Goal: Task Accomplishment & Management: Complete application form

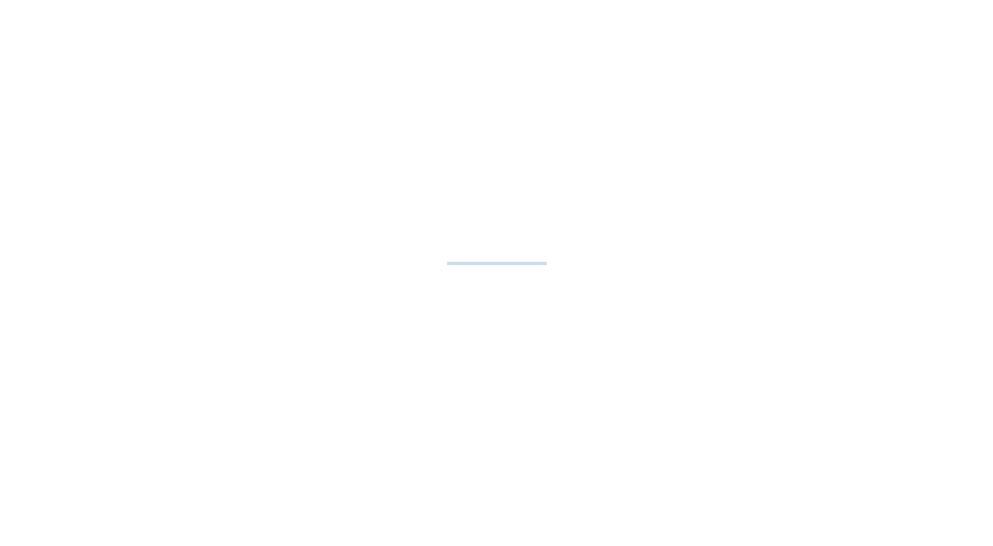
select select "**"
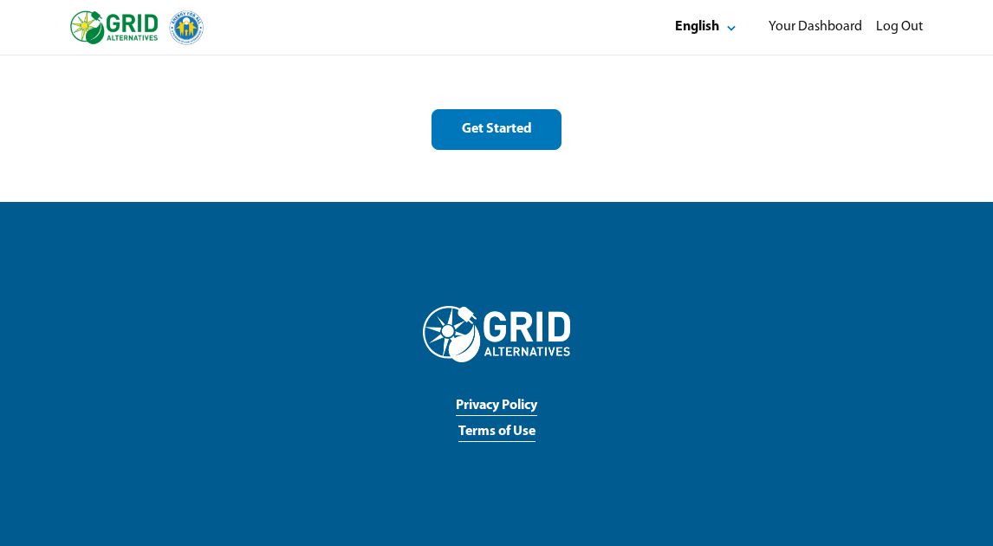
scroll to position [2803, 0]
click at [501, 142] on button "Get Started" at bounding box center [497, 129] width 130 height 41
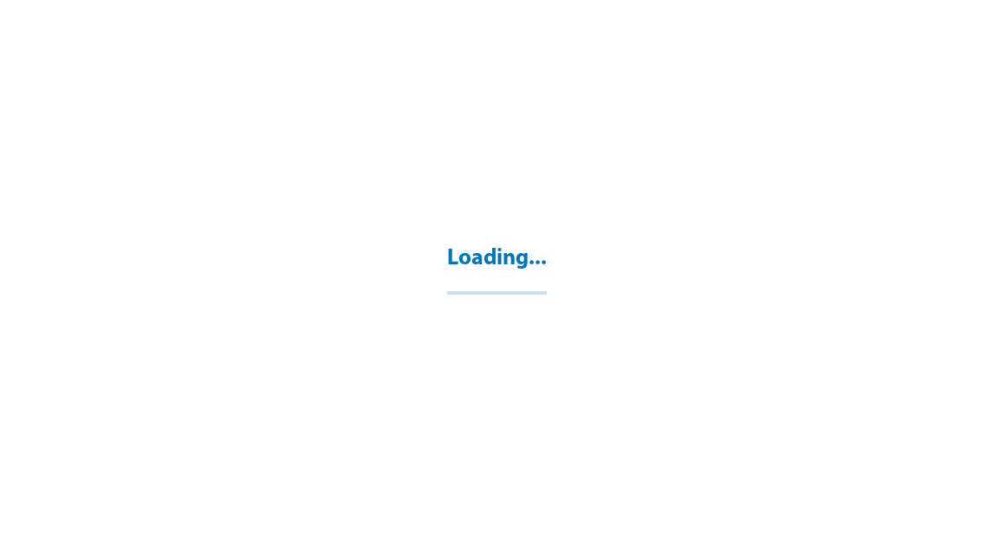
select select "**"
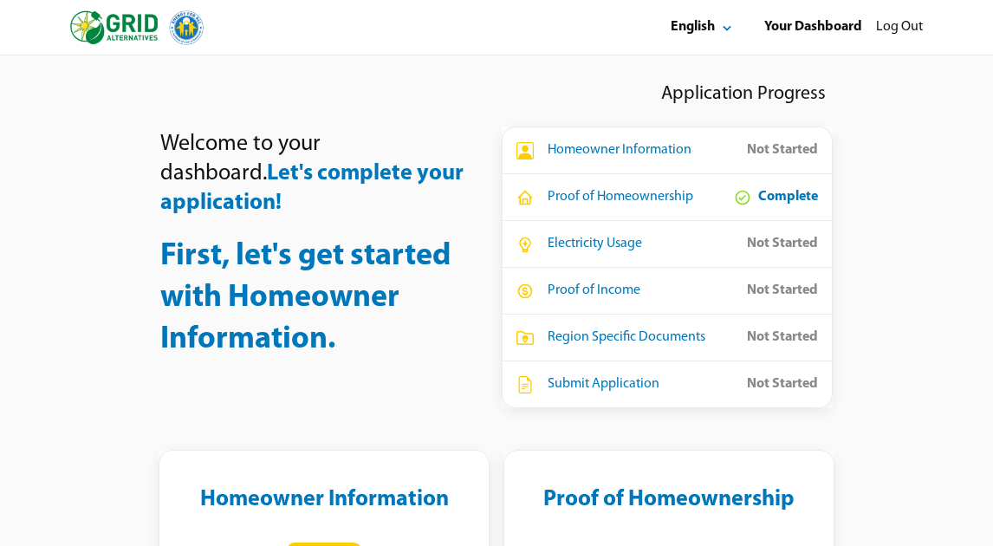
click at [652, 148] on div "Homeowner Information" at bounding box center [620, 150] width 144 height 18
click at [567, 152] on div "Homeowner Information" at bounding box center [620, 150] width 144 height 18
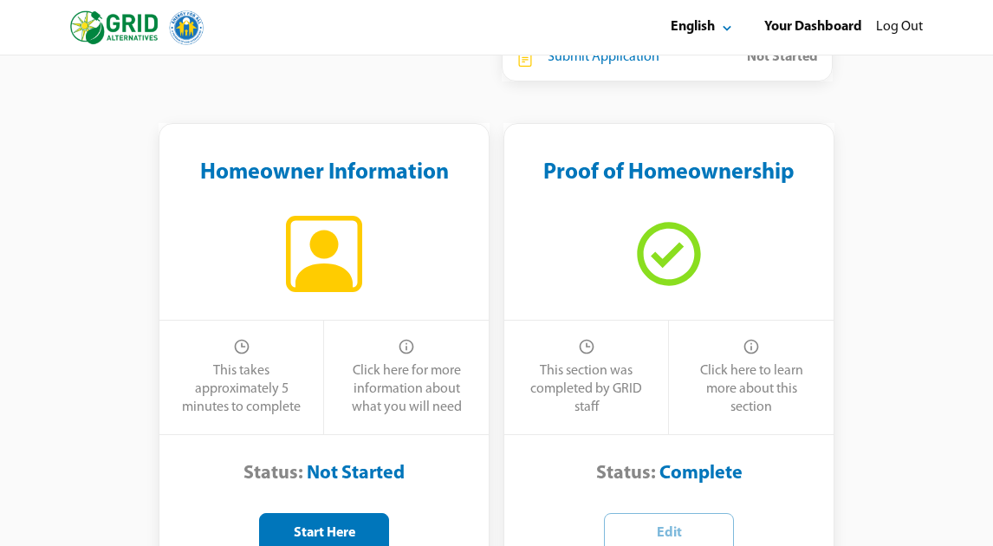
scroll to position [338, 0]
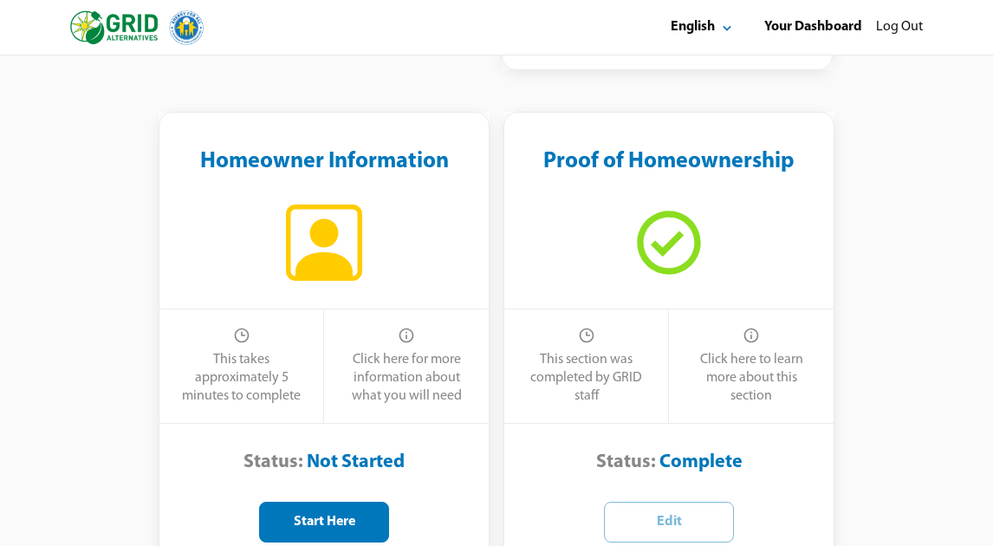
click at [355, 264] on icon at bounding box center [324, 243] width 76 height 76
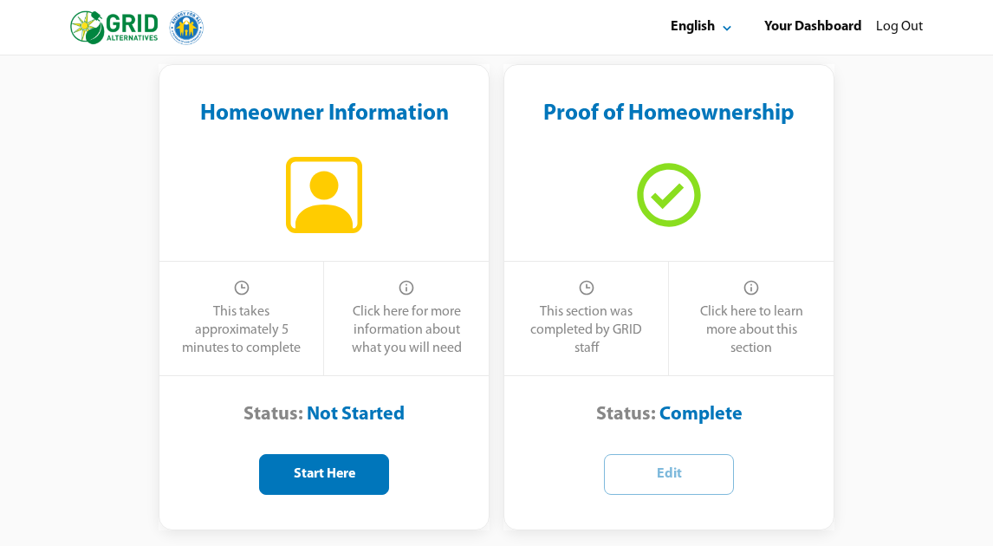
scroll to position [411, 0]
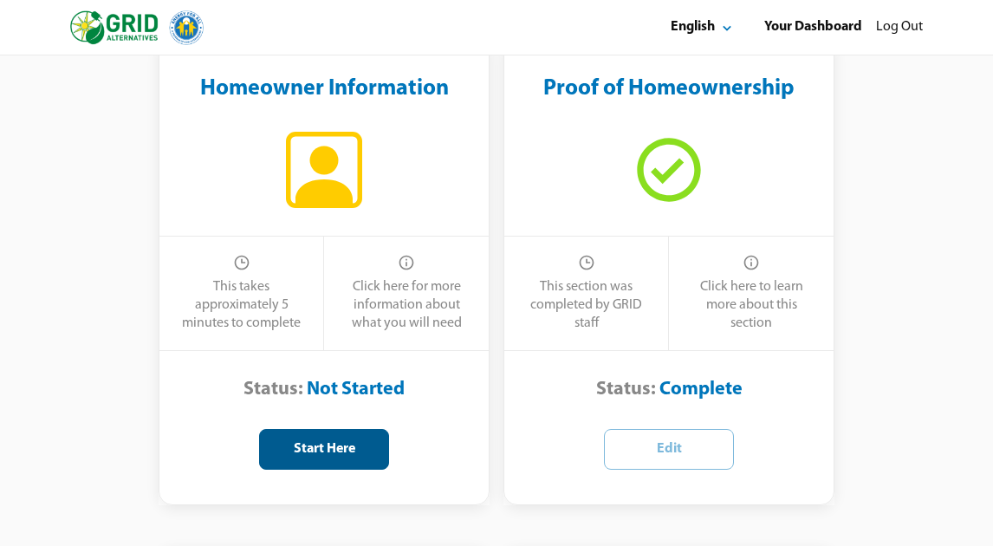
click at [385, 446] on button "Start Here" at bounding box center [324, 449] width 130 height 41
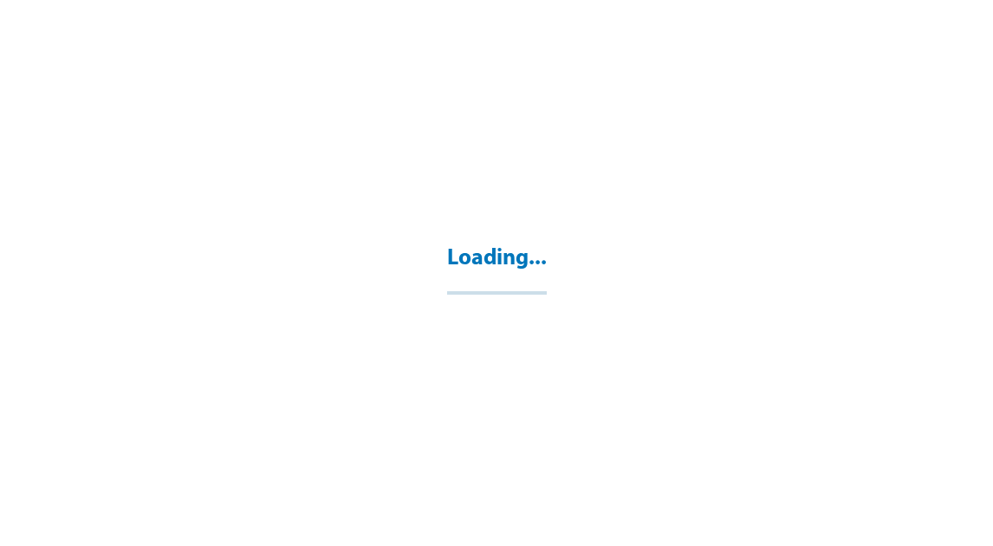
select select "**"
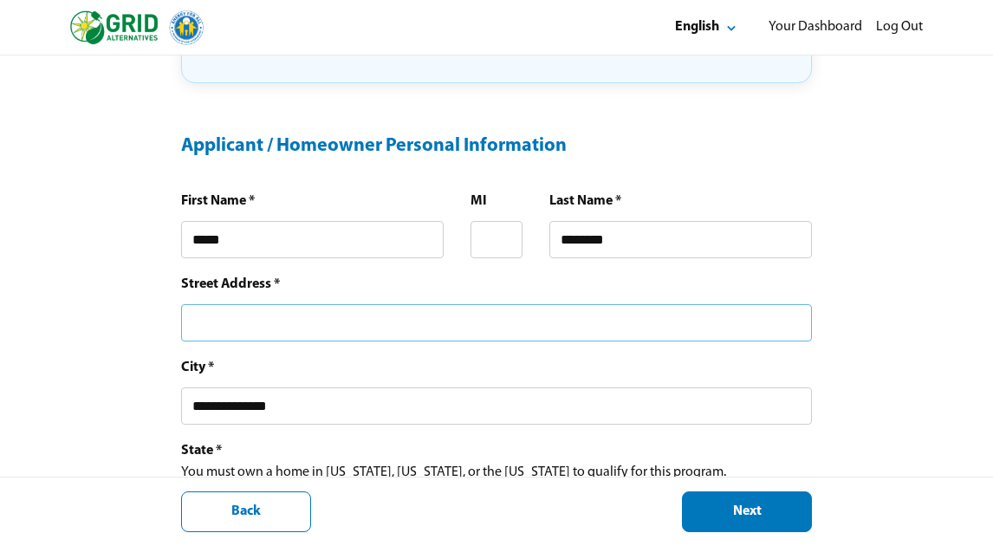
scroll to position [383, 0]
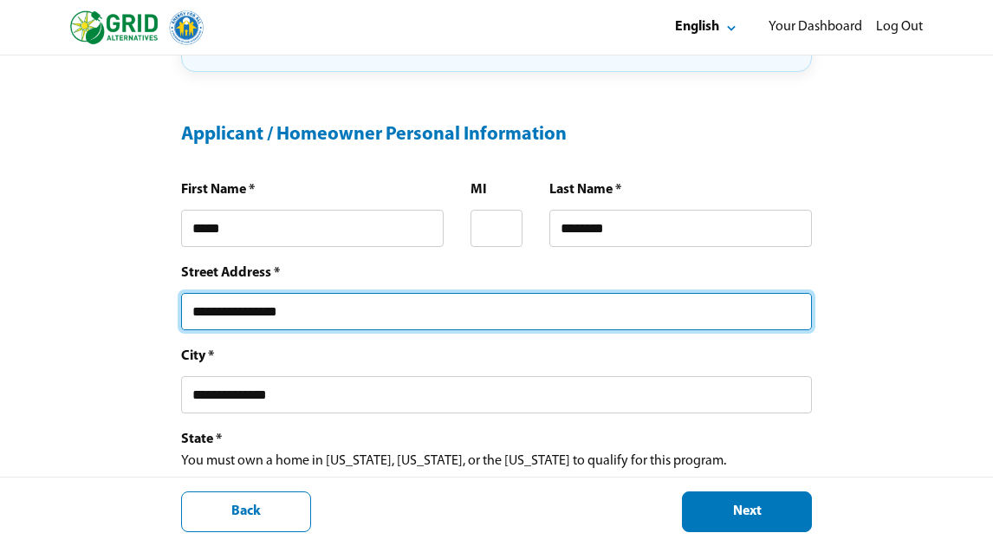
type input "**********"
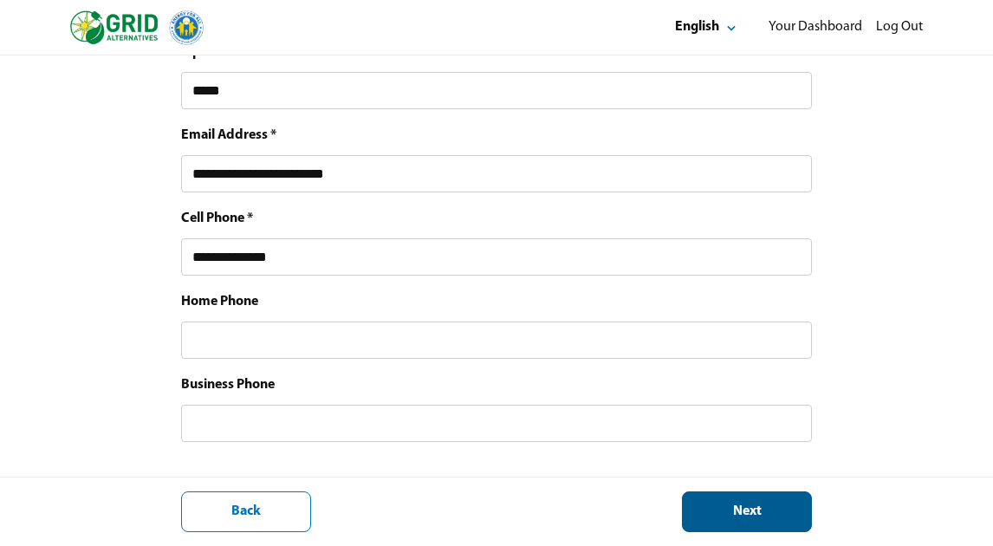
click at [781, 514] on div "Next" at bounding box center [747, 512] width 101 height 18
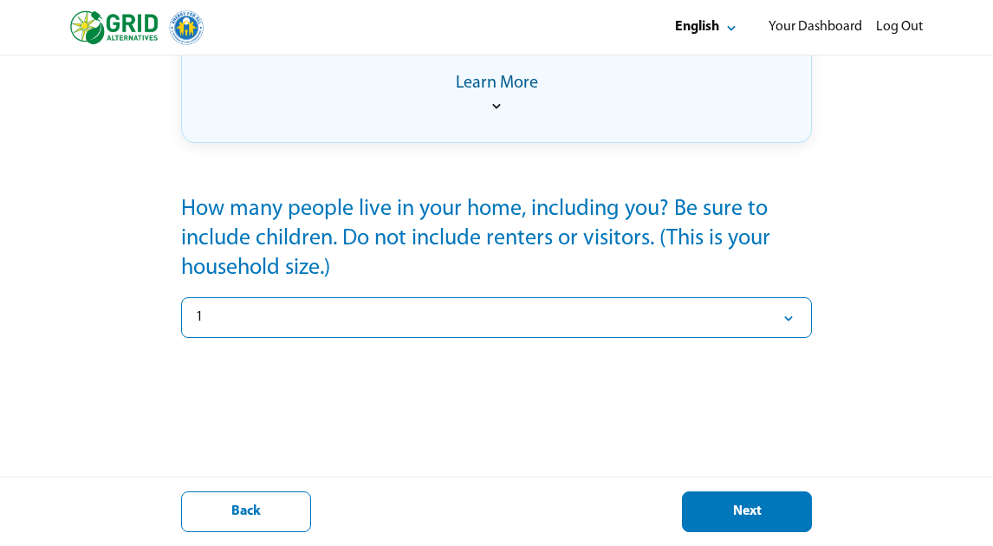
scroll to position [331, 0]
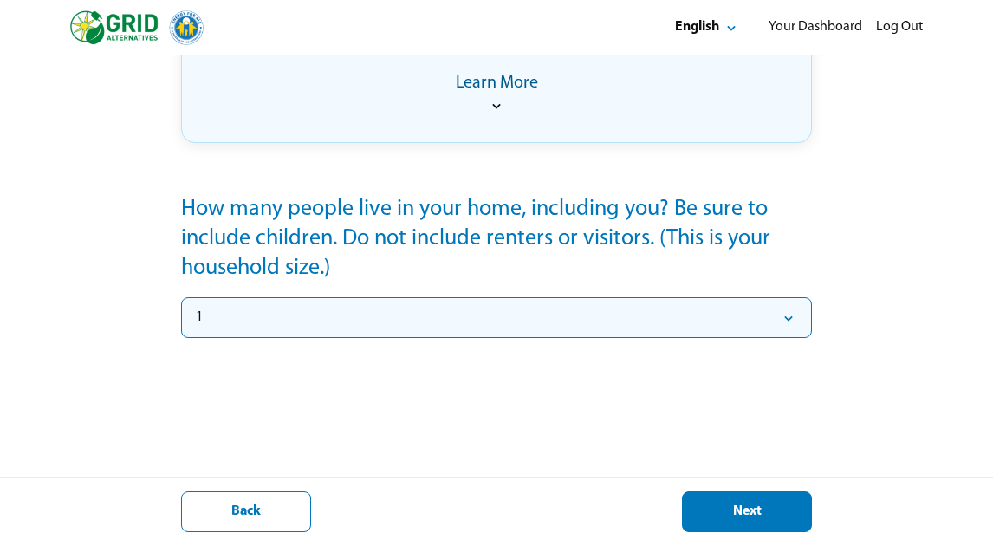
click at [791, 317] on icon "Select" at bounding box center [788, 317] width 17 height 17
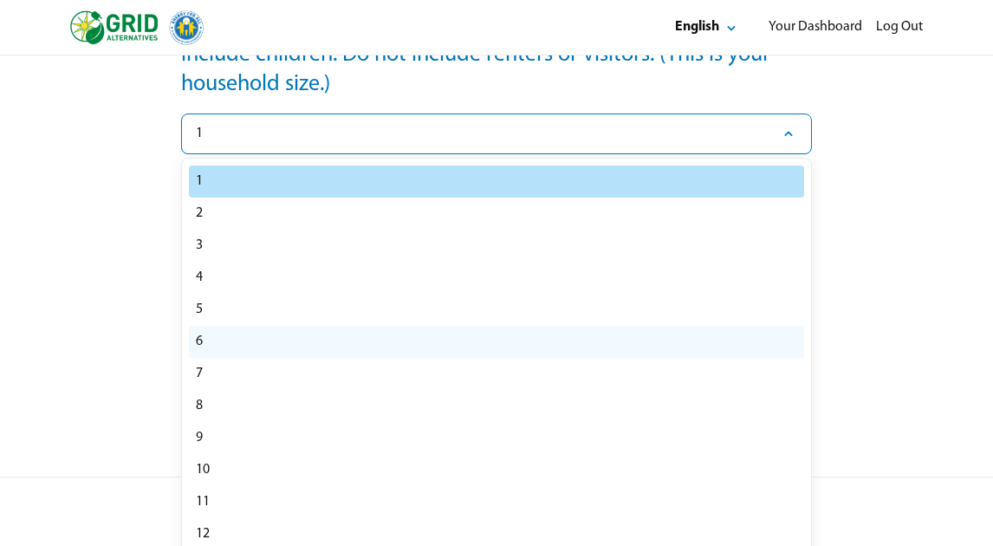
select select "*"
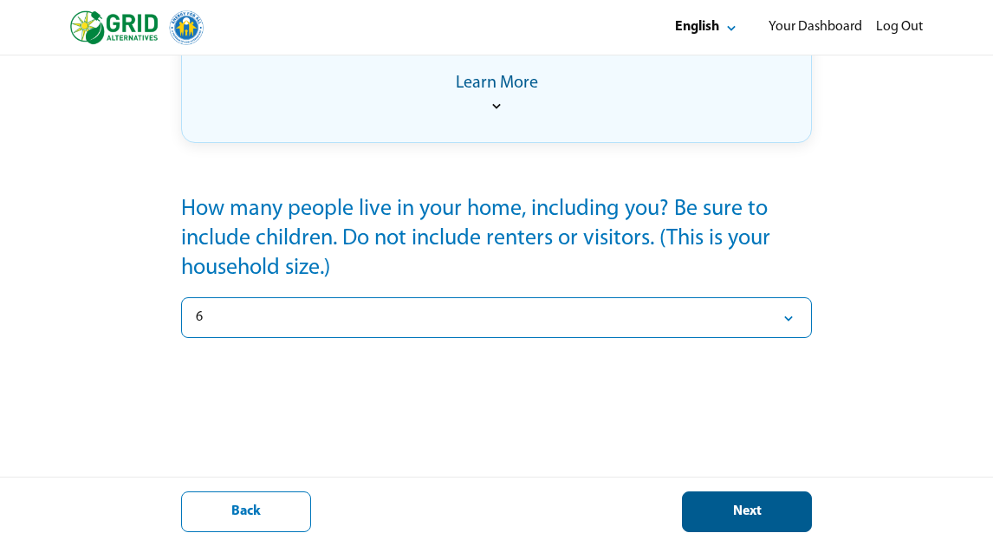
click at [772, 517] on div "Next" at bounding box center [747, 512] width 101 height 18
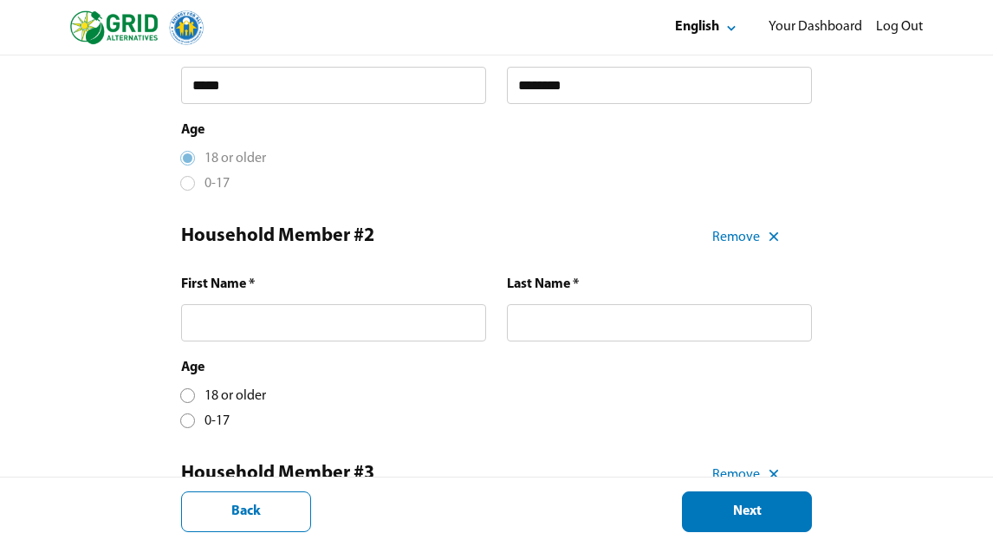
scroll to position [419, 0]
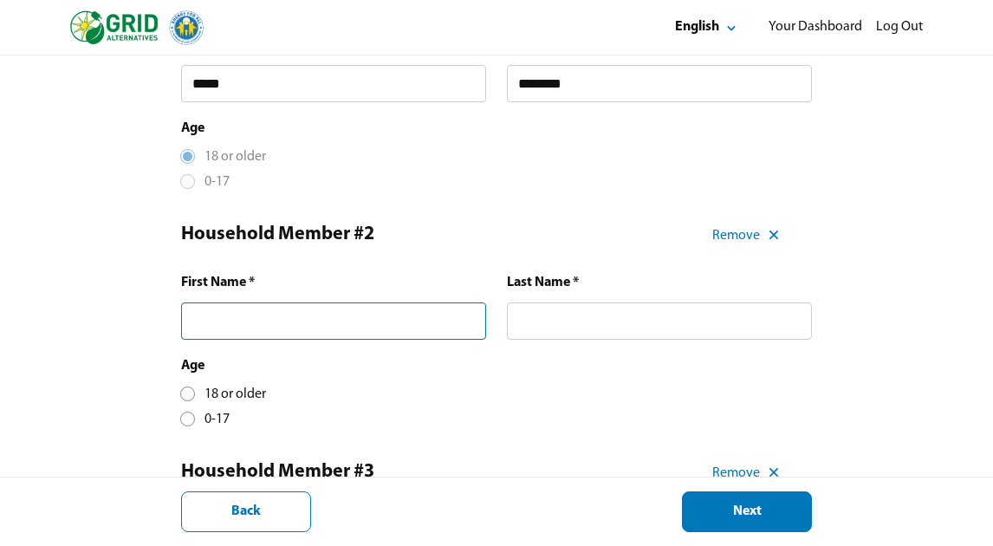
click at [387, 334] on input "text" at bounding box center [333, 321] width 305 height 37
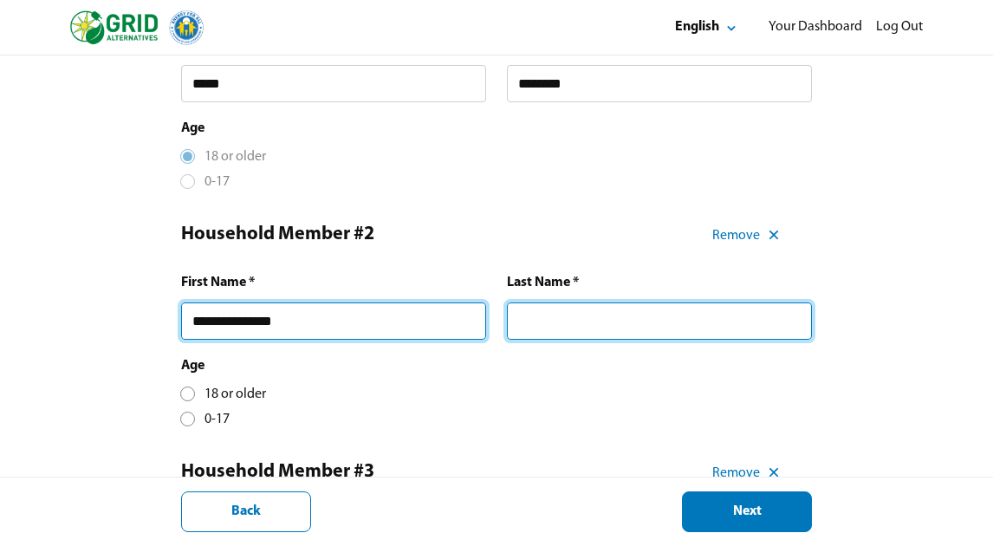
click at [346, 333] on input "**********" at bounding box center [333, 321] width 305 height 37
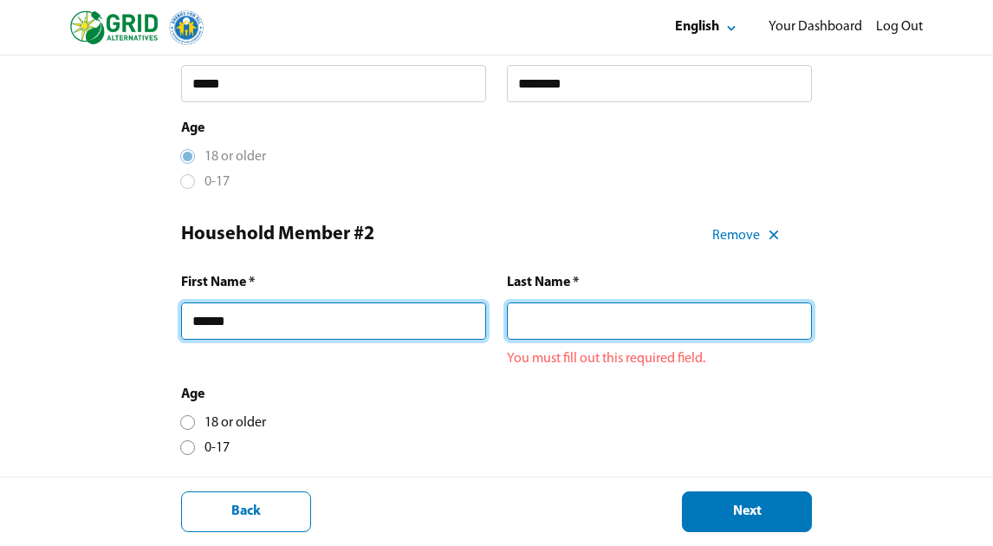
type input "******"
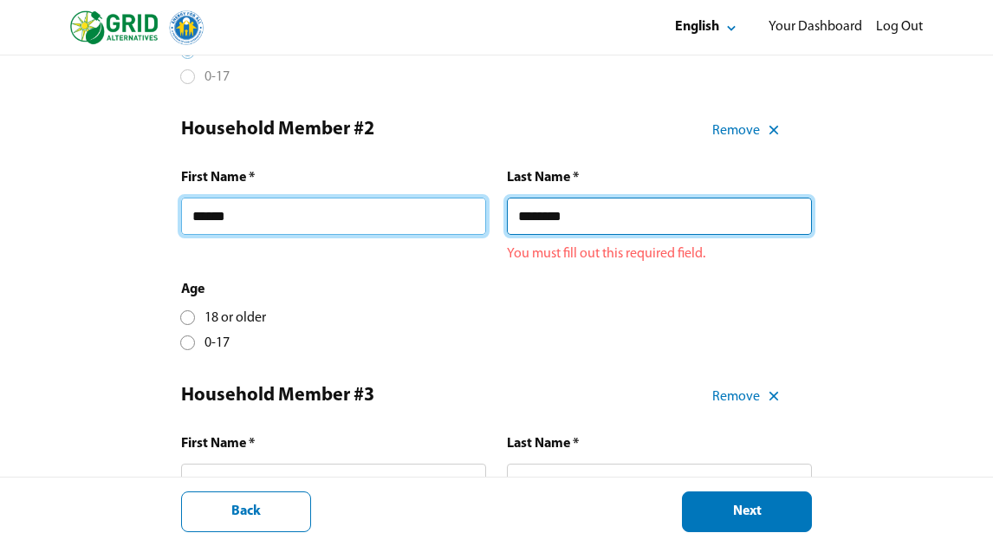
scroll to position [527, 0]
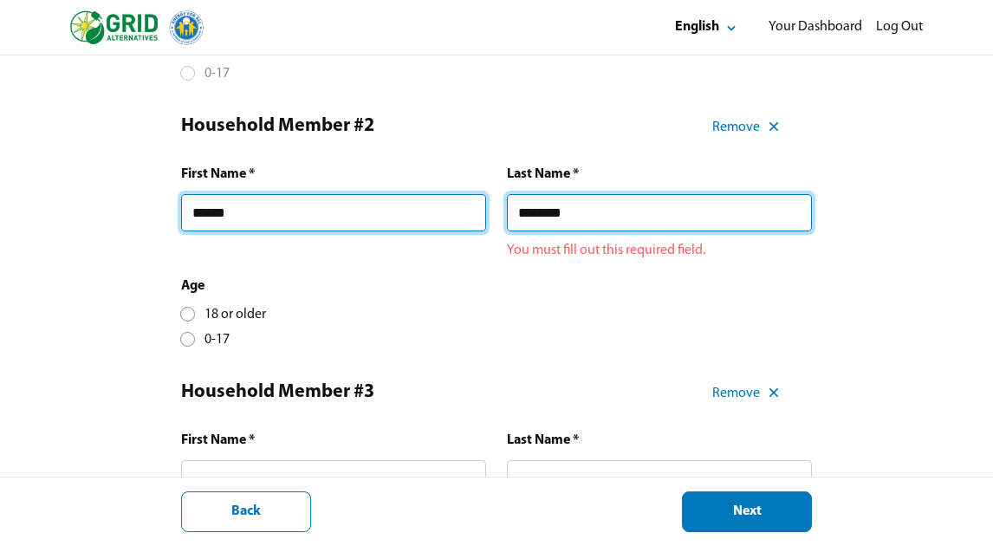
type input "********"
drag, startPoint x: 189, startPoint y: 317, endPoint x: 203, endPoint y: 316, distance: 13.9
click at [189, 317] on div "18 or older 0-17" at bounding box center [223, 327] width 85 height 43
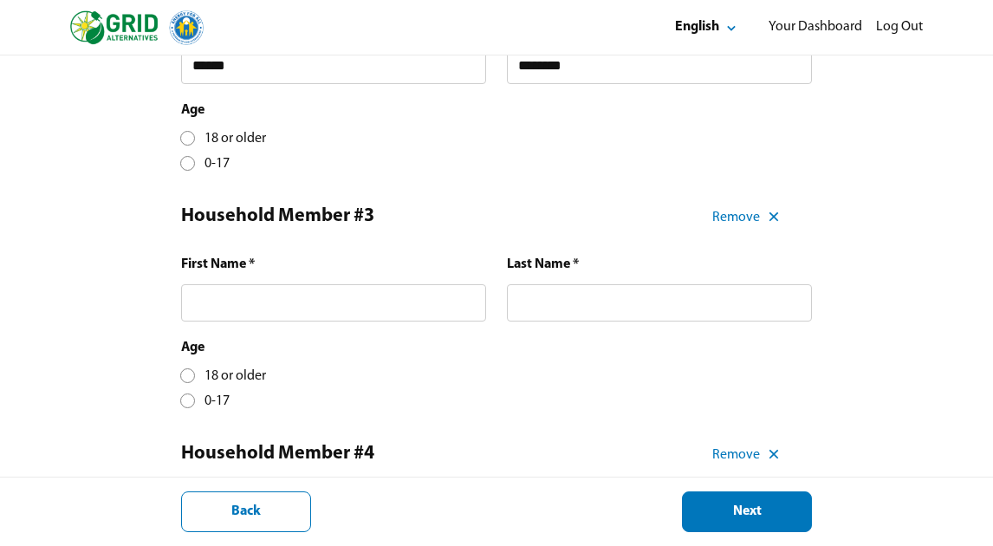
scroll to position [678, 0]
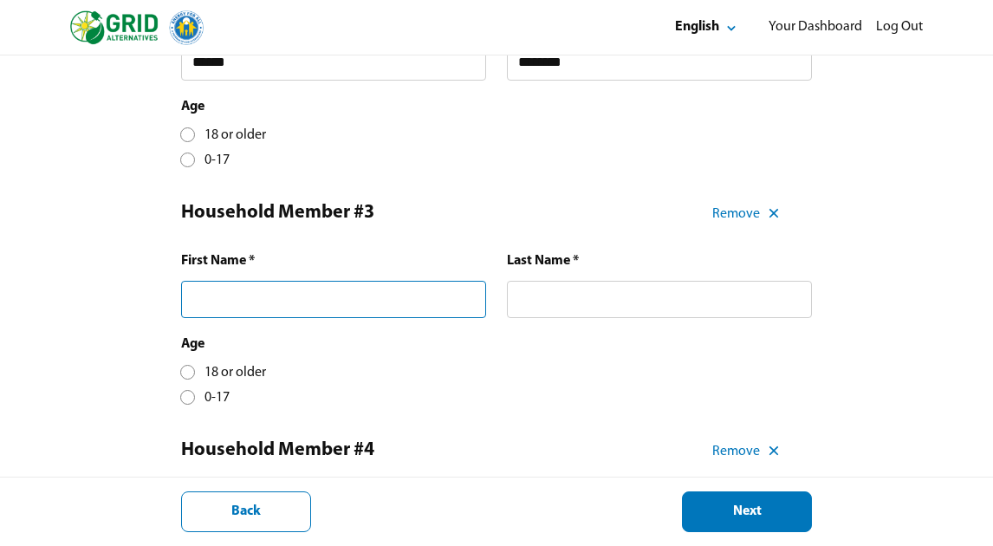
click at [364, 307] on input "text" at bounding box center [333, 299] width 305 height 37
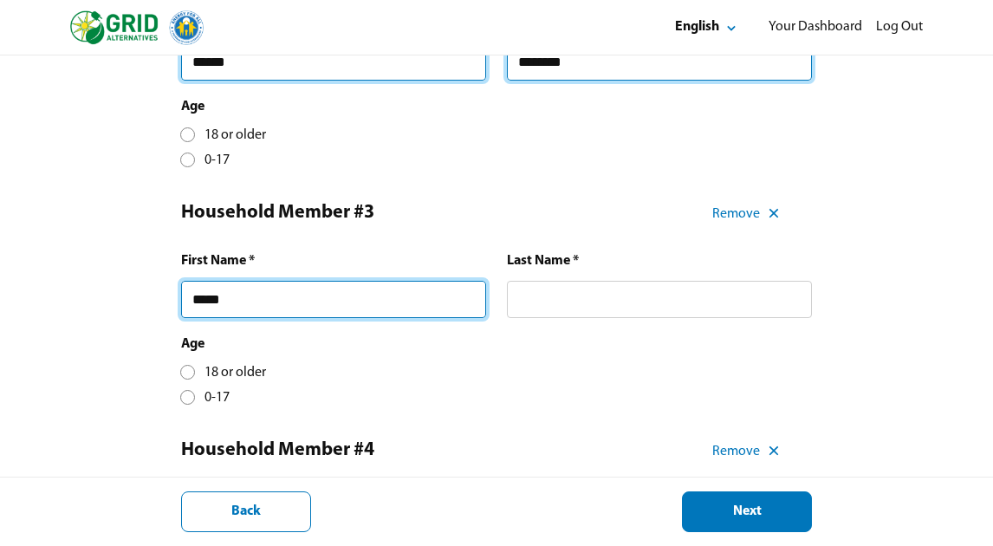
type input "*****"
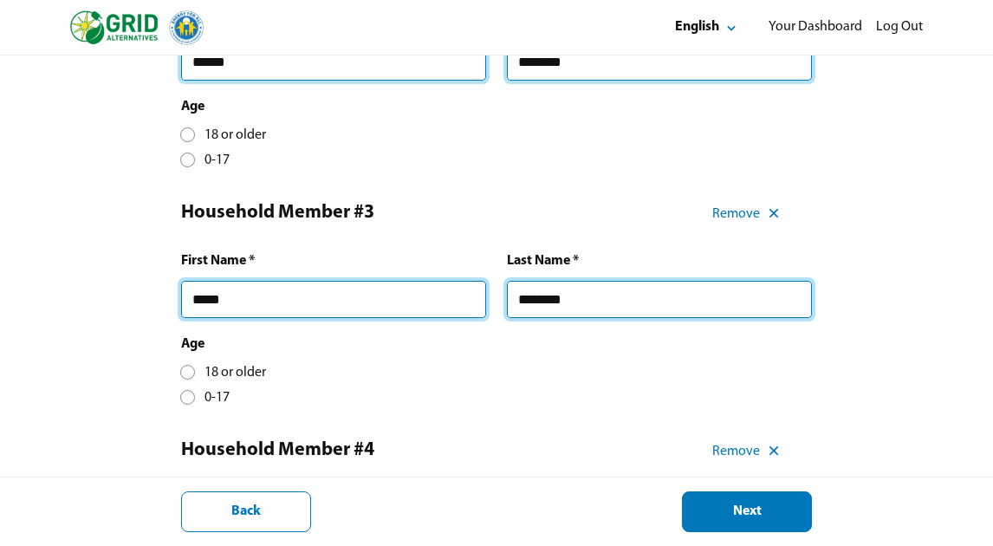
type input "********"
drag, startPoint x: 187, startPoint y: 407, endPoint x: 225, endPoint y: 400, distance: 38.8
click at [187, 402] on div at bounding box center [188, 398] width 10 height 10
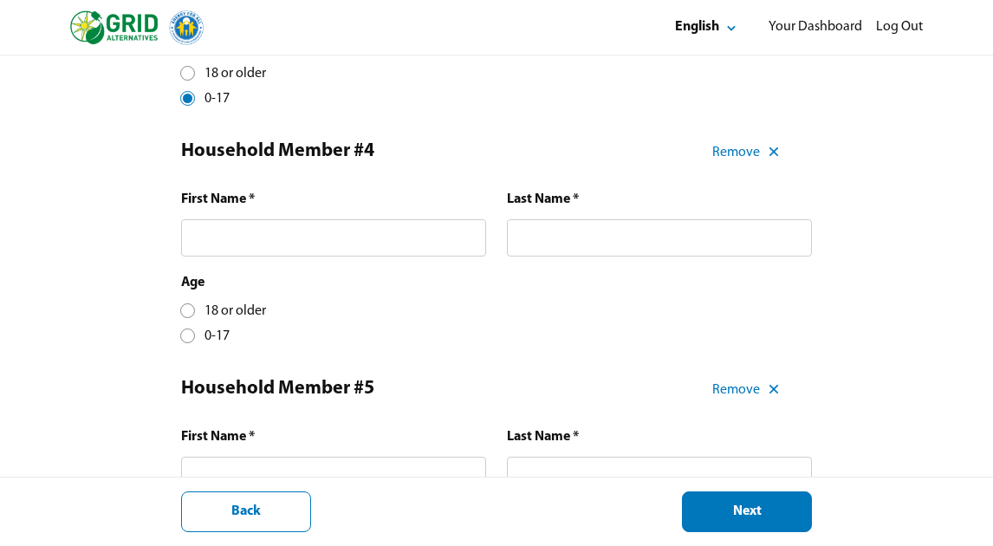
scroll to position [976, 0]
click at [285, 250] on input "text" at bounding box center [333, 238] width 305 height 37
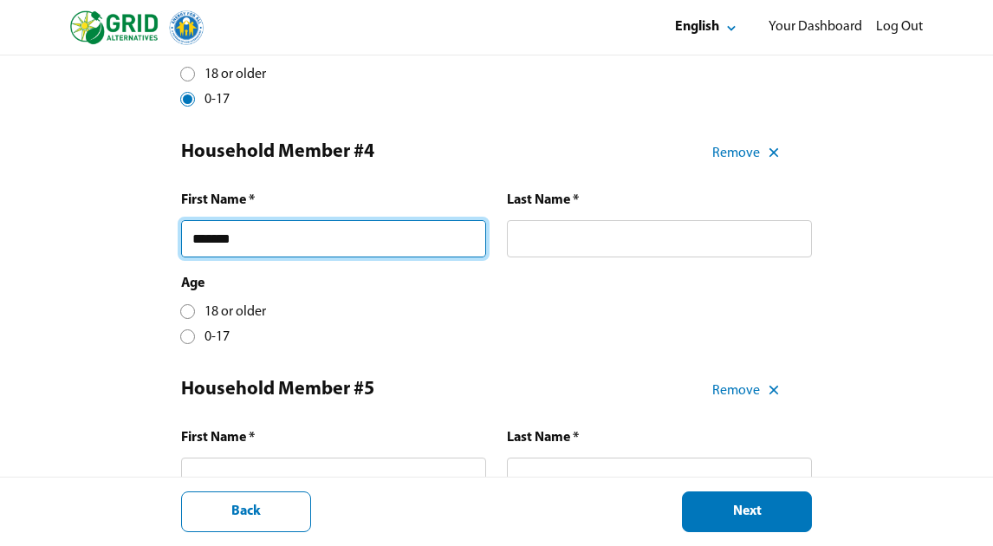
type input "*******"
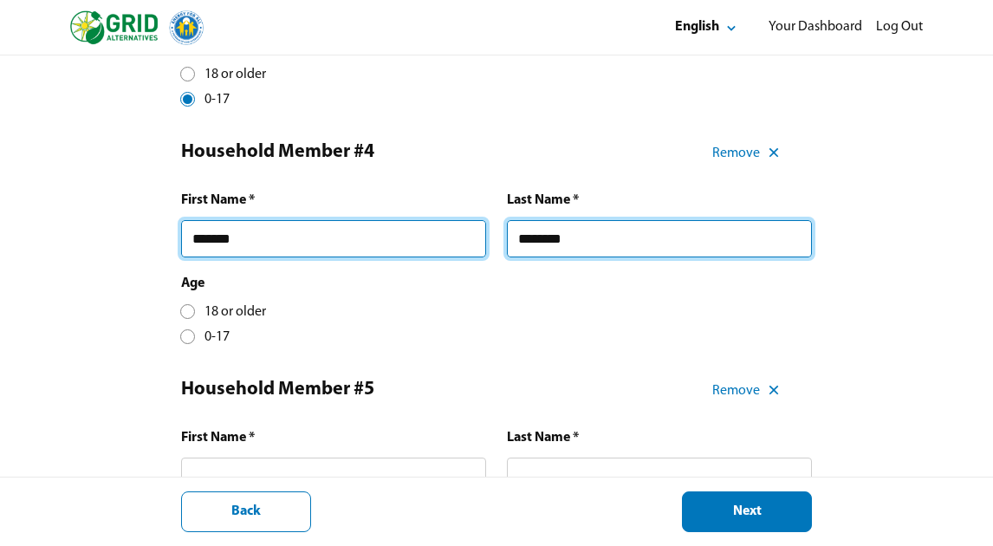
type input "********"
drag, startPoint x: 190, startPoint y: 348, endPoint x: 405, endPoint y: 337, distance: 215.3
click at [191, 342] on div at bounding box center [188, 337] width 10 height 10
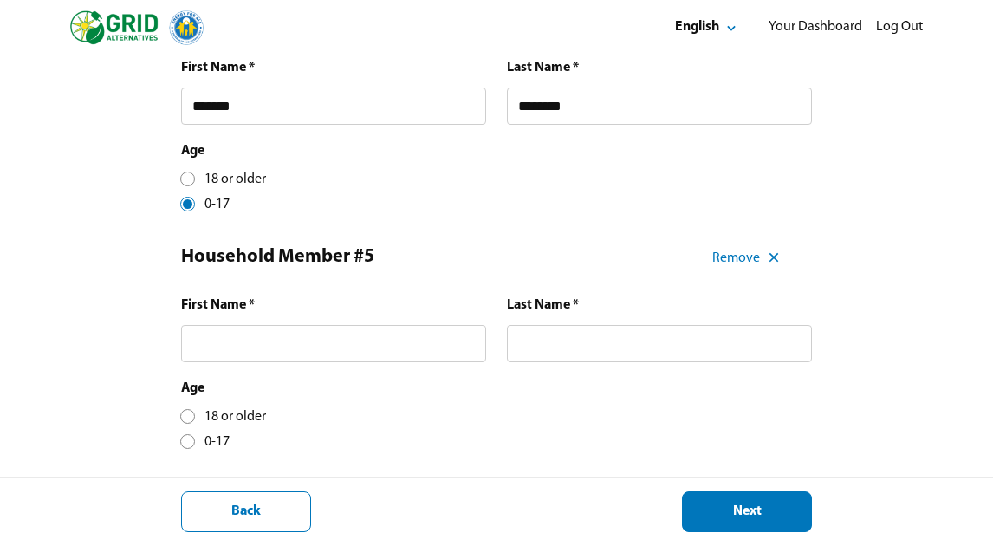
scroll to position [1116, 0]
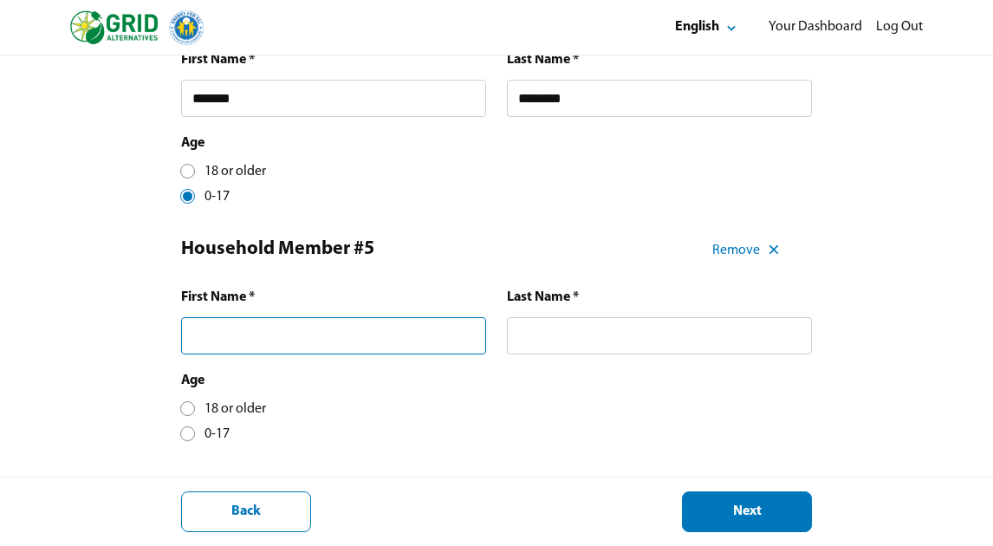
click at [350, 343] on input "text" at bounding box center [333, 335] width 305 height 37
type input "*"
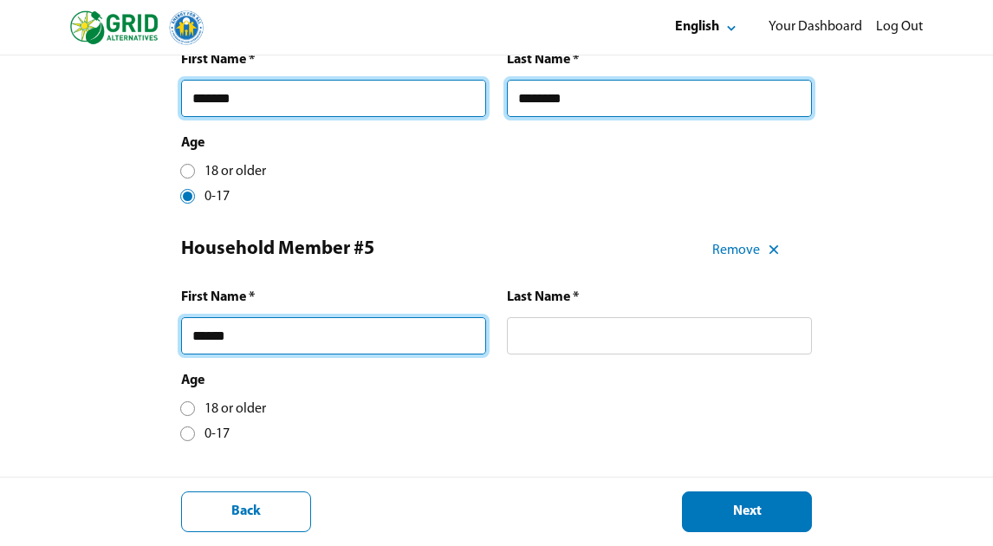
type input "******"
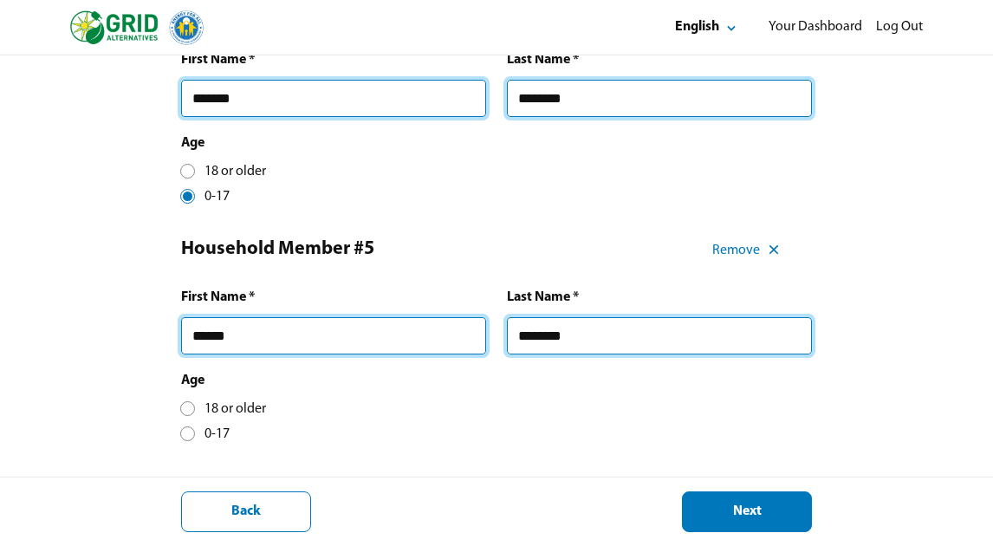
type input "********"
drag, startPoint x: 190, startPoint y: 444, endPoint x: 219, endPoint y: 437, distance: 30.3
click at [190, 439] on div at bounding box center [188, 434] width 10 height 10
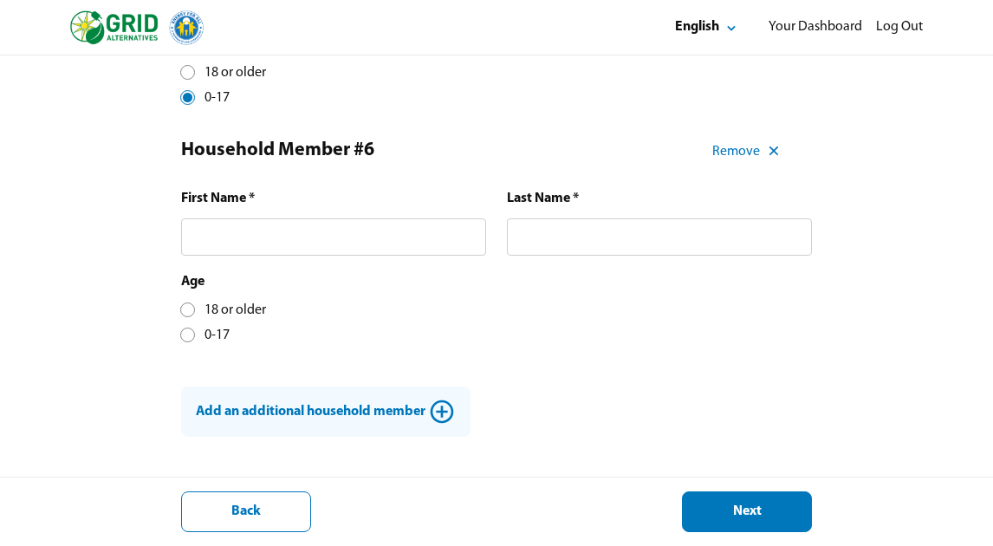
scroll to position [1447, 0]
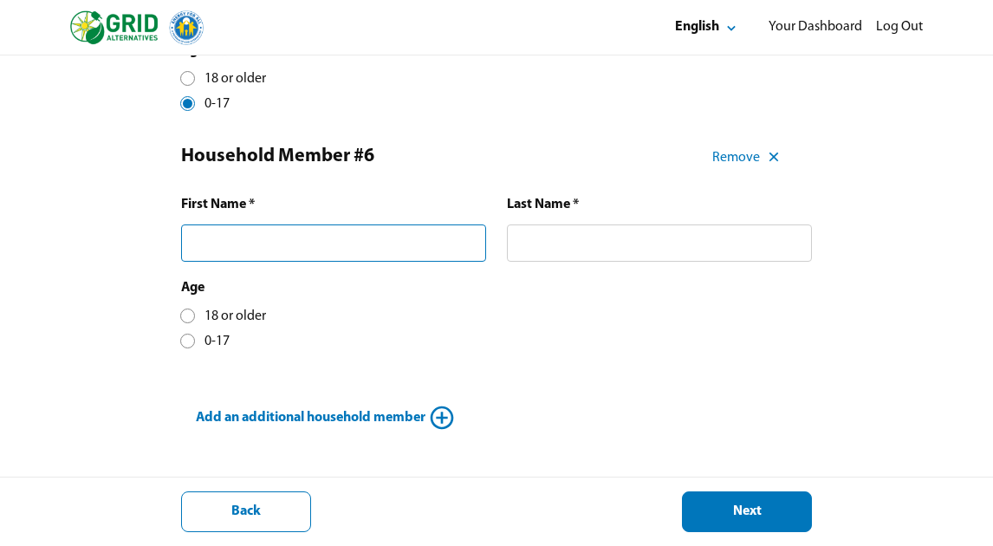
click at [253, 262] on input "text" at bounding box center [333, 243] width 305 height 37
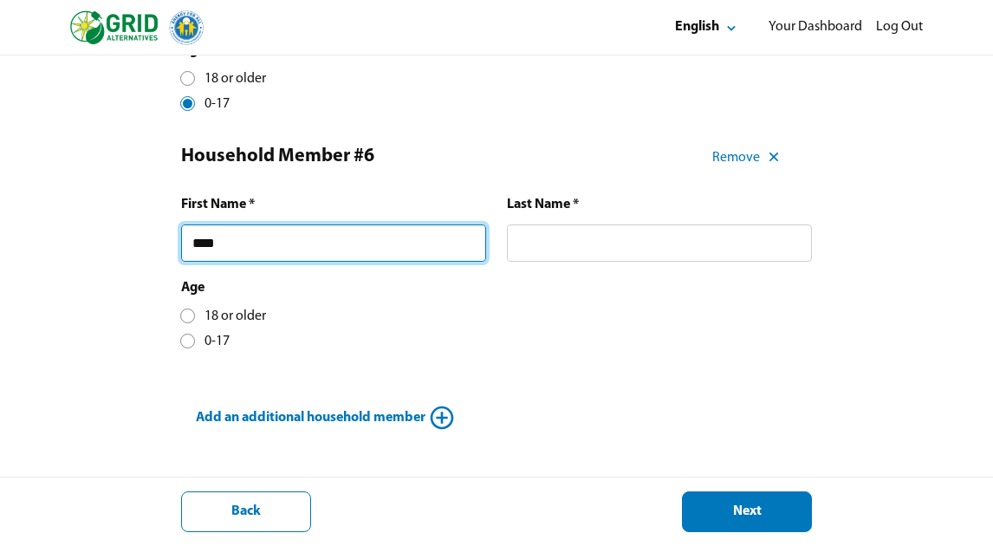
type input "****"
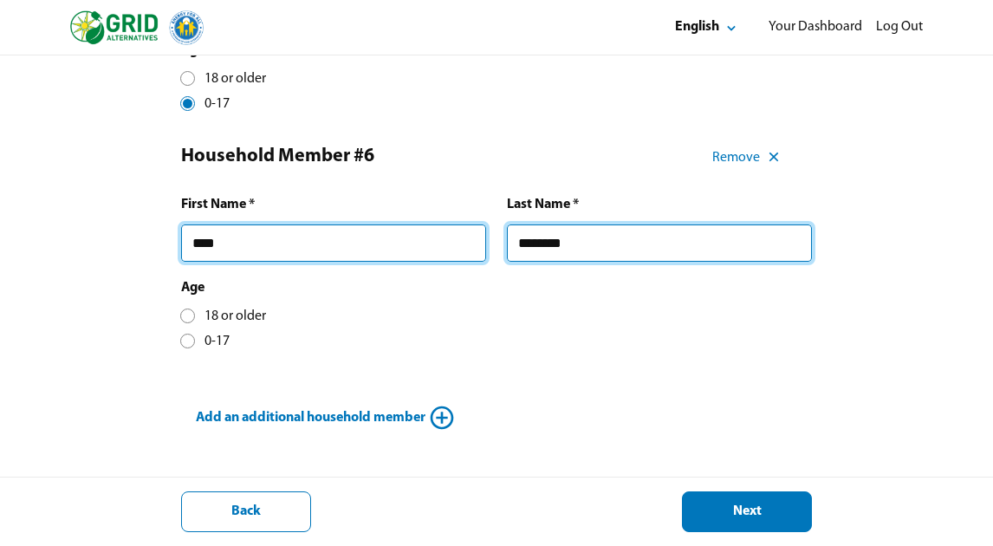
type input "********"
click at [188, 346] on div at bounding box center [188, 341] width 10 height 10
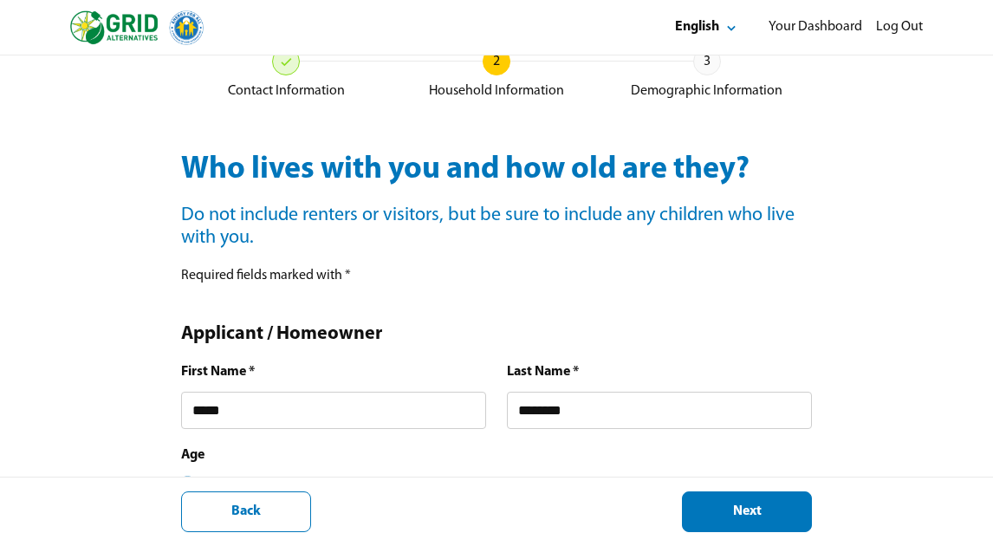
scroll to position [94, 0]
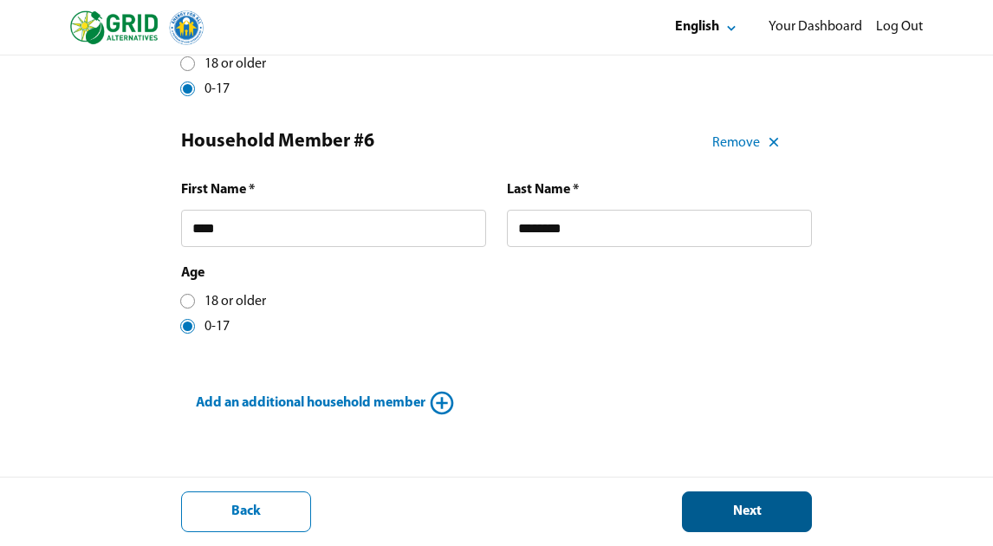
click at [776, 510] on div "Next" at bounding box center [747, 512] width 101 height 18
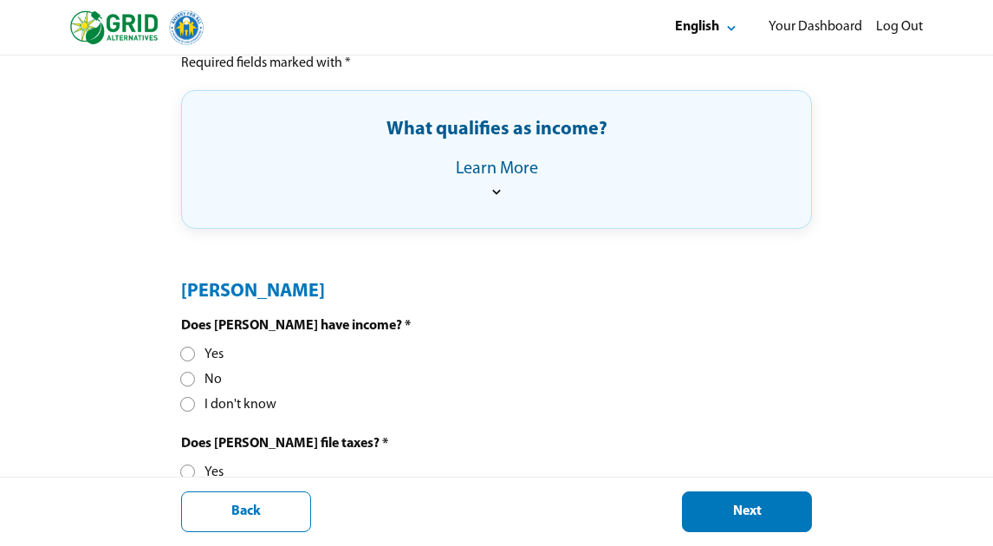
scroll to position [390, 0]
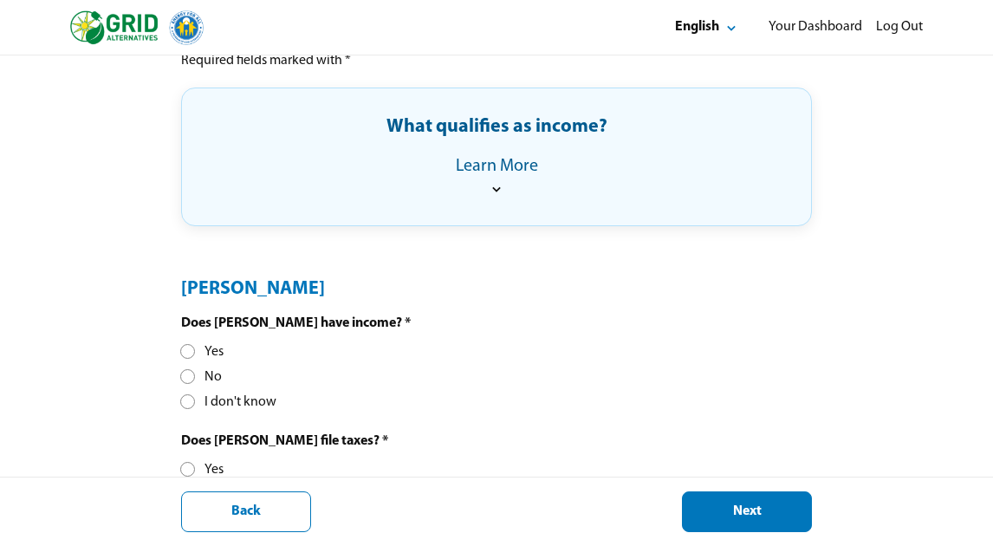
click at [186, 353] on div at bounding box center [188, 352] width 10 height 10
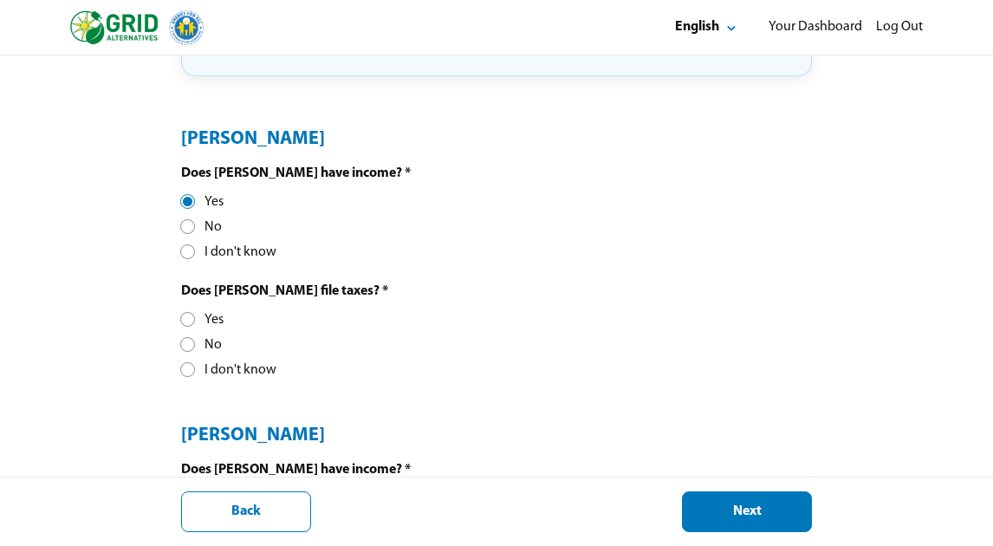
scroll to position [541, 0]
click at [186, 322] on div at bounding box center [188, 319] width 10 height 10
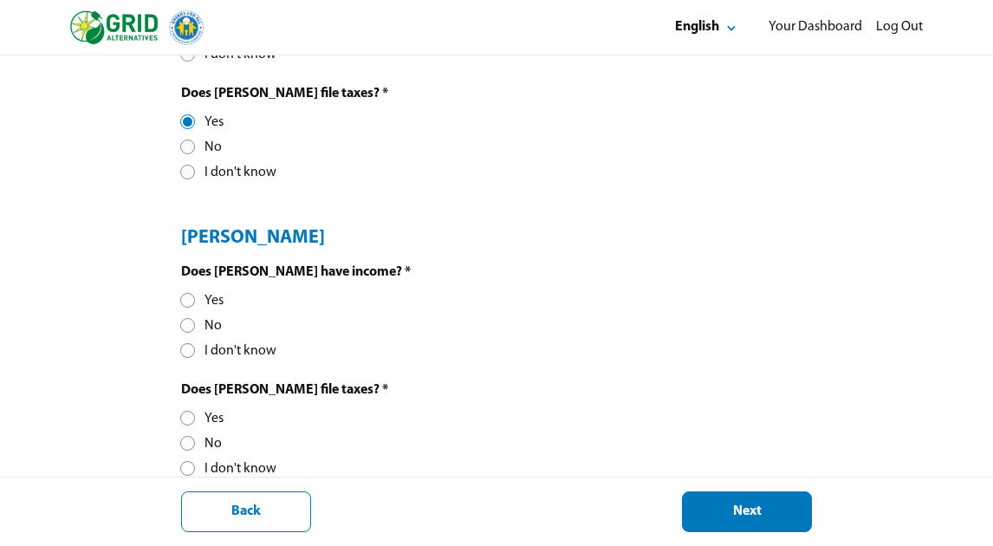
scroll to position [740, 0]
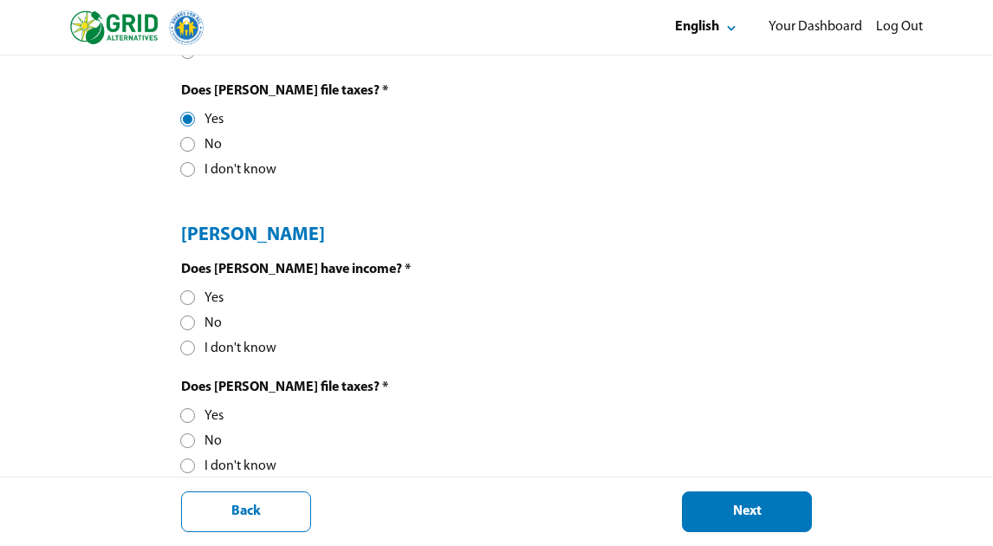
click at [186, 321] on div at bounding box center [188, 323] width 10 height 10
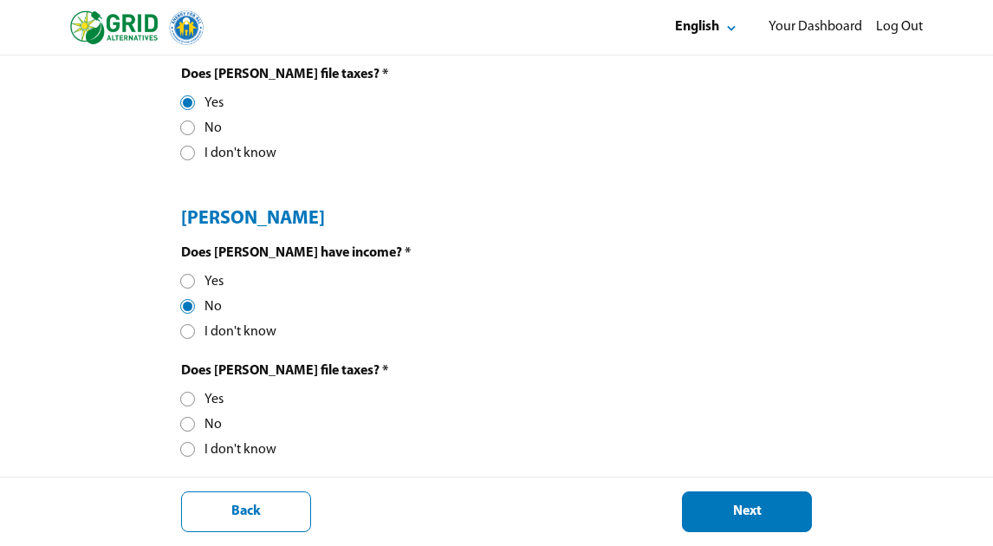
scroll to position [757, 0]
click at [189, 401] on div at bounding box center [188, 399] width 10 height 10
click at [758, 524] on button "Next" at bounding box center [747, 511] width 130 height 41
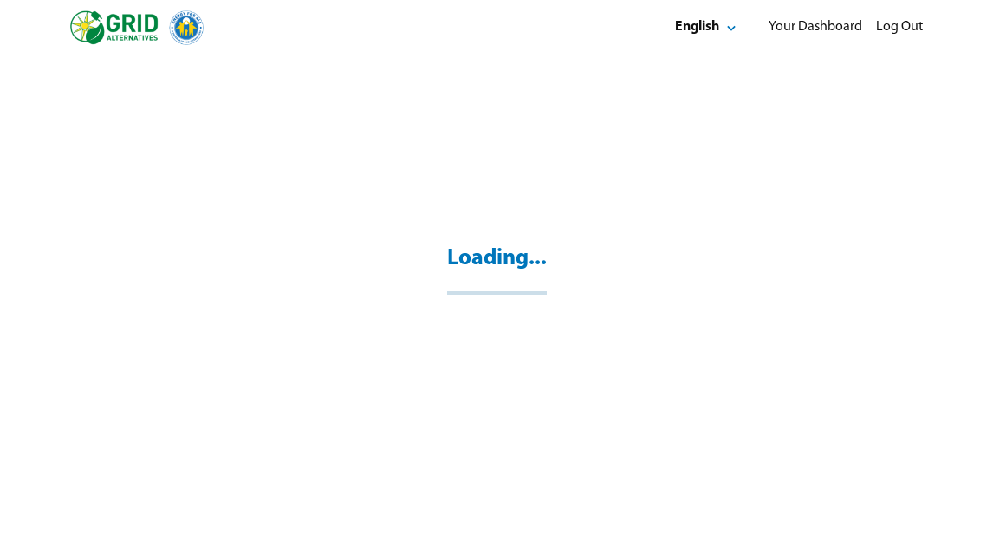
scroll to position [55, 0]
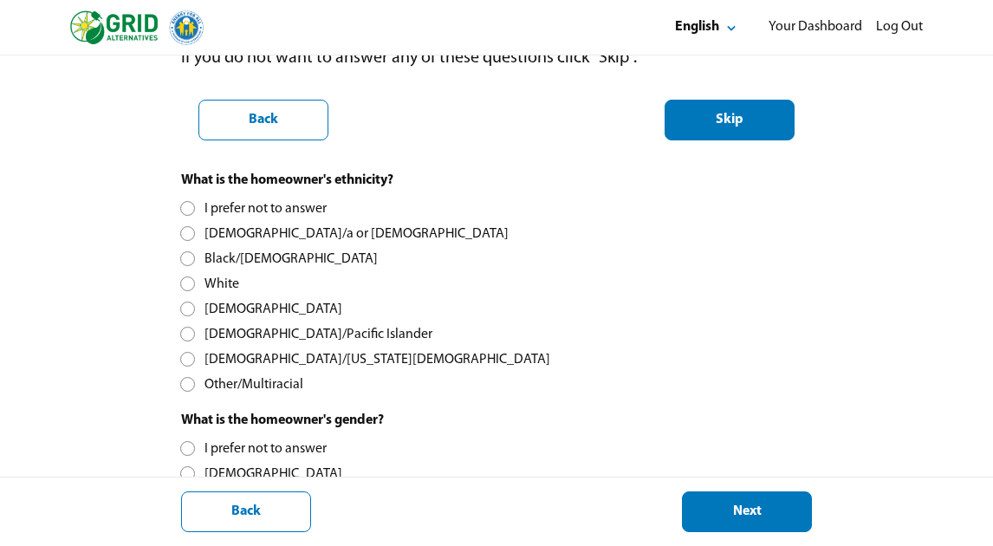
scroll to position [454, 0]
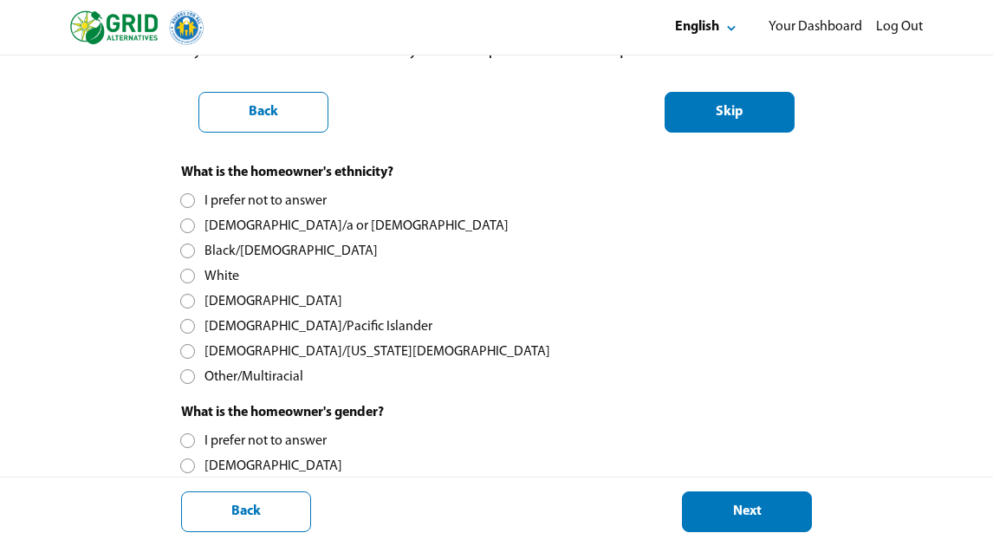
click at [189, 230] on div at bounding box center [188, 226] width 10 height 10
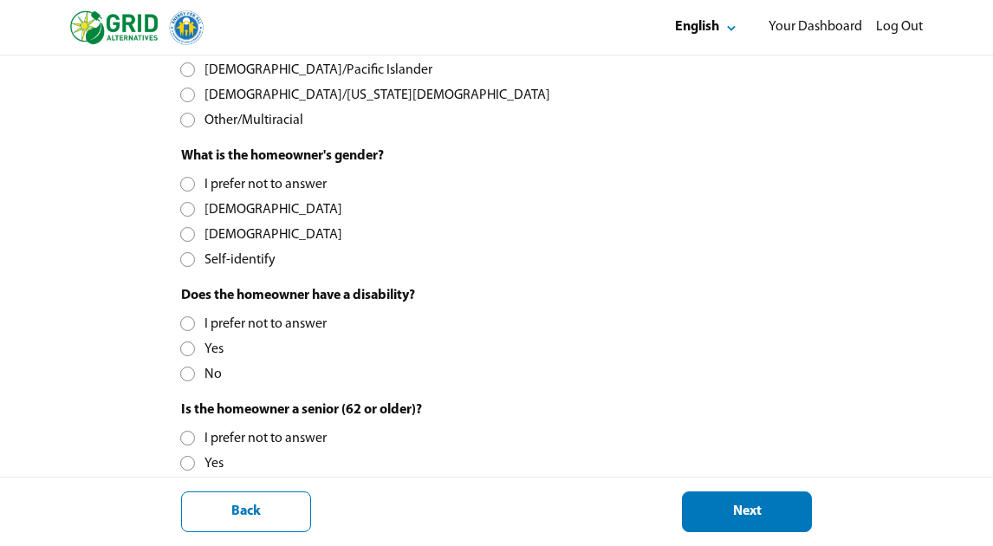
scroll to position [712, 0]
click at [186, 208] on div at bounding box center [188, 209] width 10 height 10
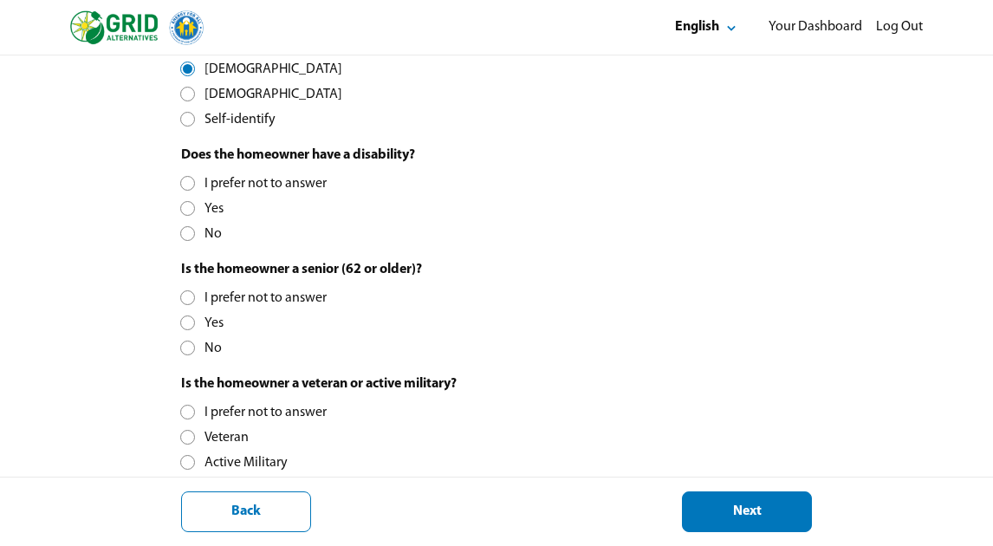
scroll to position [856, 0]
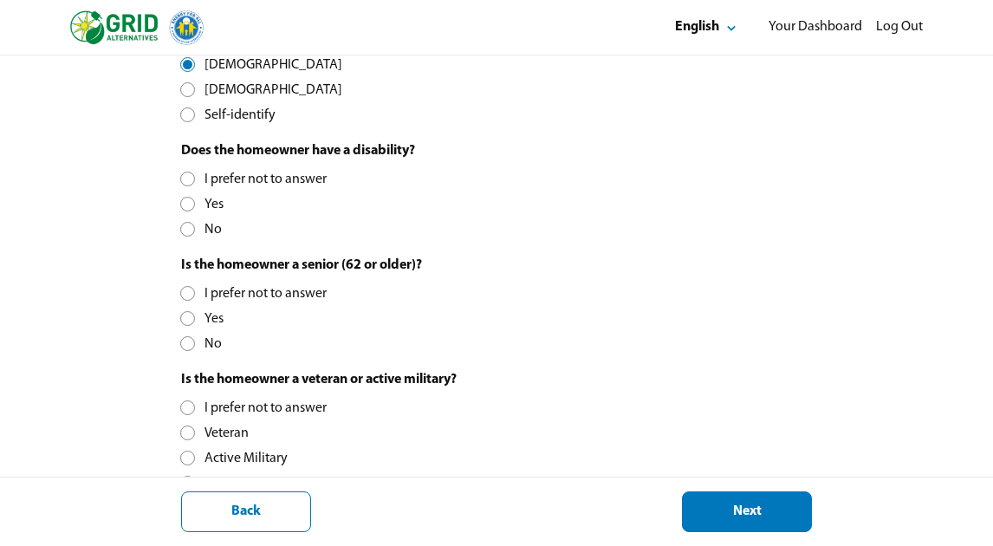
click at [190, 228] on div at bounding box center [188, 230] width 10 height 10
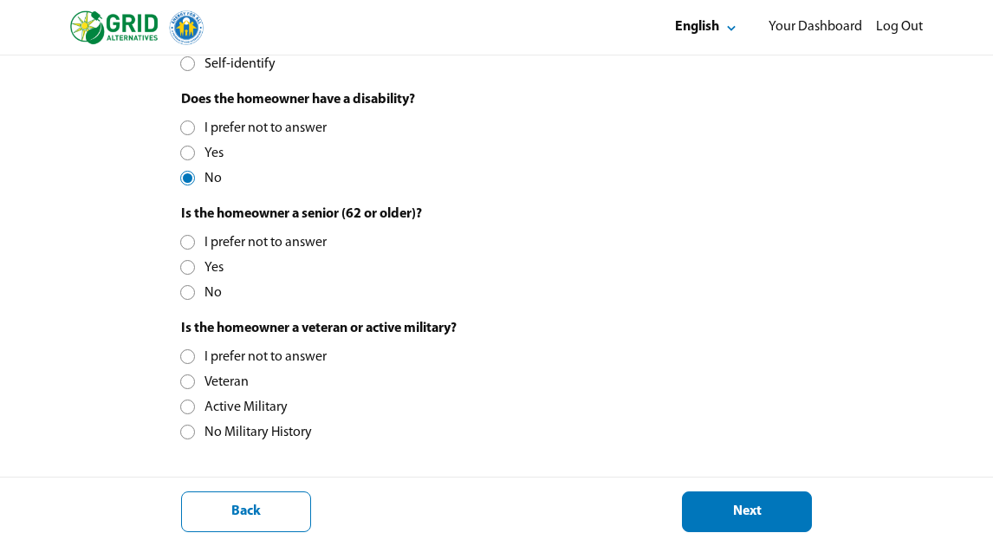
scroll to position [907, 0]
click at [189, 296] on div at bounding box center [188, 293] width 10 height 10
click at [183, 433] on div at bounding box center [188, 432] width 10 height 10
click at [776, 508] on div "Next" at bounding box center [747, 512] width 101 height 18
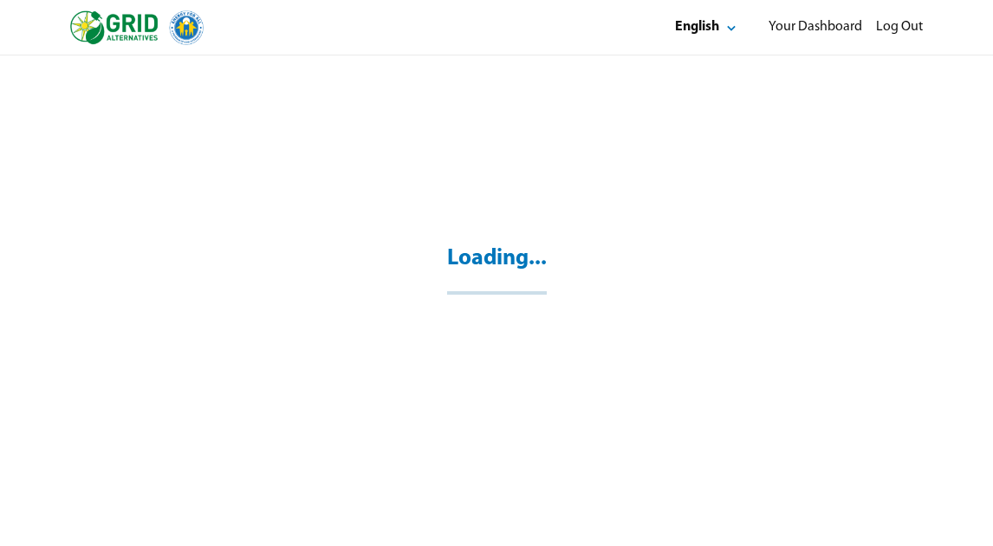
select select "**"
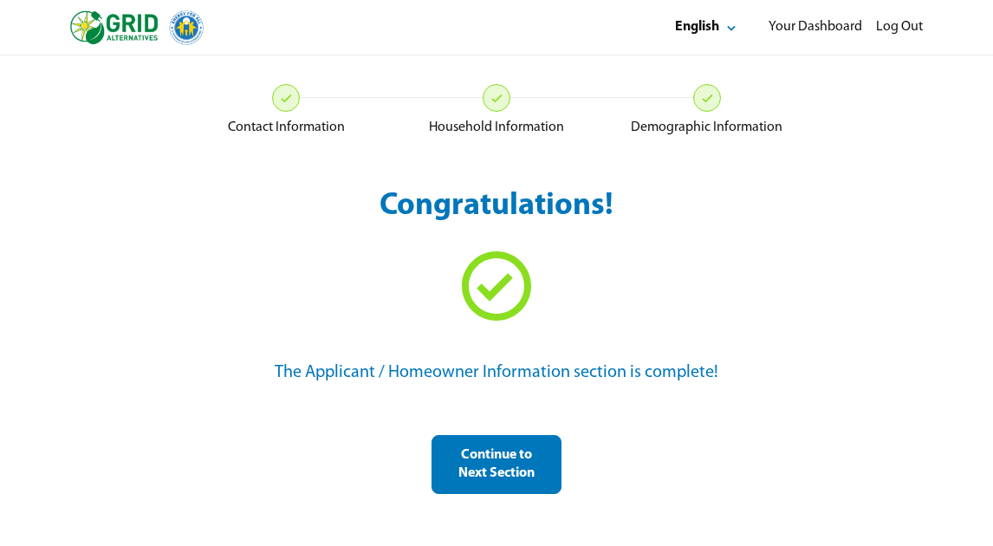
scroll to position [55, 0]
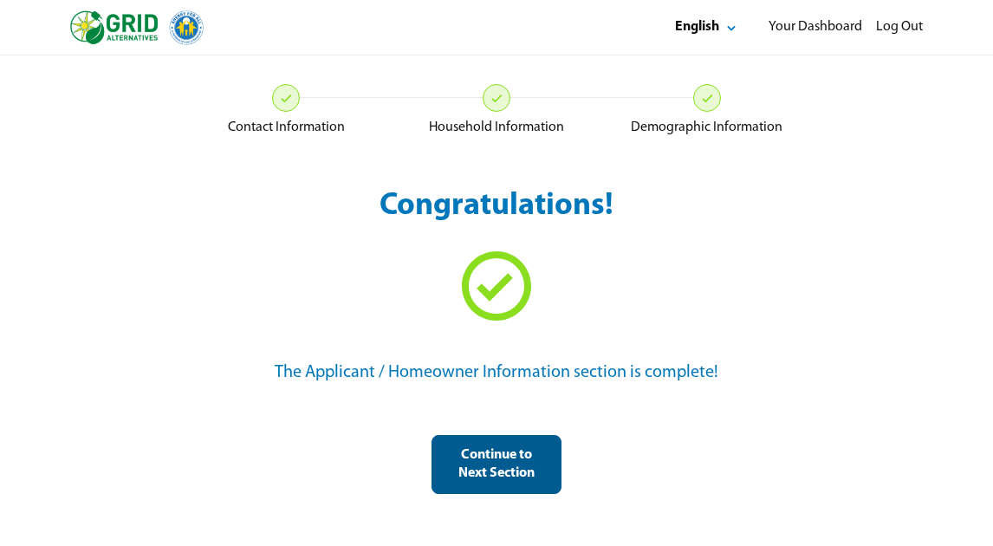
click at [512, 463] on div "Continue to Next Section" at bounding box center [496, 464] width 101 height 36
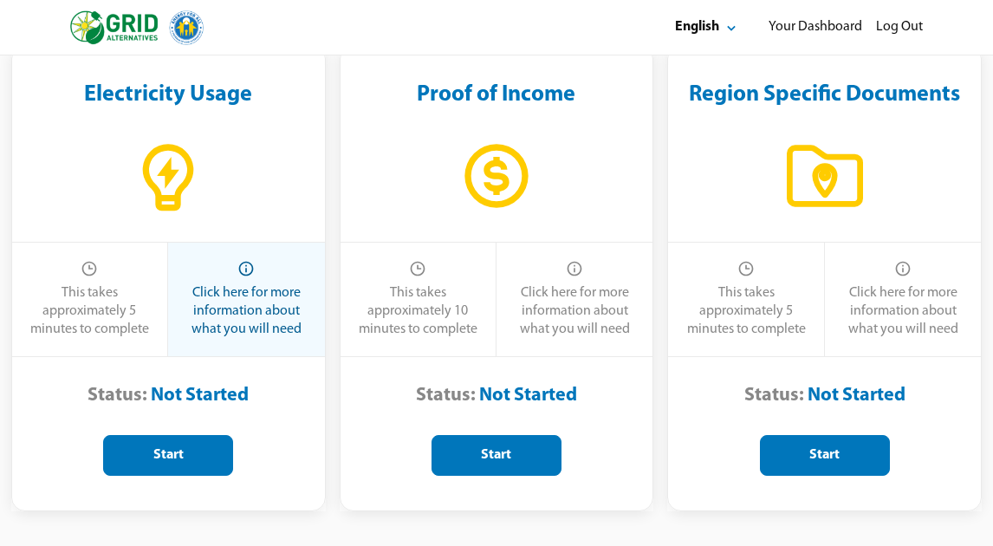
scroll to position [137, 0]
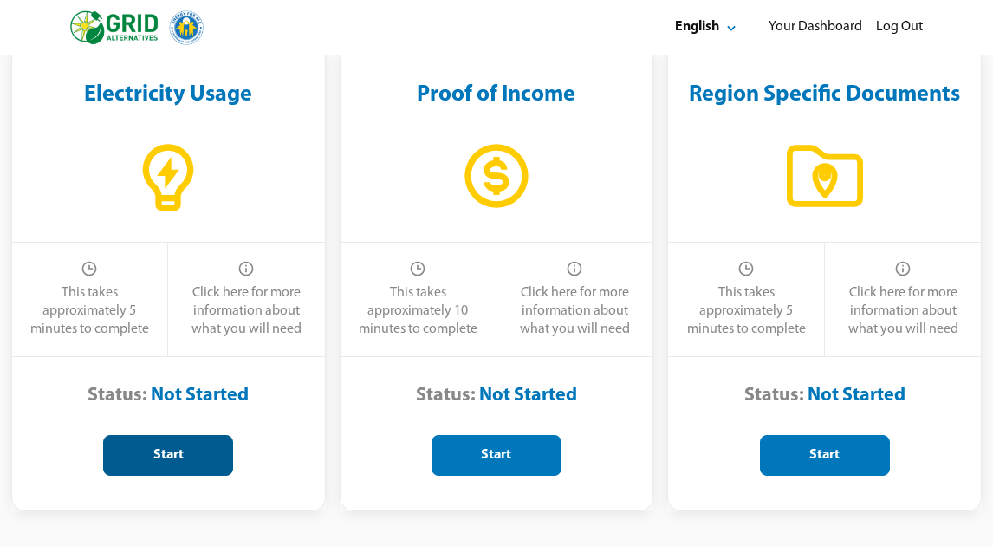
click at [211, 459] on div "Start" at bounding box center [168, 455] width 101 height 18
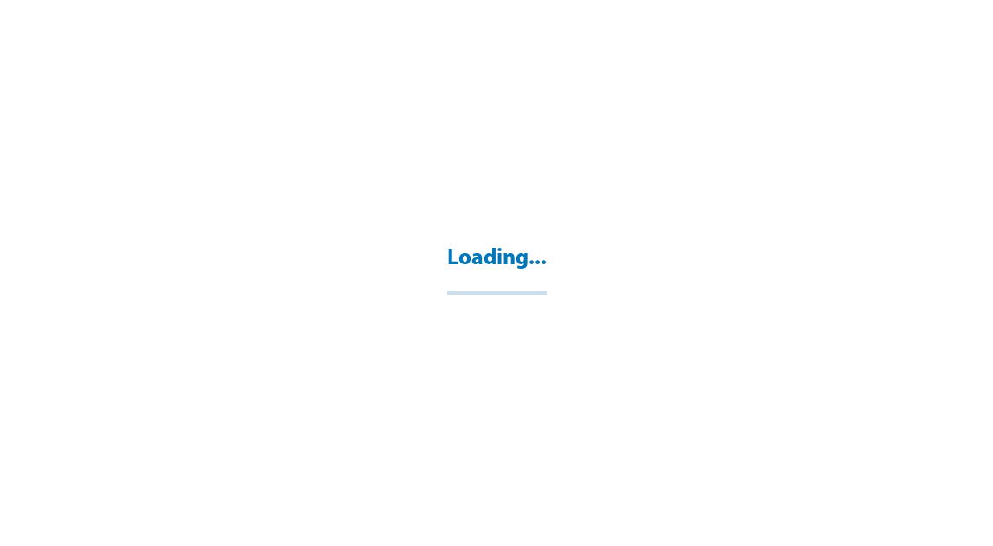
select select "**"
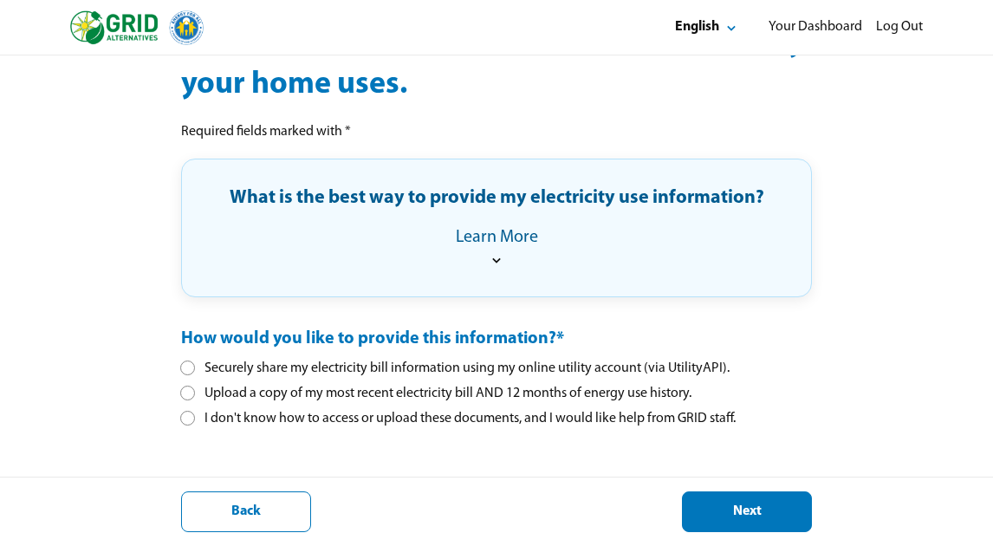
scroll to position [260, 0]
click at [190, 371] on div at bounding box center [188, 368] width 10 height 10
click at [758, 498] on button "Next" at bounding box center [747, 511] width 130 height 41
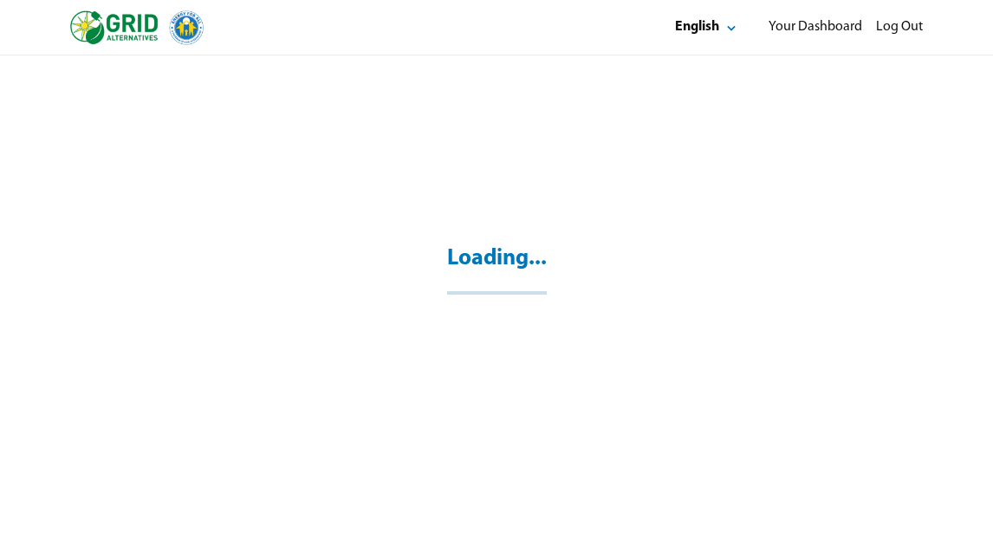
scroll to position [260, 0]
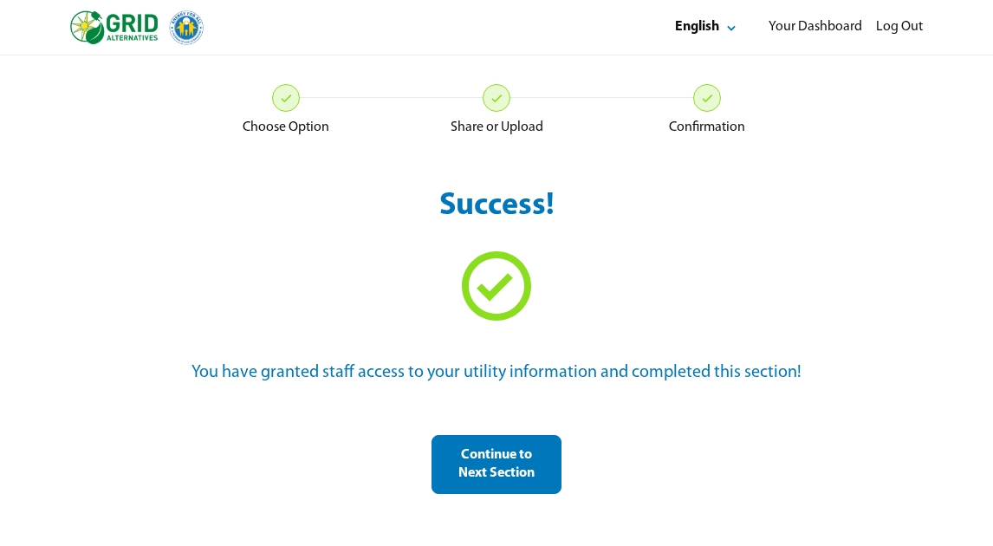
scroll to position [55, 0]
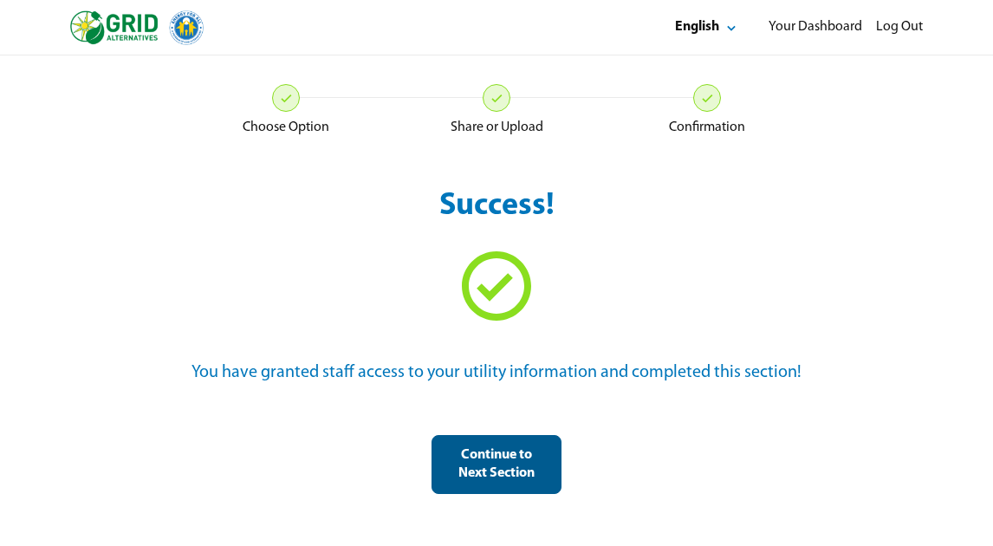
click at [530, 466] on div "Continue to Next Section" at bounding box center [496, 464] width 101 height 36
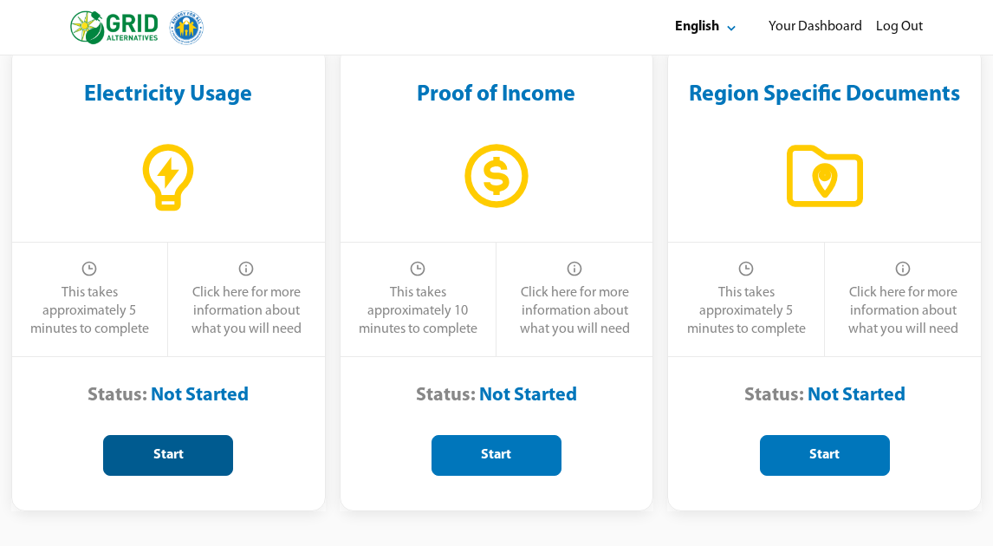
scroll to position [137, 0]
click at [185, 460] on div "Start" at bounding box center [168, 455] width 101 height 18
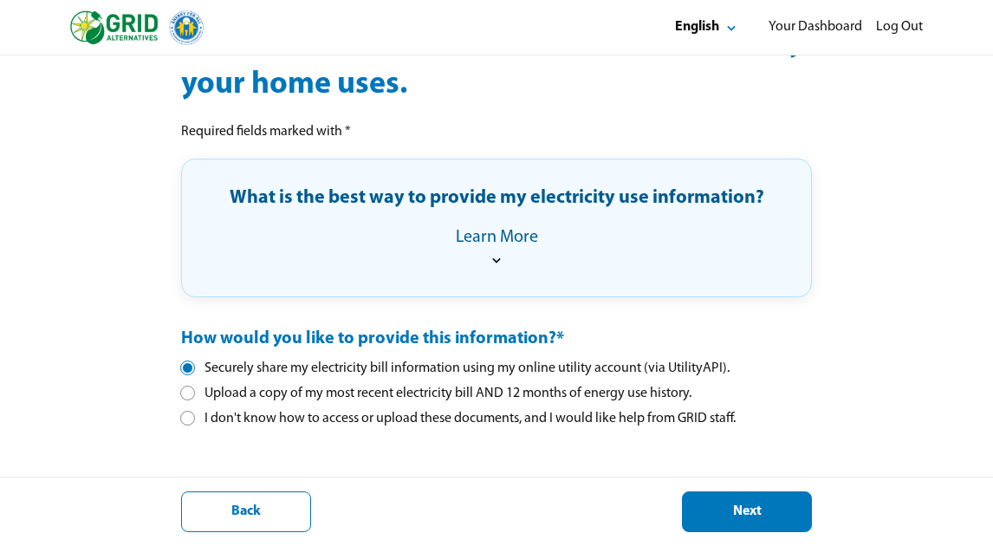
scroll to position [260, 0]
click at [778, 516] on div "Next" at bounding box center [747, 512] width 101 height 18
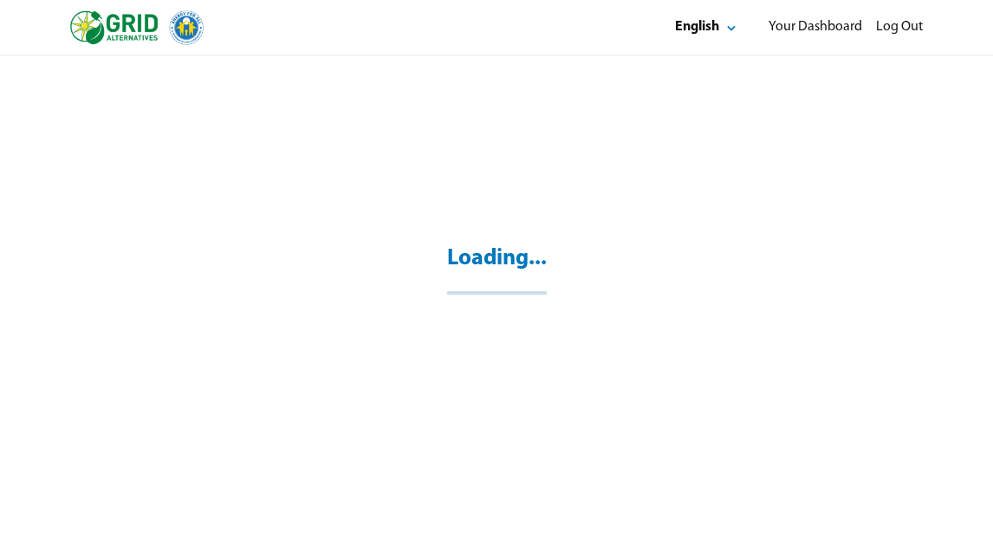
scroll to position [56, 0]
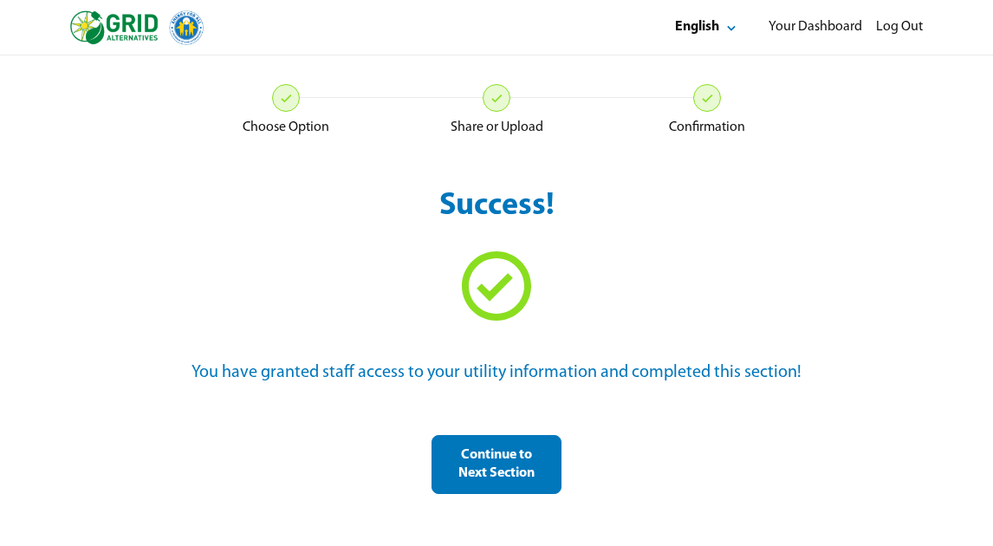
scroll to position [55, 0]
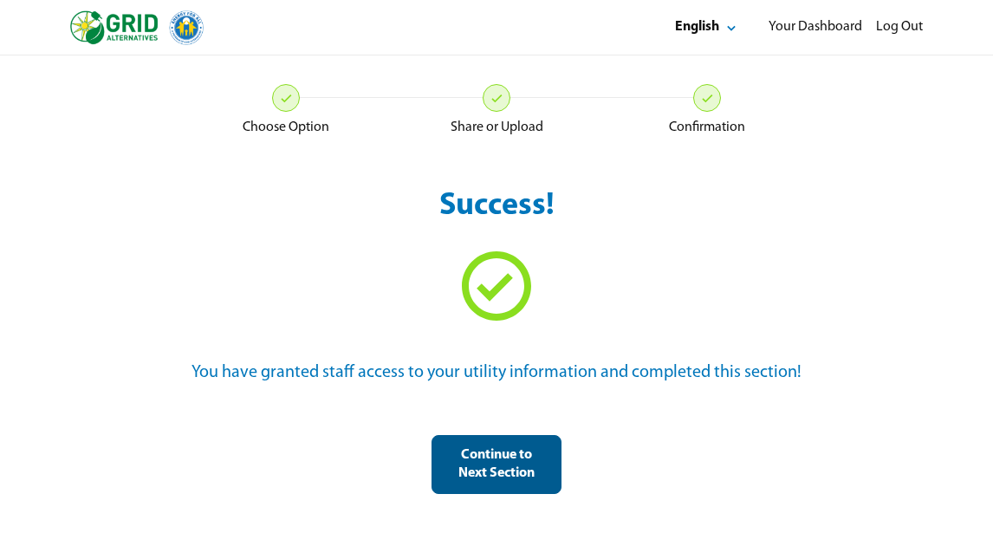
click at [528, 471] on div "Continue to Next Section" at bounding box center [496, 464] width 101 height 36
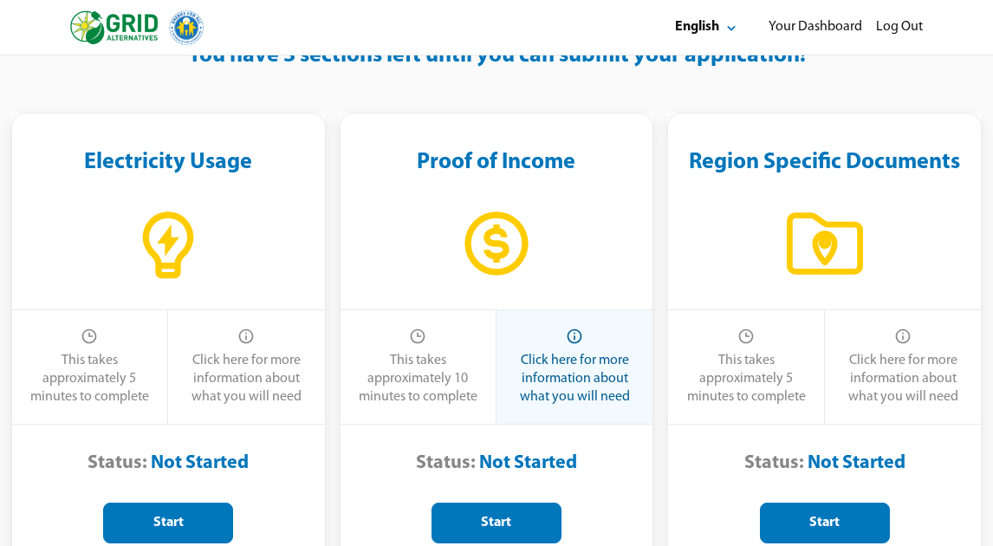
scroll to position [68, 0]
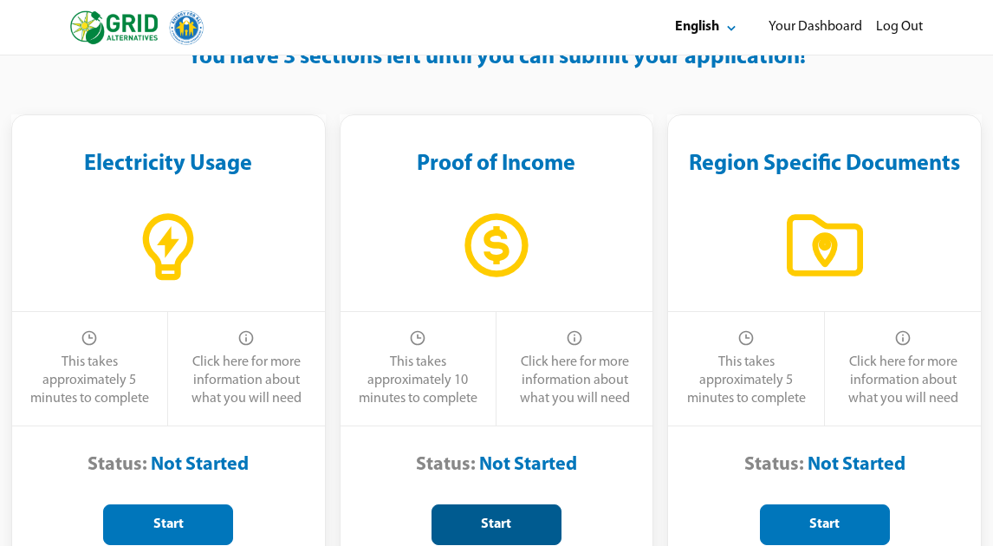
click at [538, 517] on div "Start" at bounding box center [496, 525] width 101 height 18
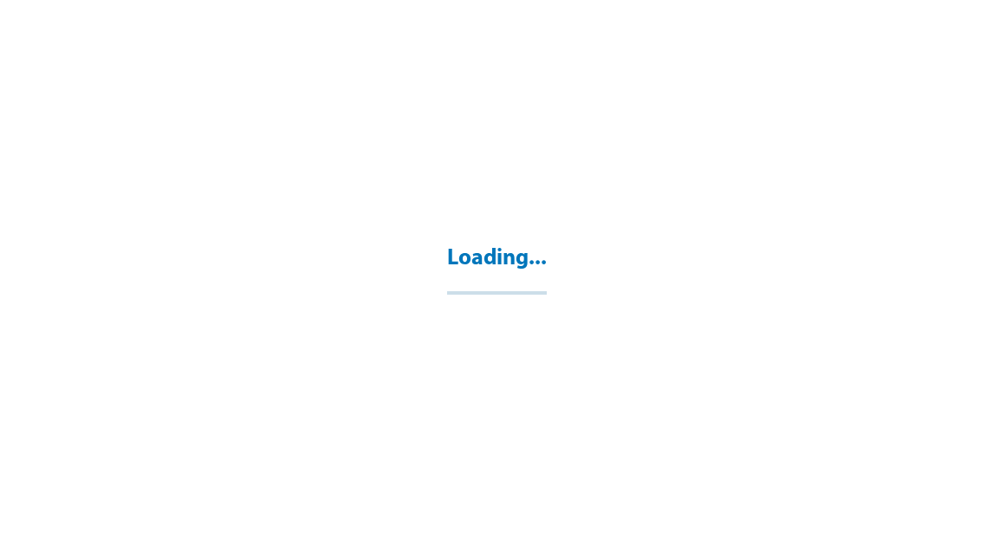
select select "**"
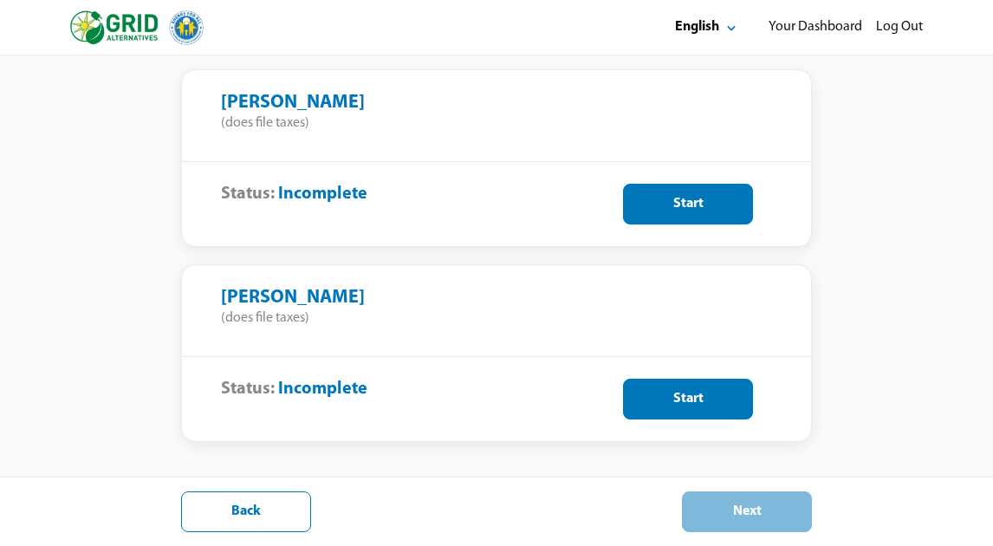
scroll to position [624, 0]
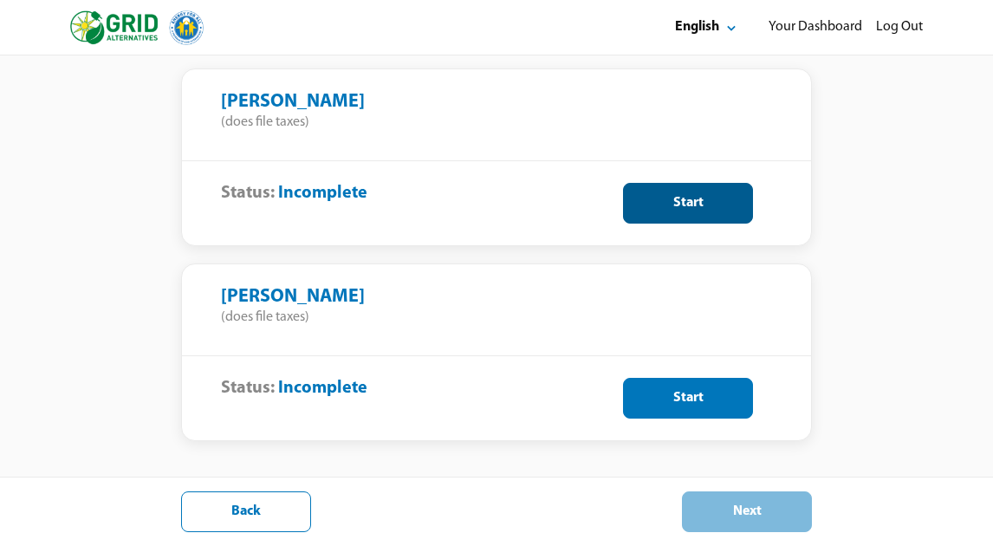
click at [686, 194] on div "Start" at bounding box center [688, 203] width 101 height 18
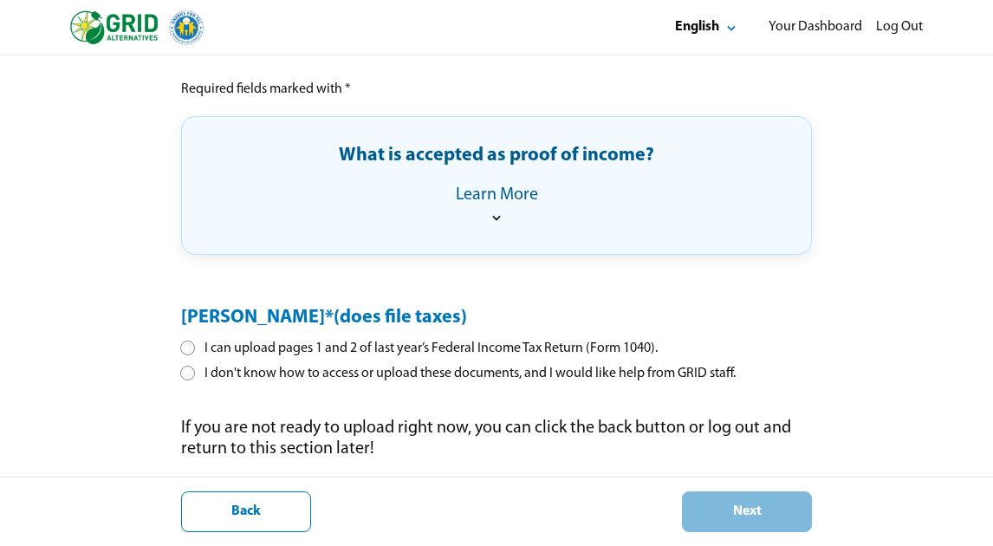
scroll to position [261, 0]
click at [191, 349] on div at bounding box center [188, 348] width 10 height 10
click at [782, 517] on div "Next" at bounding box center [747, 512] width 101 height 18
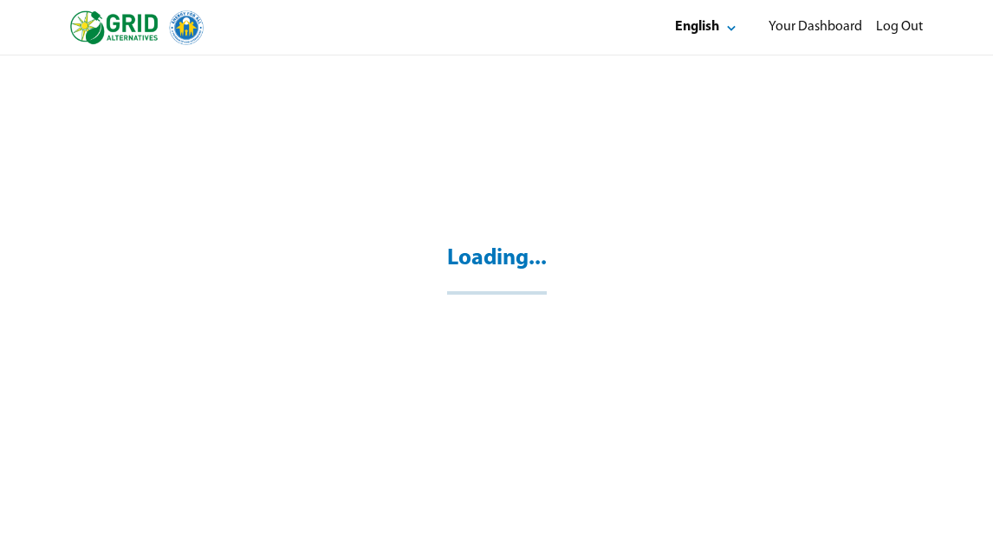
scroll to position [55, 0]
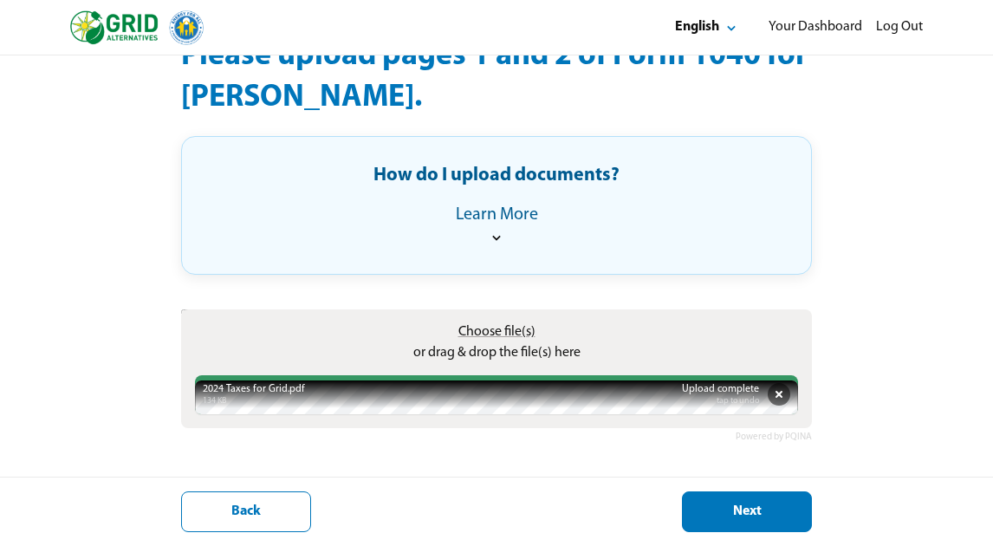
scroll to position [205, 0]
click at [754, 522] on button "Next" at bounding box center [747, 511] width 130 height 41
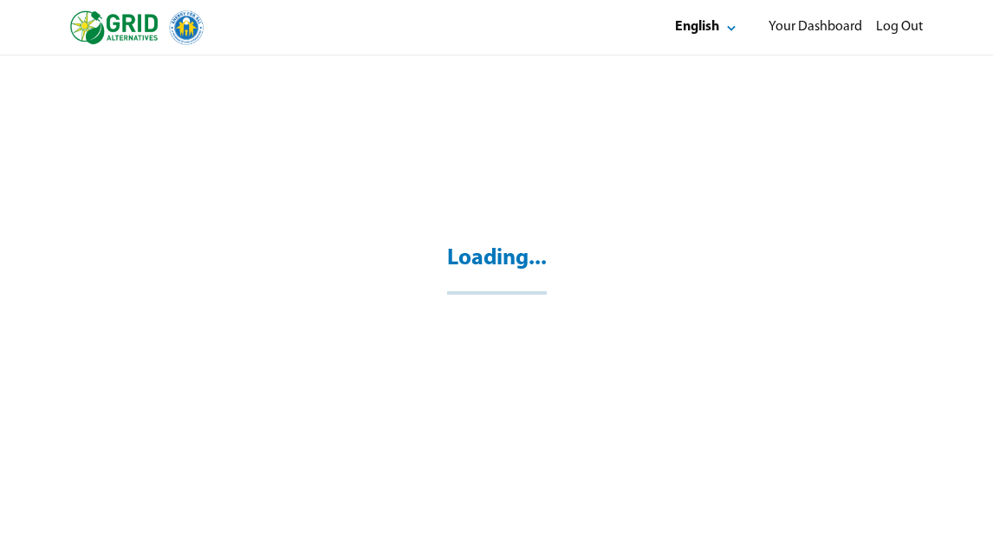
scroll to position [55, 0]
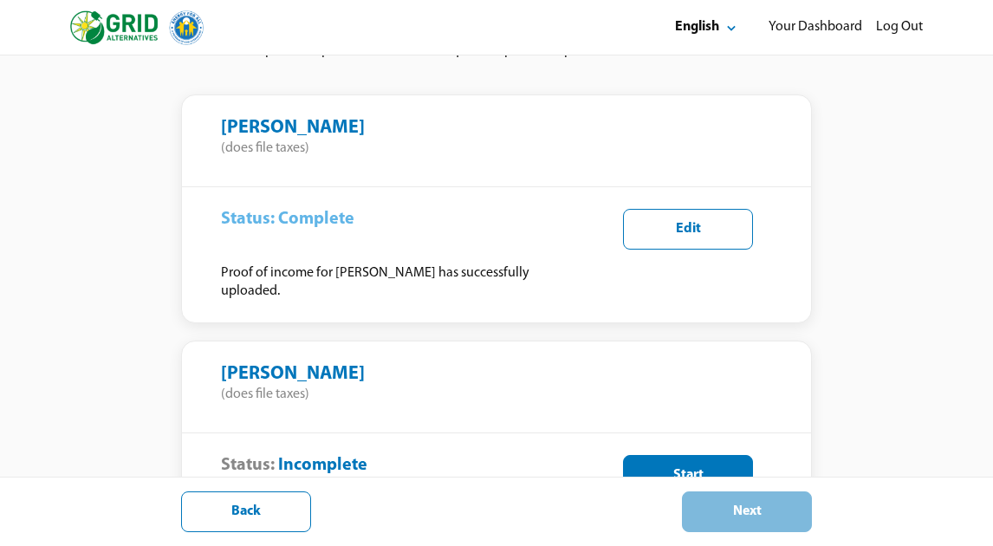
scroll to position [597, 0]
click at [722, 467] on div "Start" at bounding box center [688, 476] width 101 height 18
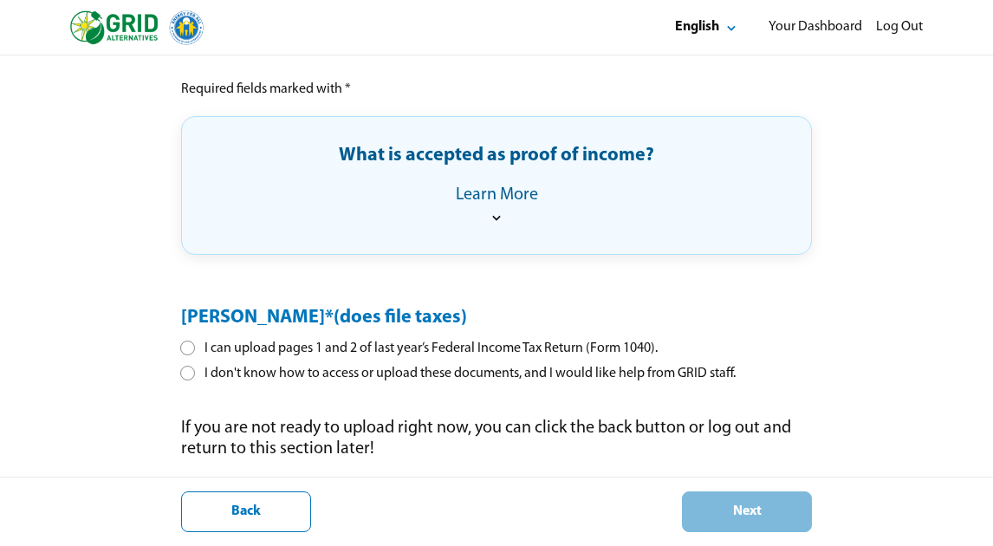
scroll to position [261, 0]
click at [188, 352] on div at bounding box center [188, 348] width 10 height 10
click at [762, 518] on div "Next" at bounding box center [747, 512] width 101 height 18
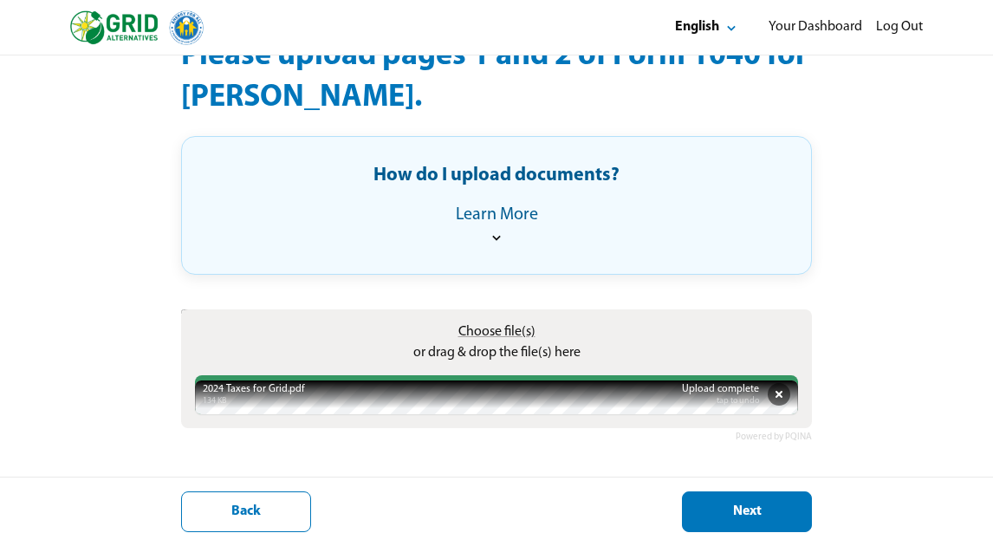
scroll to position [205, 0]
click at [751, 513] on div "Next" at bounding box center [747, 512] width 101 height 18
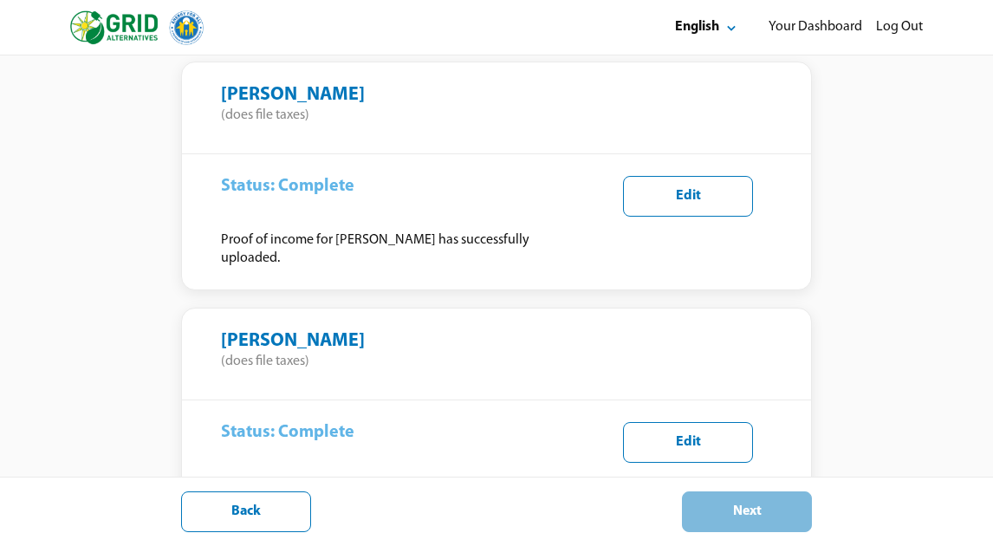
scroll to position [630, 0]
click at [486, 423] on div "Status: Complete Proof of income for [PERSON_NAME] has successfully uploaded." at bounding box center [405, 469] width 368 height 92
click at [471, 177] on div "Status: Complete Proof of income for [PERSON_NAME] has successfully uploaded." at bounding box center [405, 223] width 368 height 92
click at [485, 335] on div "[PERSON_NAME] (does file taxes) Status: Complete Proof of income for [PERSON_NA…" at bounding box center [496, 422] width 629 height 227
click at [409, 400] on div "Status: Complete Proof of income for [PERSON_NAME] has successfully uploaded. E…" at bounding box center [496, 468] width 629 height 136
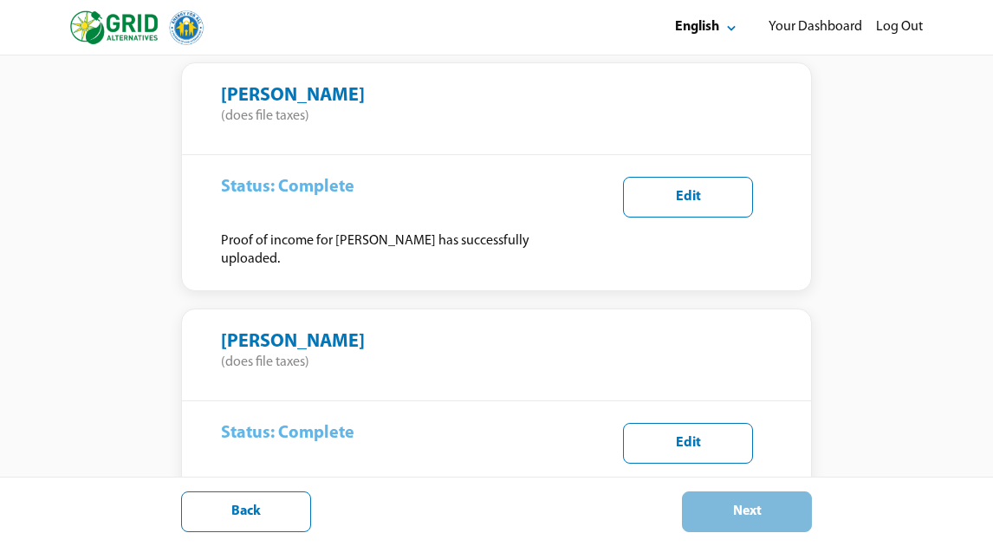
click at [505, 177] on div "Status: Complete Proof of income for [PERSON_NAME] has successfully uploaded." at bounding box center [405, 223] width 368 height 92
click at [340, 423] on div "Complete" at bounding box center [316, 433] width 76 height 21
click at [322, 309] on div "[PERSON_NAME] (does file taxes)" at bounding box center [496, 351] width 629 height 84
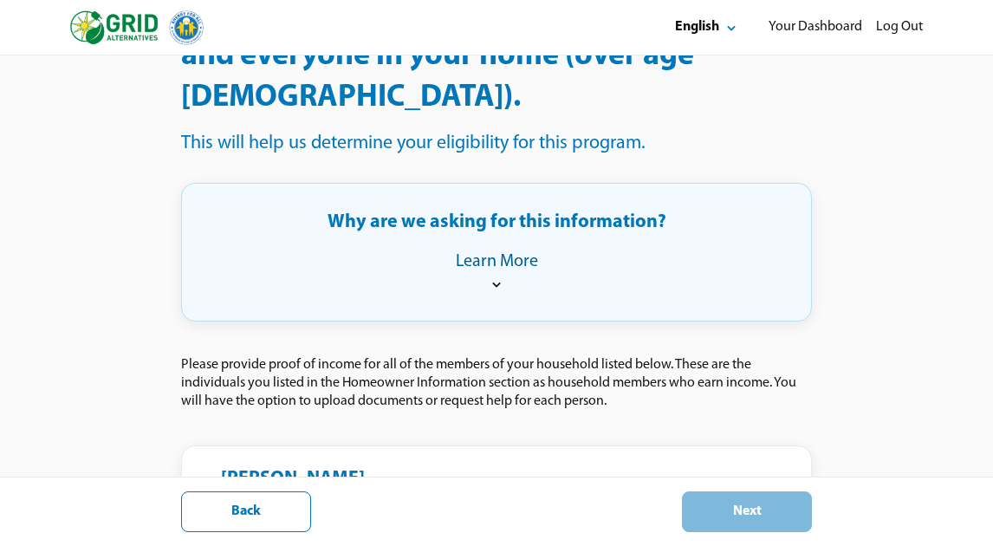
scroll to position [246, 0]
click at [501, 277] on icon at bounding box center [496, 285] width 17 height 17
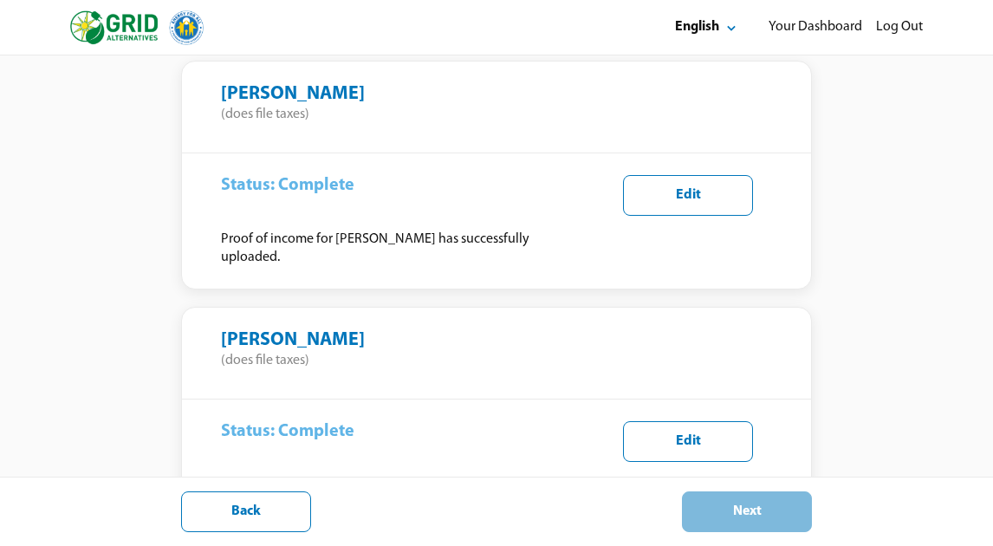
scroll to position [682, 0]
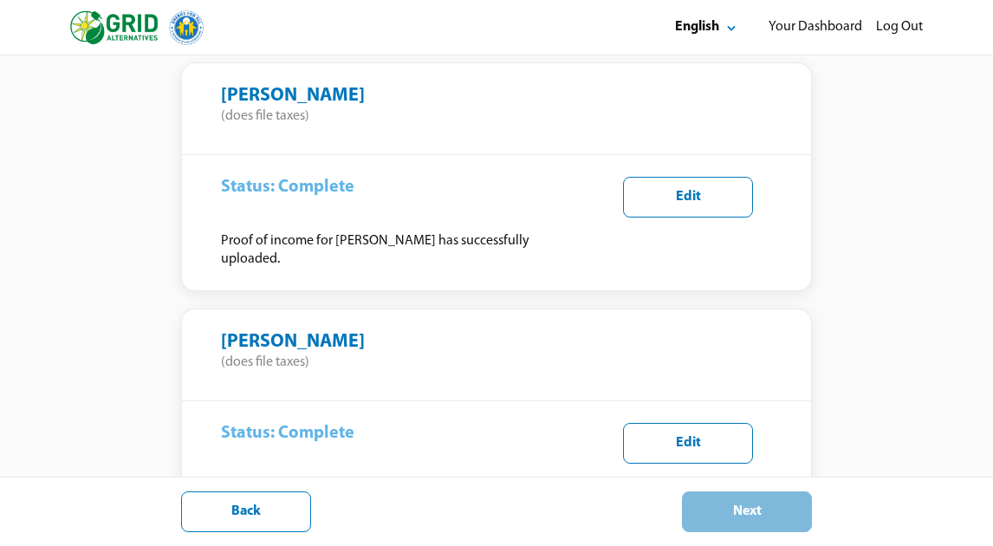
click at [691, 177] on button "Edit" at bounding box center [688, 197] width 130 height 41
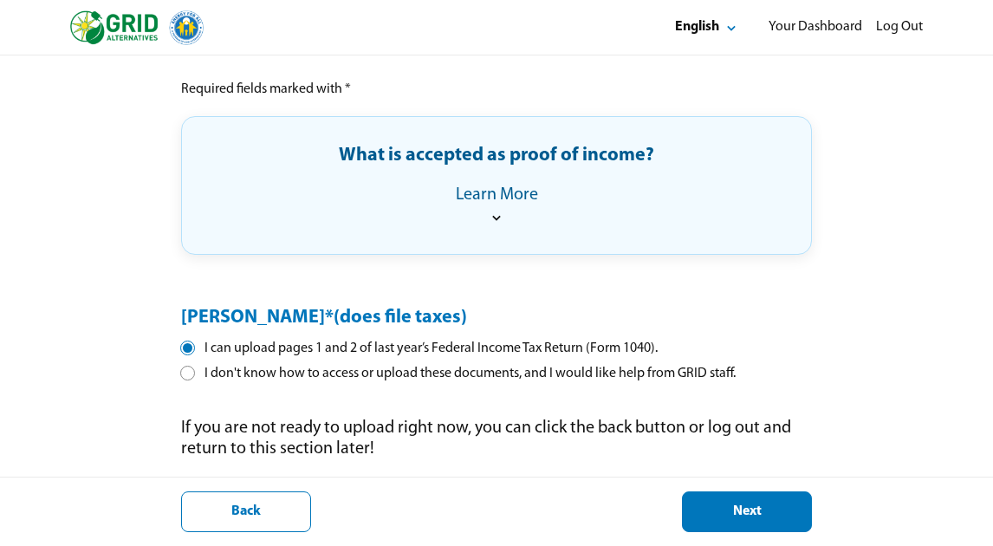
scroll to position [261, 0]
click at [239, 507] on div "Back" at bounding box center [246, 512] width 101 height 18
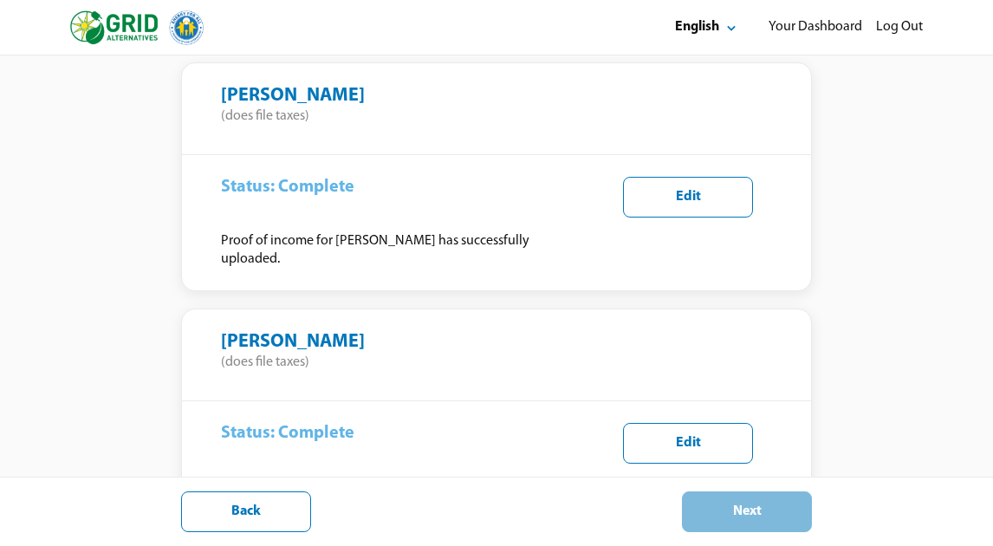
click at [778, 539] on div "Back Next" at bounding box center [496, 511] width 993 height 69
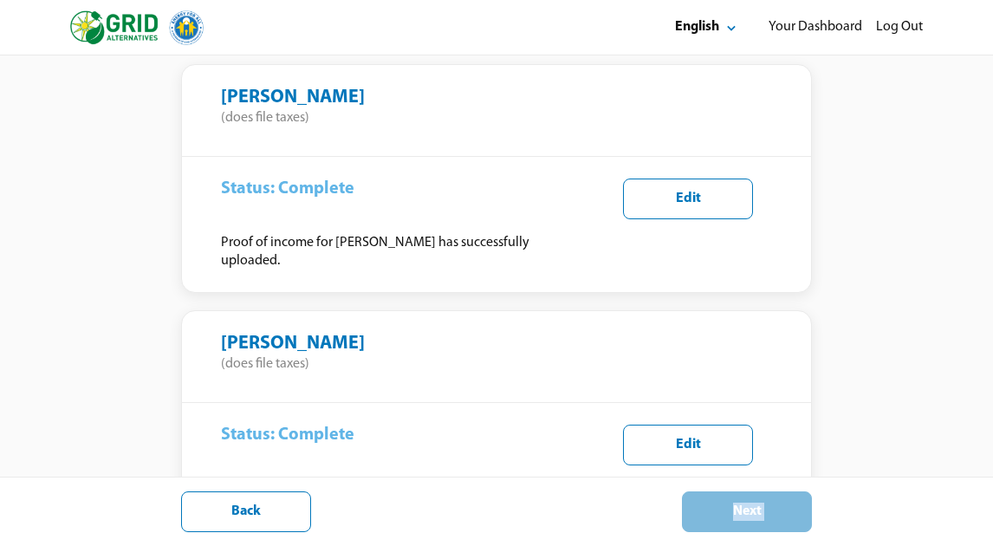
click at [778, 539] on div "Back Next" at bounding box center [496, 511] width 993 height 69
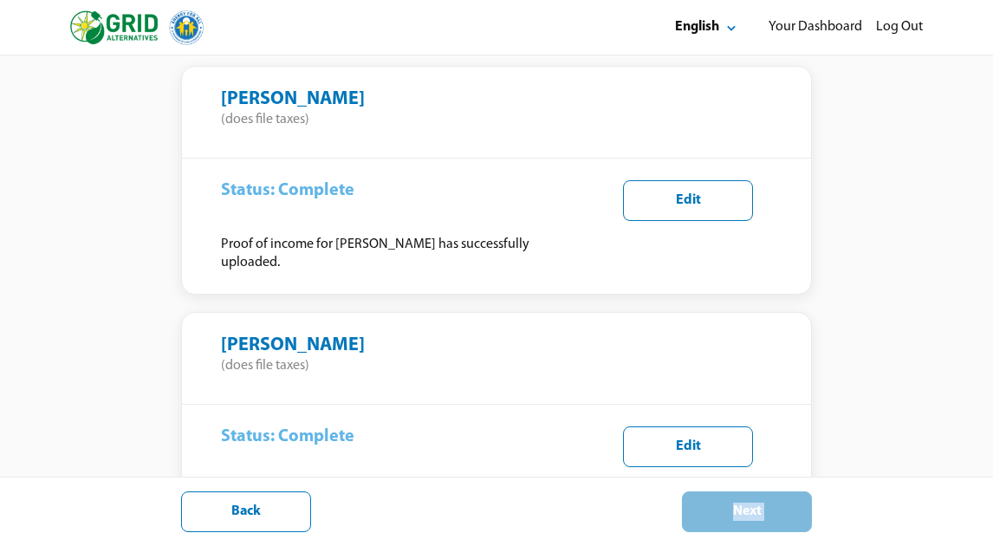
click at [778, 539] on div "Back Next" at bounding box center [496, 511] width 993 height 69
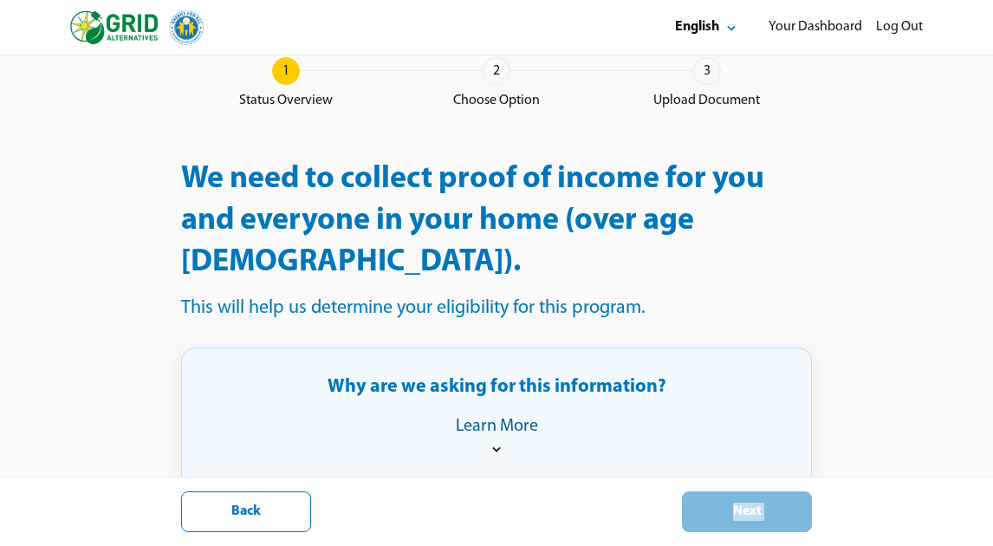
scroll to position [62, 0]
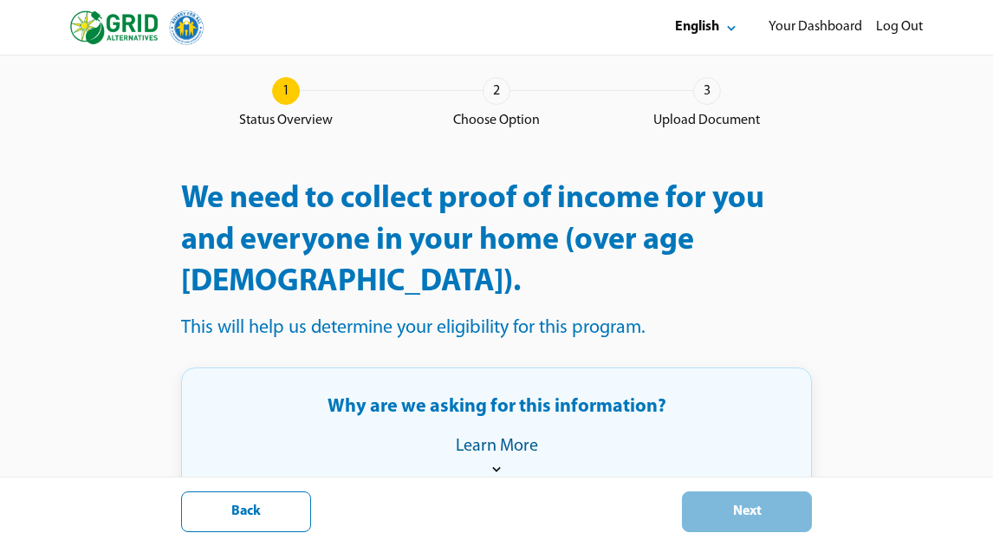
click at [502, 93] on div "2" at bounding box center [497, 91] width 28 height 28
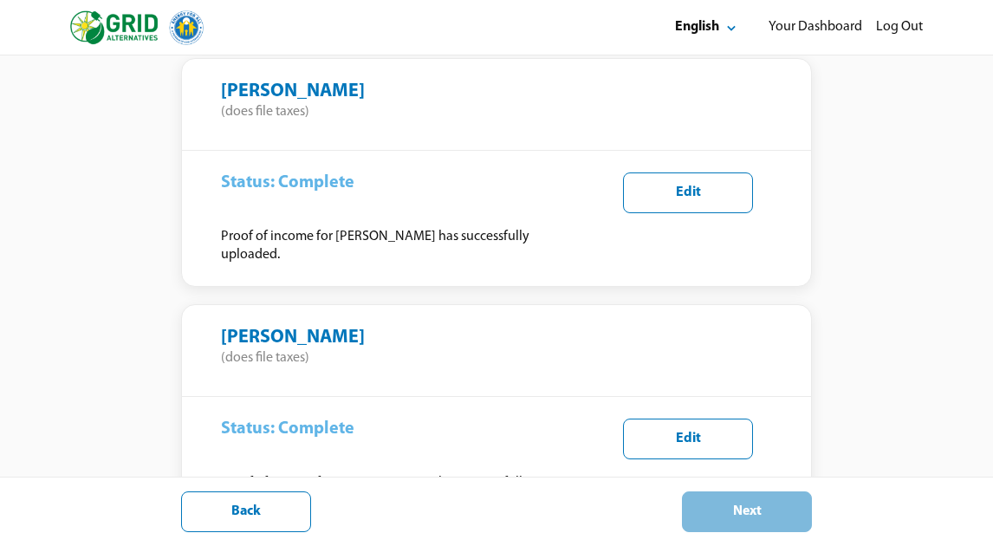
scroll to position [630, 0]
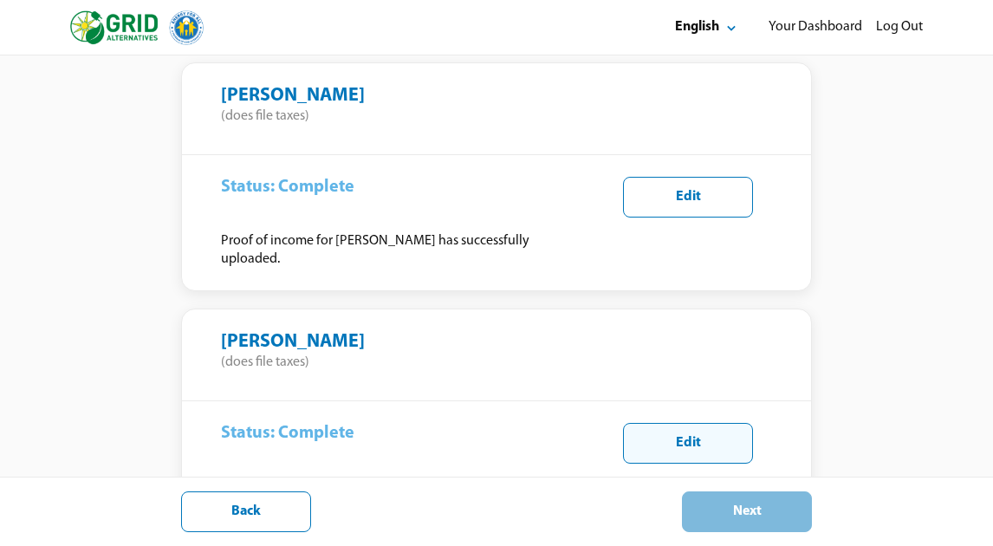
click at [700, 434] on div "Edit" at bounding box center [688, 443] width 101 height 18
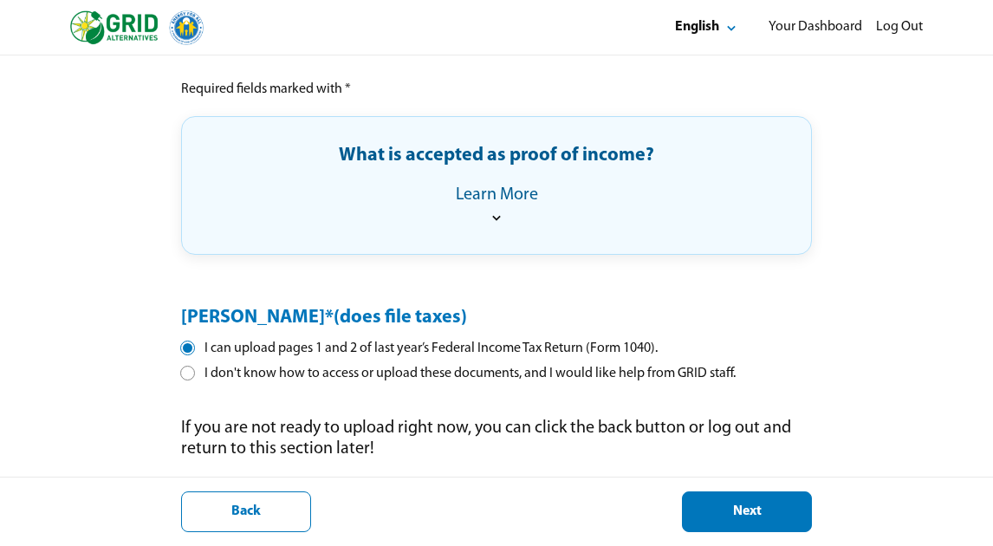
scroll to position [261, 0]
click at [732, 515] on div "Next" at bounding box center [747, 512] width 101 height 18
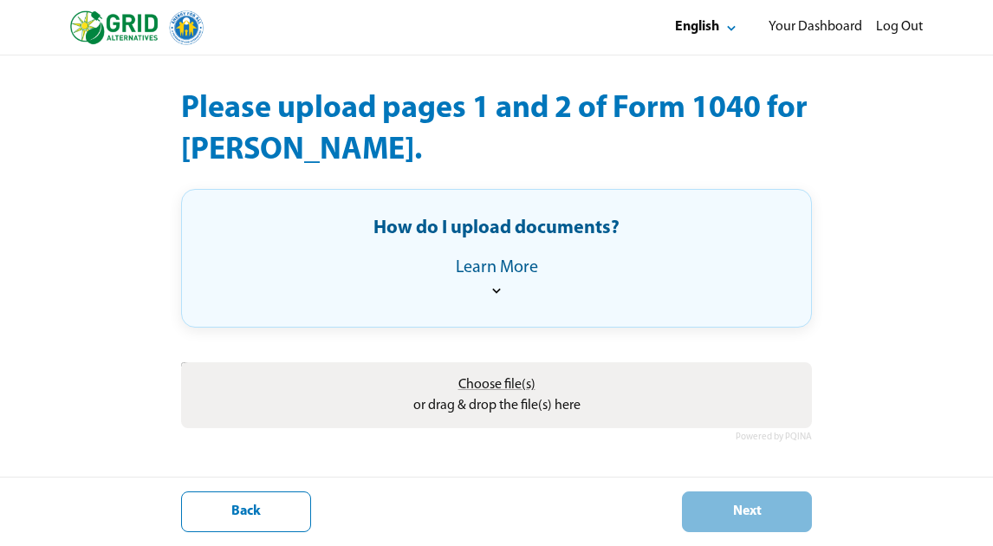
scroll to position [153, 0]
click at [281, 498] on button "Back" at bounding box center [246, 511] width 130 height 41
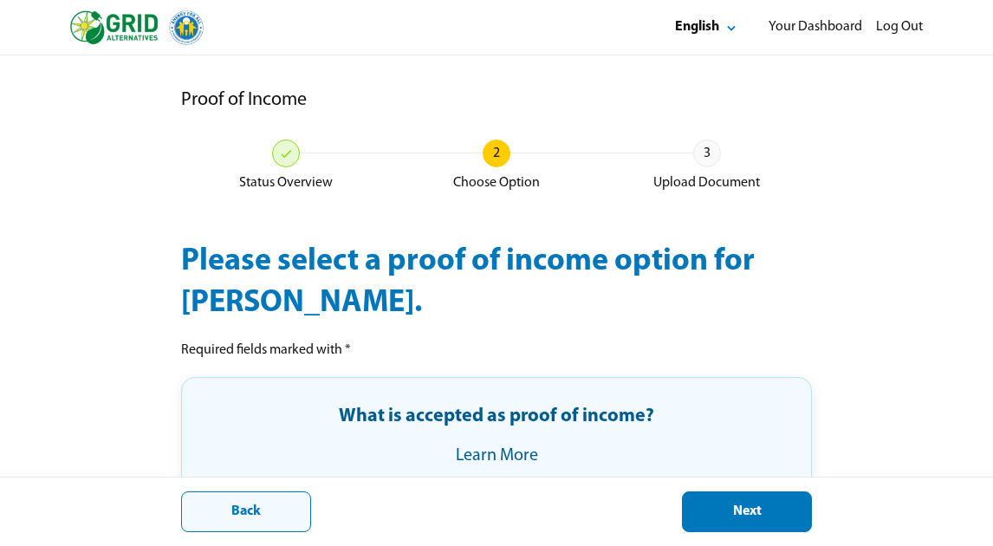
click at [286, 510] on div "Back" at bounding box center [246, 512] width 101 height 18
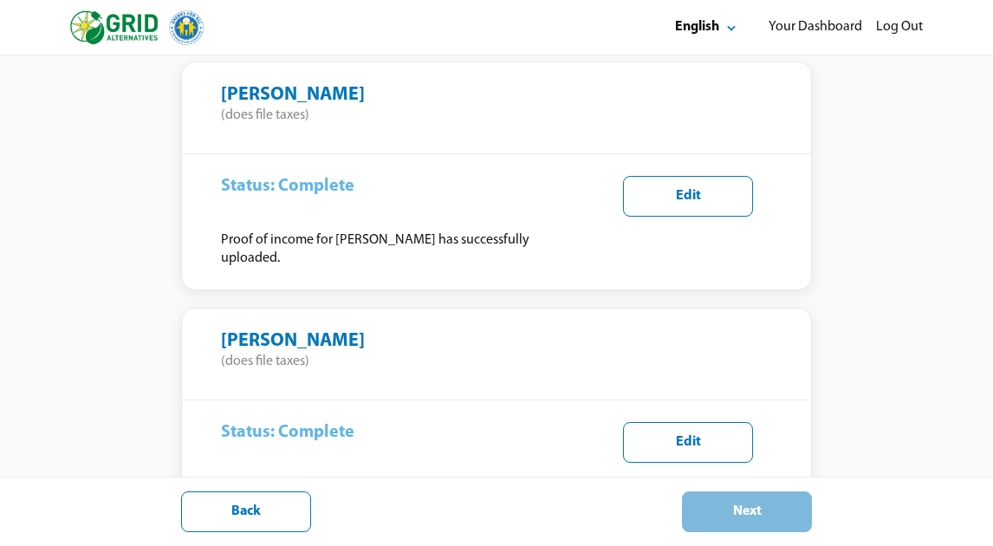
scroll to position [630, 0]
click at [701, 188] on div "Edit" at bounding box center [688, 197] width 101 height 18
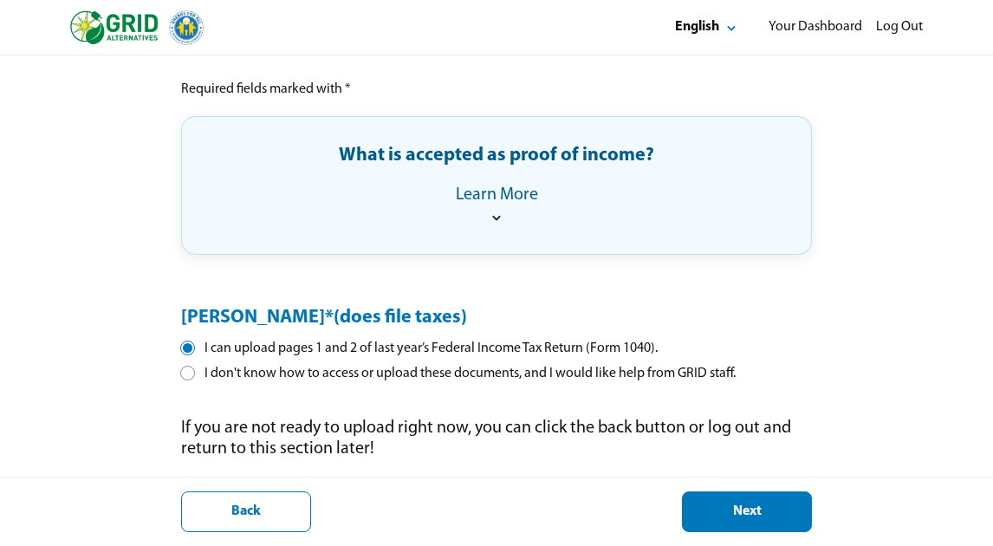
scroll to position [261, 0]
click at [764, 515] on div "Next" at bounding box center [747, 512] width 101 height 18
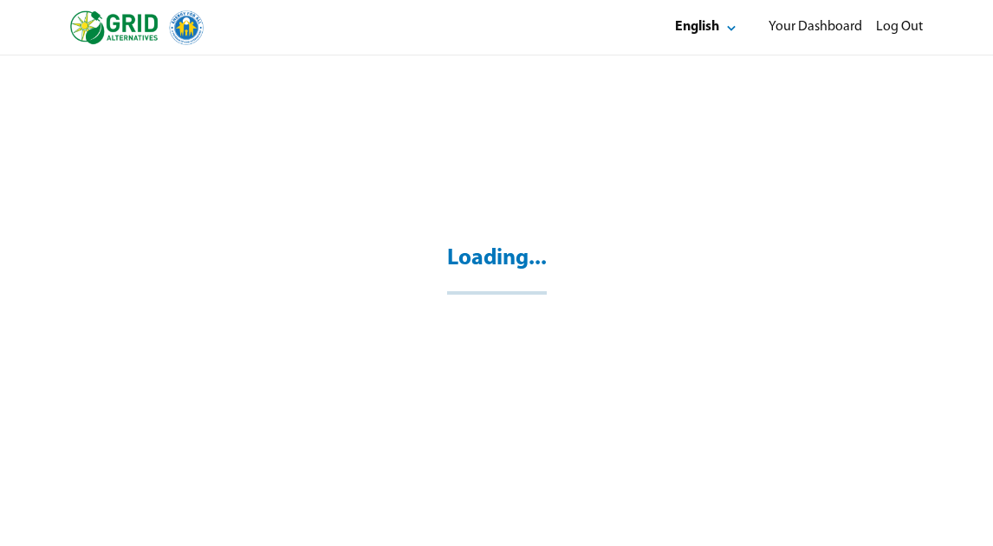
scroll to position [55, 0]
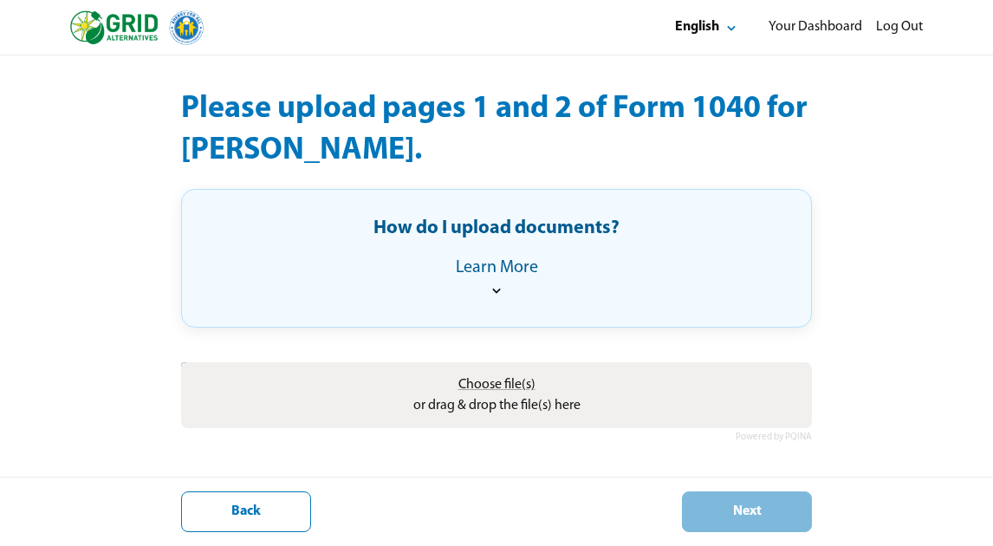
scroll to position [153, 0]
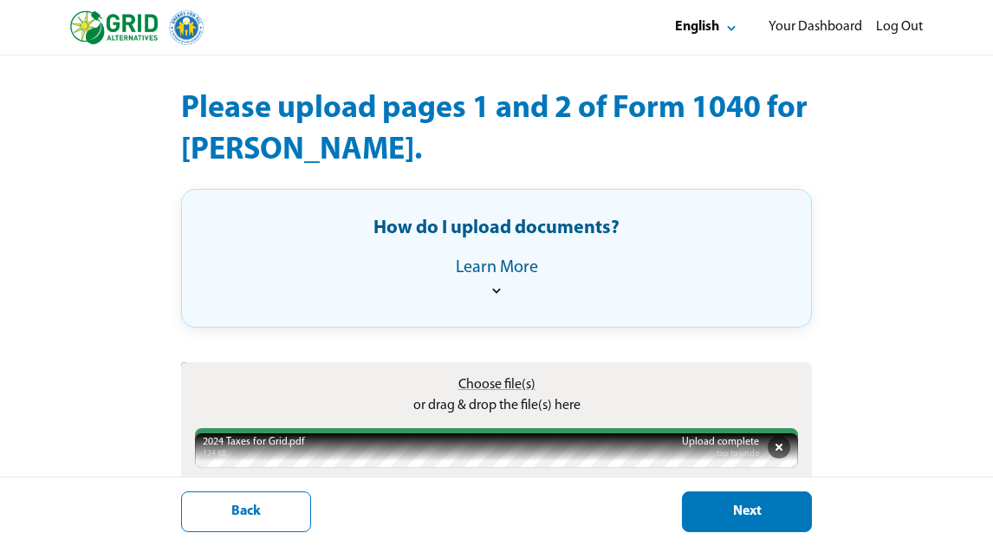
click at [769, 524] on button "Next" at bounding box center [747, 511] width 130 height 41
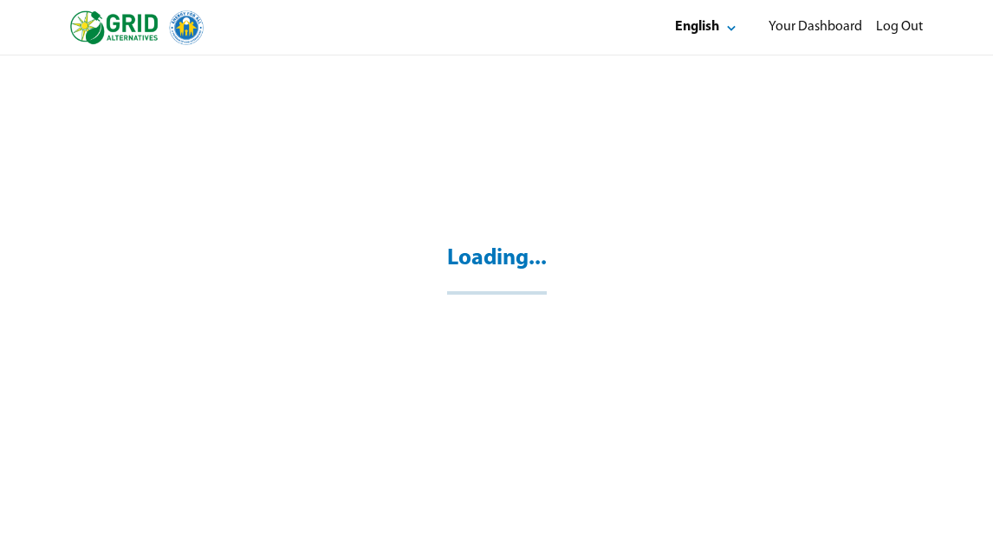
scroll to position [55, 0]
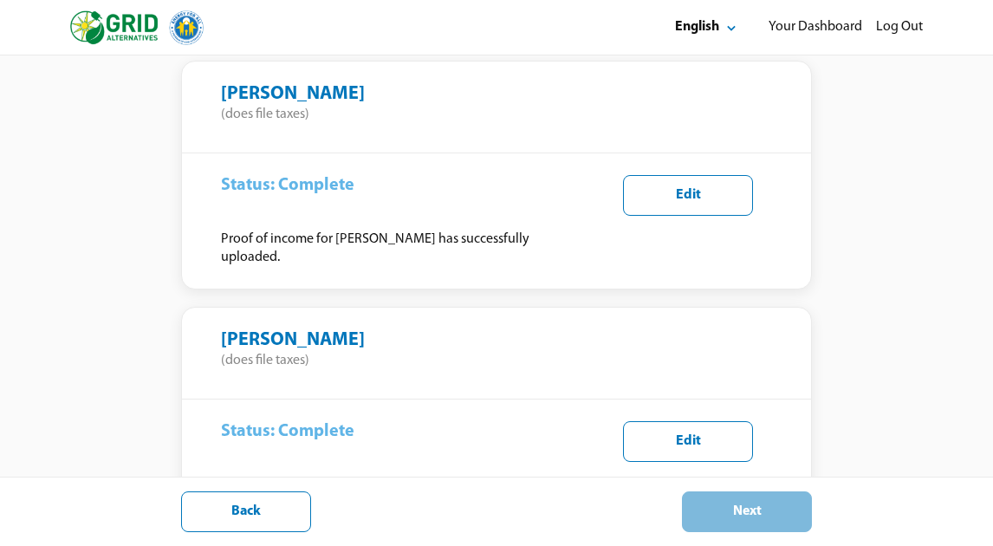
scroll to position [630, 0]
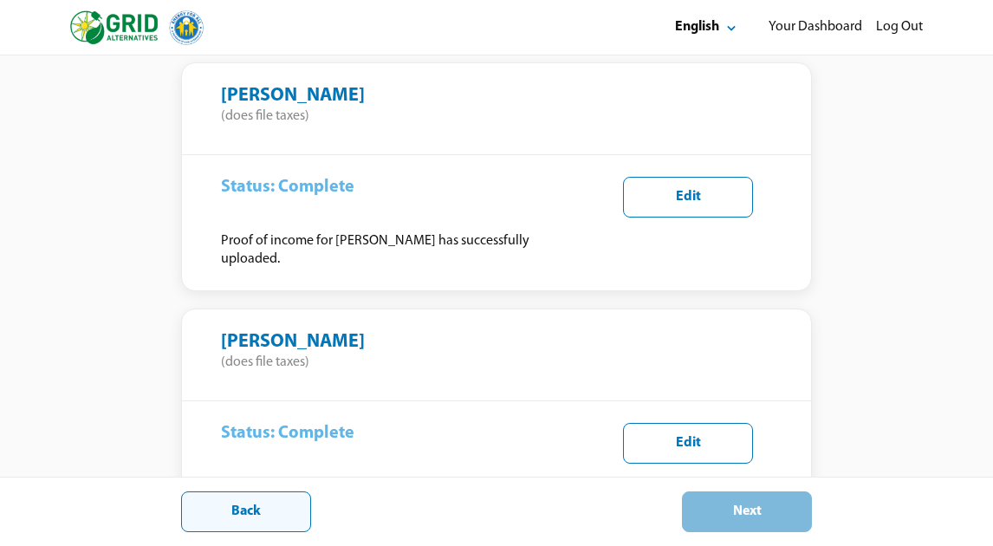
click at [276, 513] on div "Back" at bounding box center [246, 512] width 101 height 18
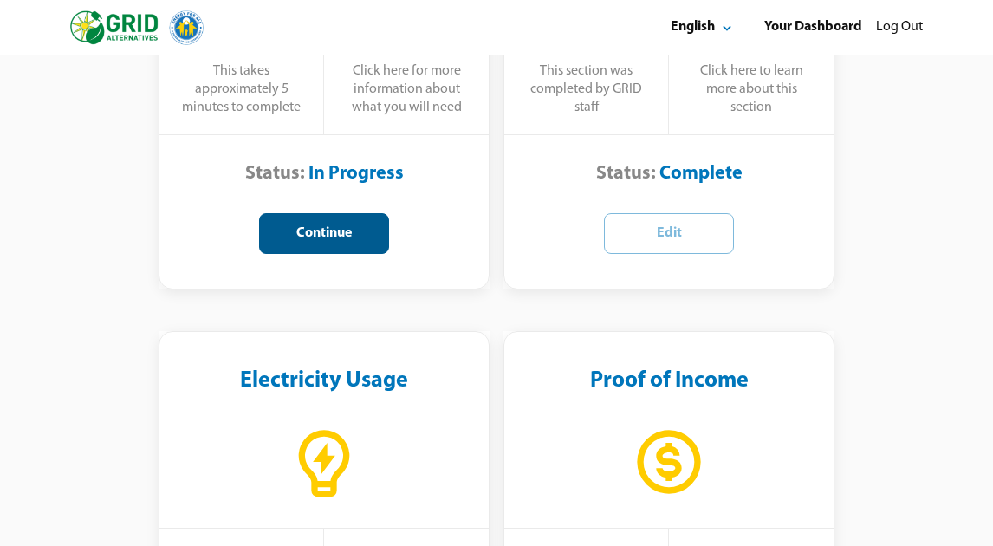
scroll to position [626, 0]
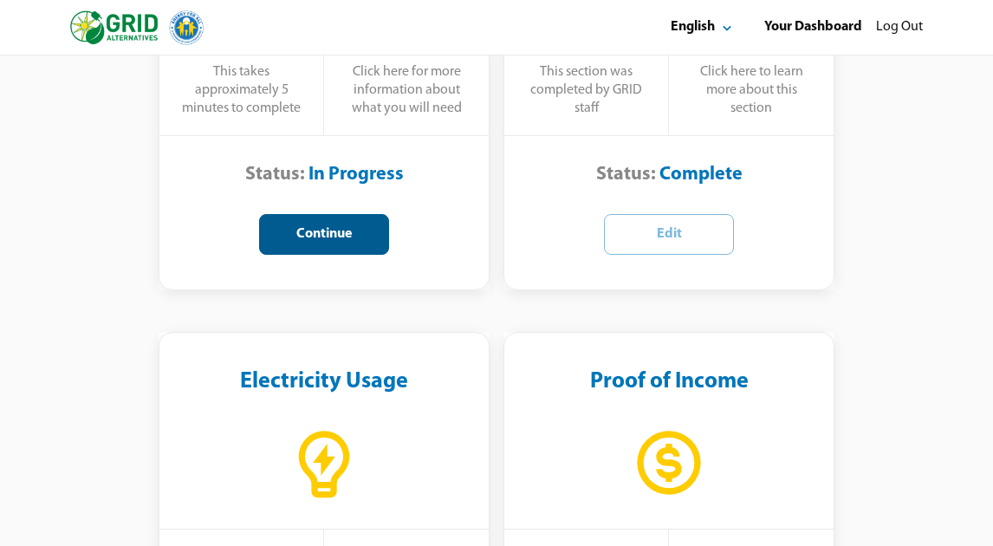
click at [347, 241] on div "Continue" at bounding box center [324, 234] width 101 height 18
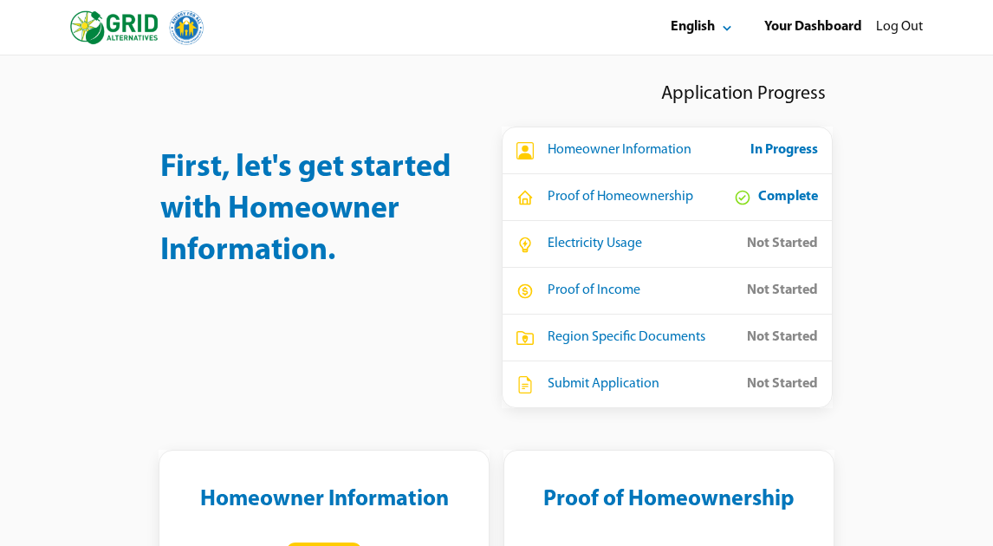
select select "**"
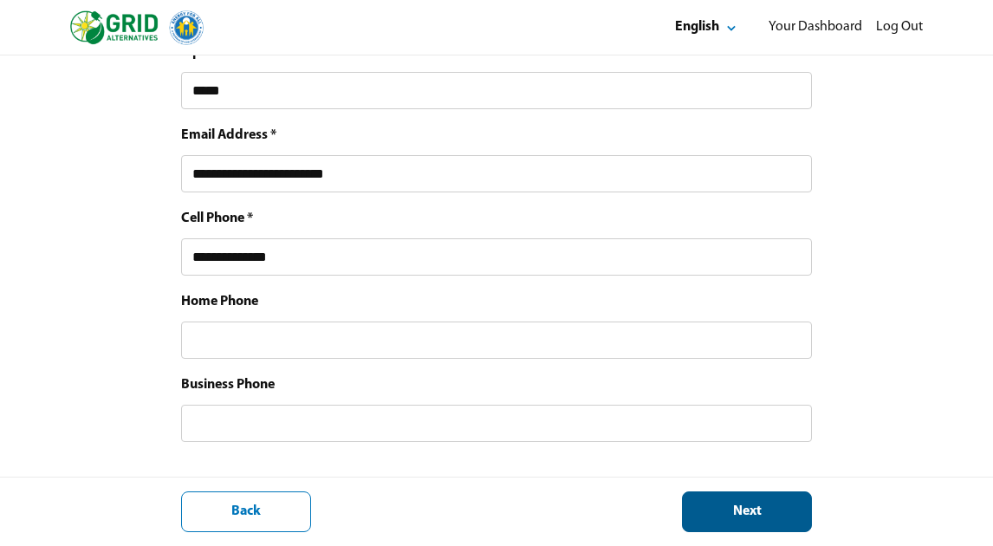
click at [793, 511] on div "Next" at bounding box center [747, 512] width 101 height 18
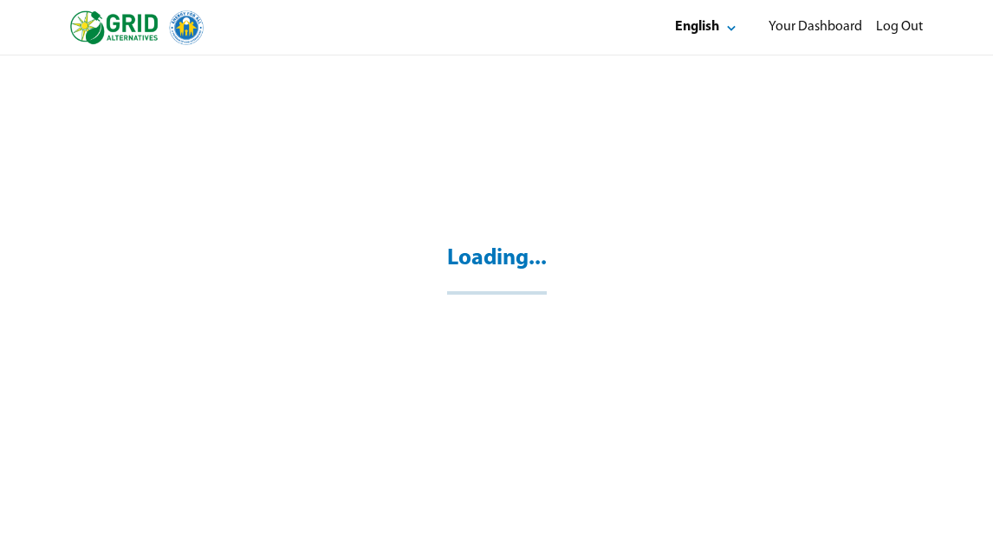
select select "*"
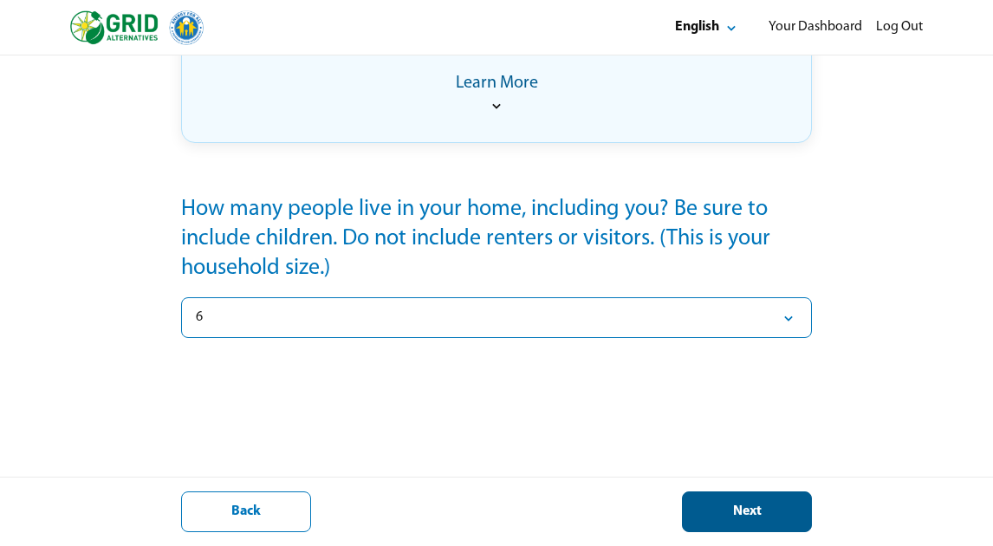
click at [783, 505] on div "Next" at bounding box center [747, 512] width 101 height 18
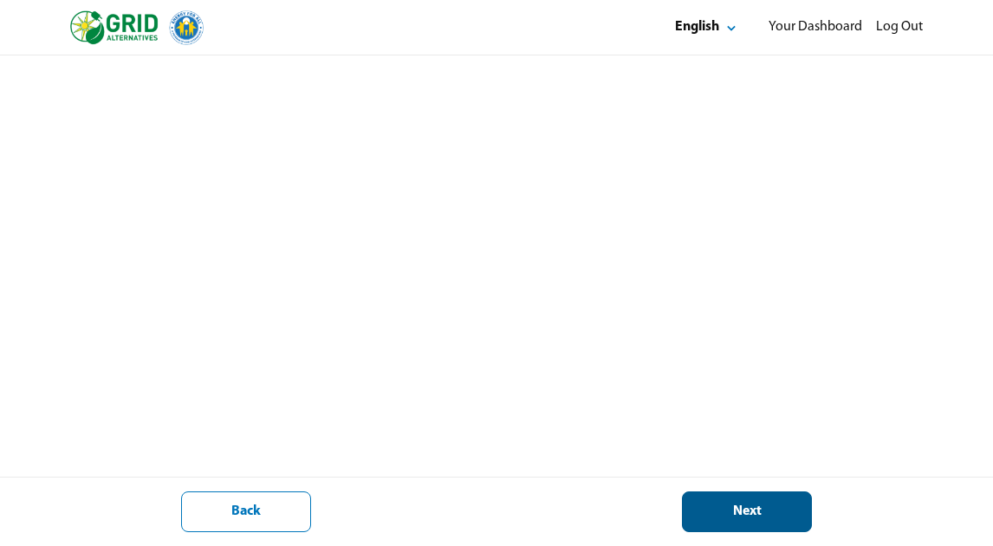
click at [771, 508] on div "Next" at bounding box center [747, 512] width 101 height 18
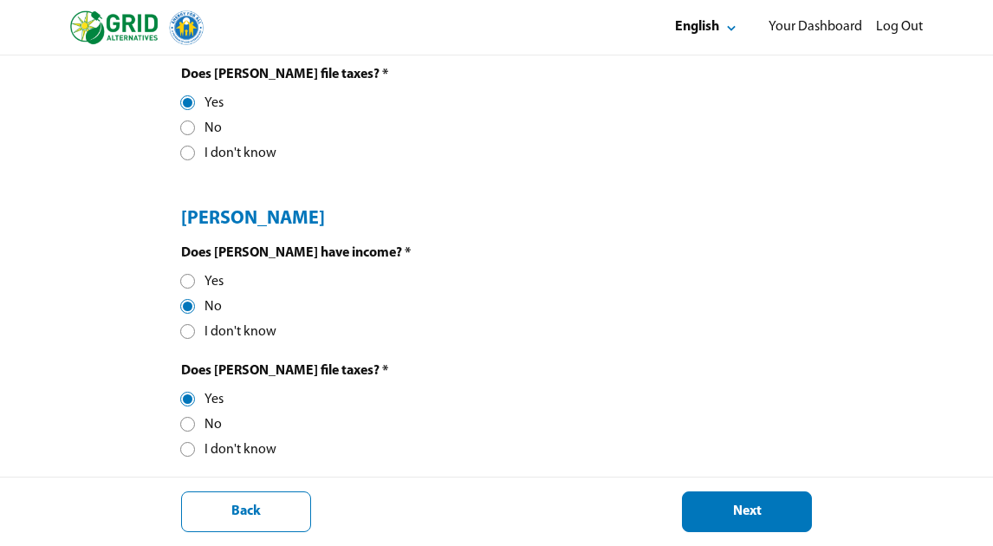
scroll to position [757, 0]
click at [191, 278] on div at bounding box center [188, 282] width 10 height 10
click at [763, 517] on div "Next" at bounding box center [747, 512] width 101 height 18
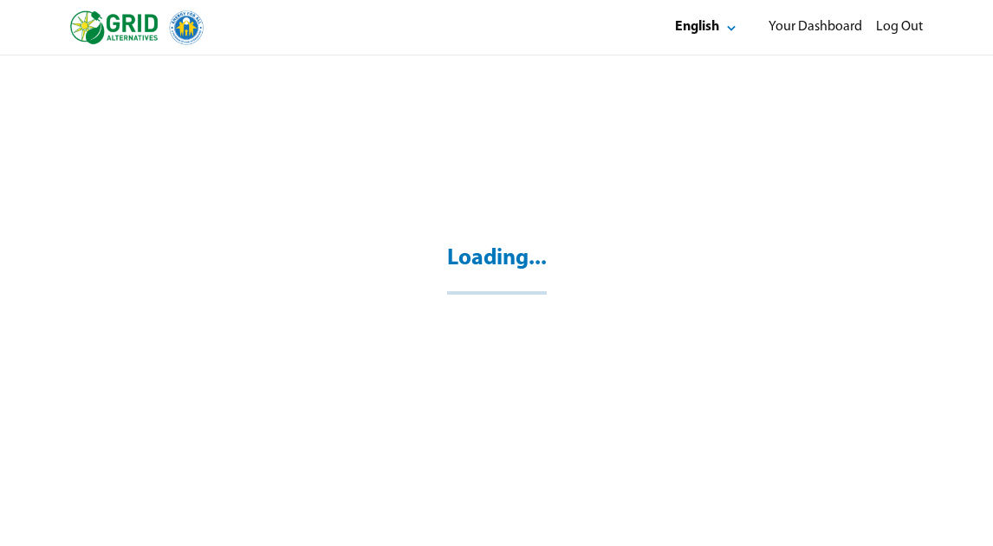
scroll to position [55, 0]
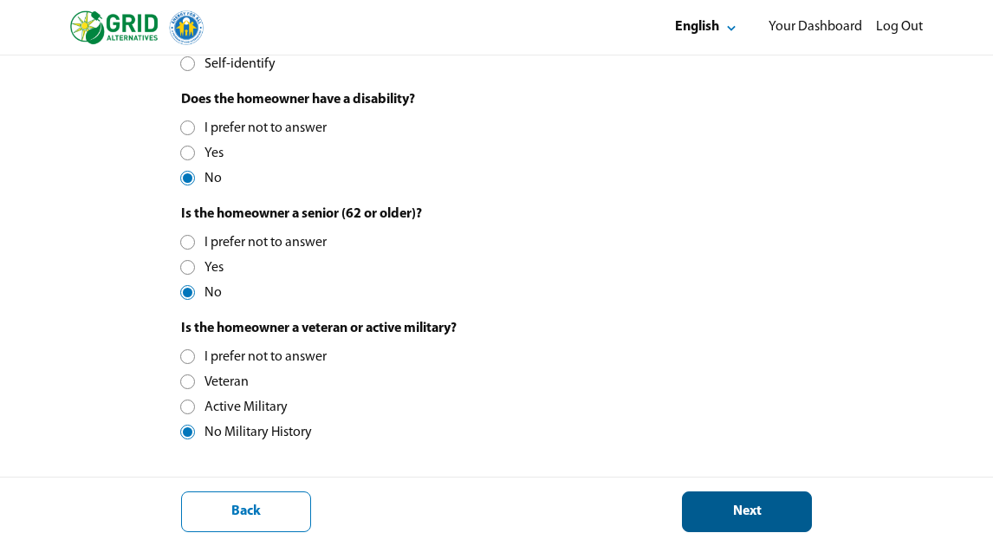
click at [752, 510] on div "Next" at bounding box center [747, 512] width 101 height 18
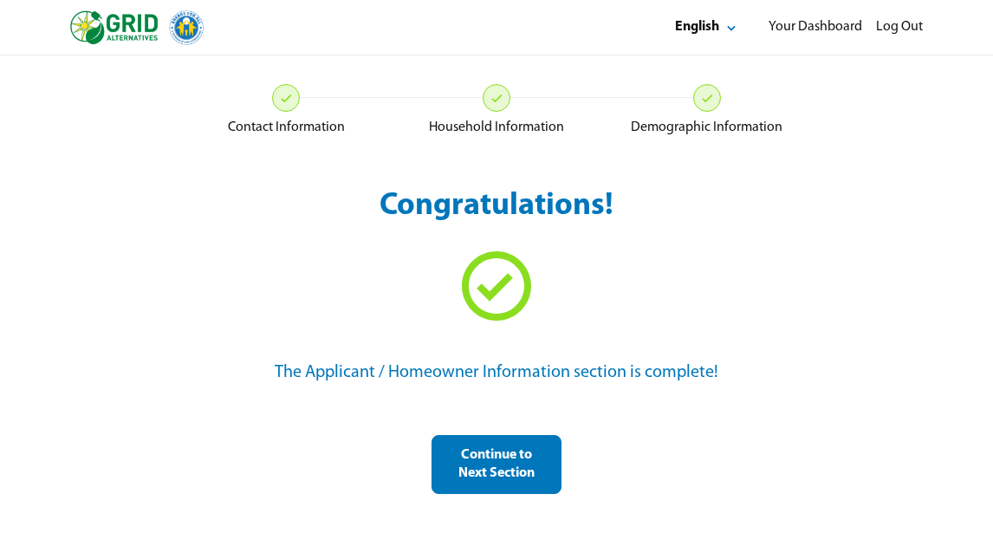
scroll to position [55, 0]
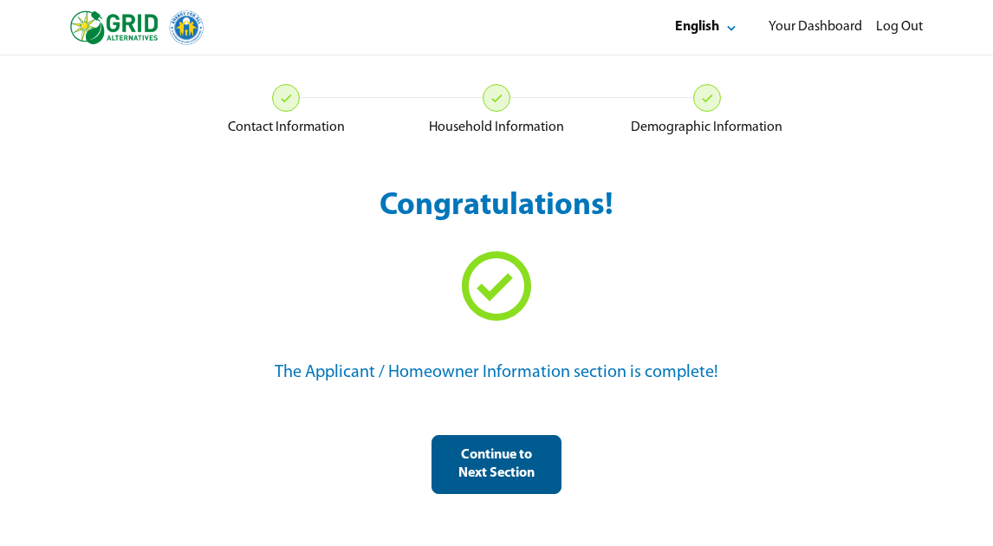
click at [521, 468] on div "Continue to Next Section" at bounding box center [496, 464] width 101 height 36
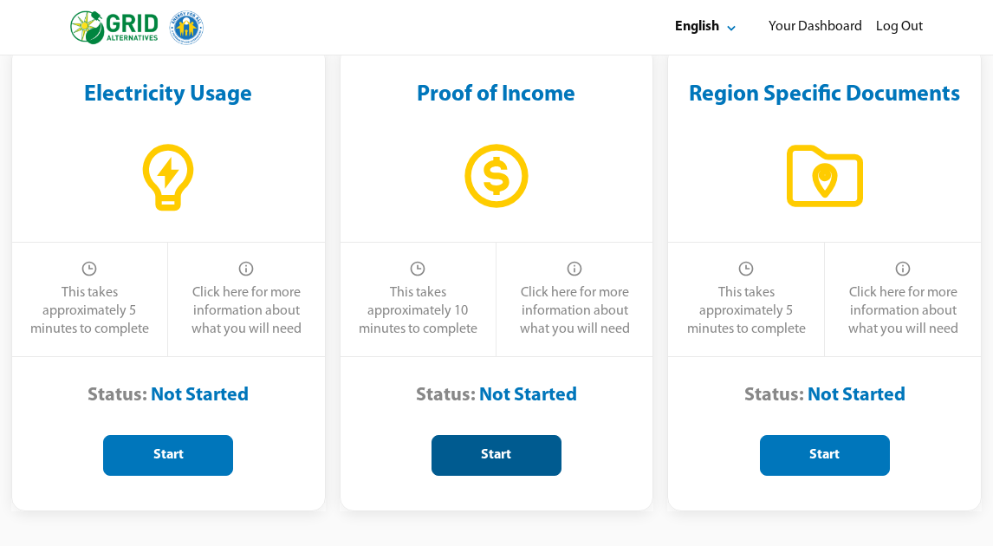
click at [495, 470] on button "Start" at bounding box center [497, 455] width 130 height 41
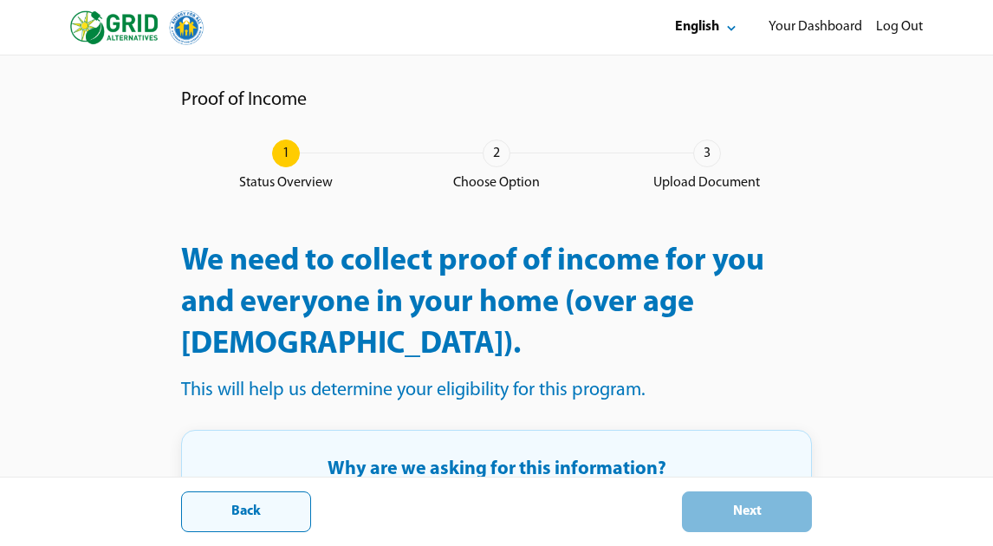
click at [270, 500] on button "Back" at bounding box center [246, 511] width 130 height 41
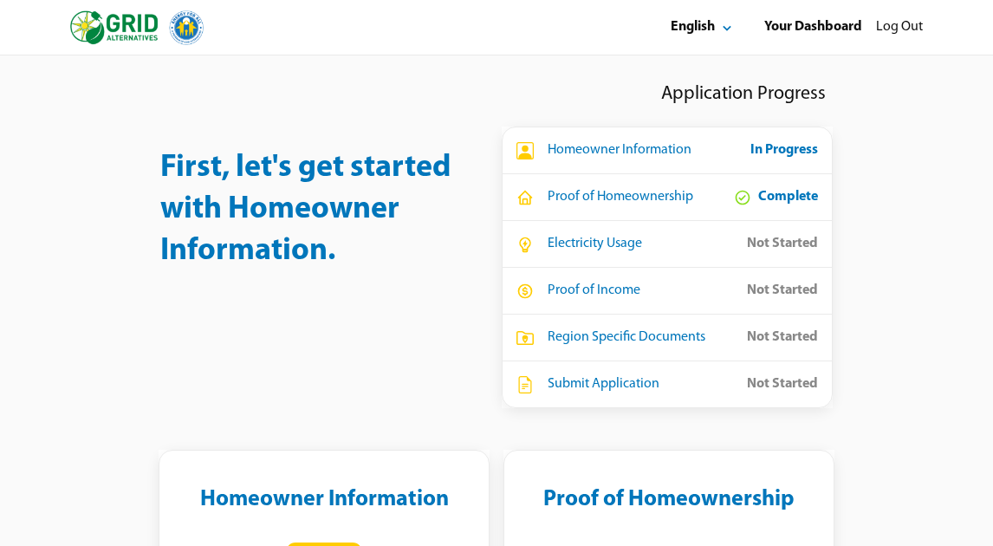
click at [794, 145] on div "In Progress" at bounding box center [785, 150] width 68 height 18
click at [641, 150] on div "Homeowner Information" at bounding box center [620, 150] width 144 height 18
drag, startPoint x: 641, startPoint y: 150, endPoint x: 589, endPoint y: 197, distance: 70.0
click at [641, 150] on div "Homeowner Information" at bounding box center [620, 150] width 144 height 18
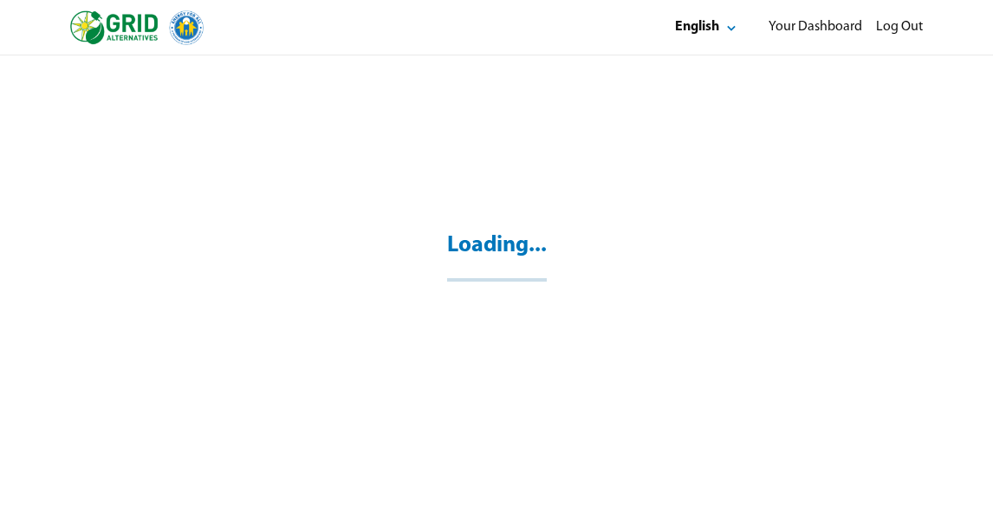
select select "**"
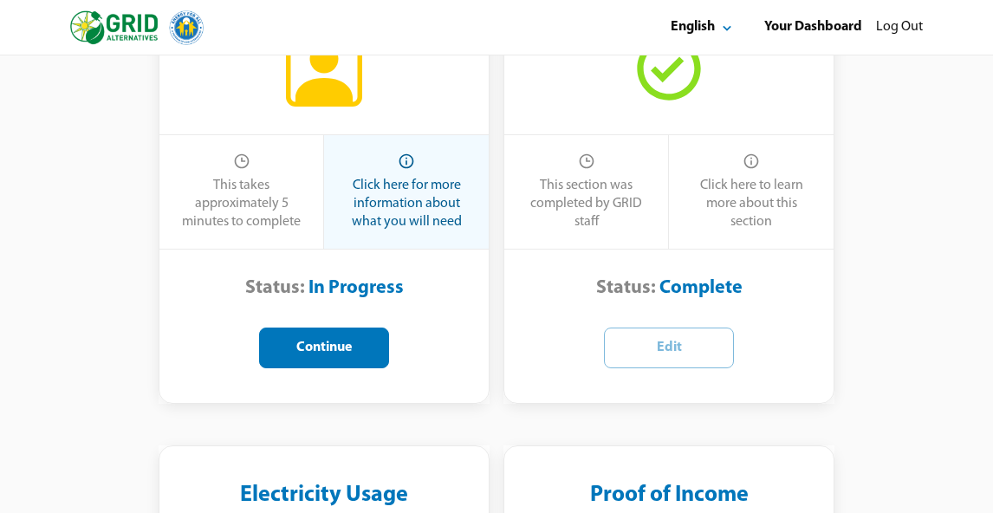
scroll to position [511, 0]
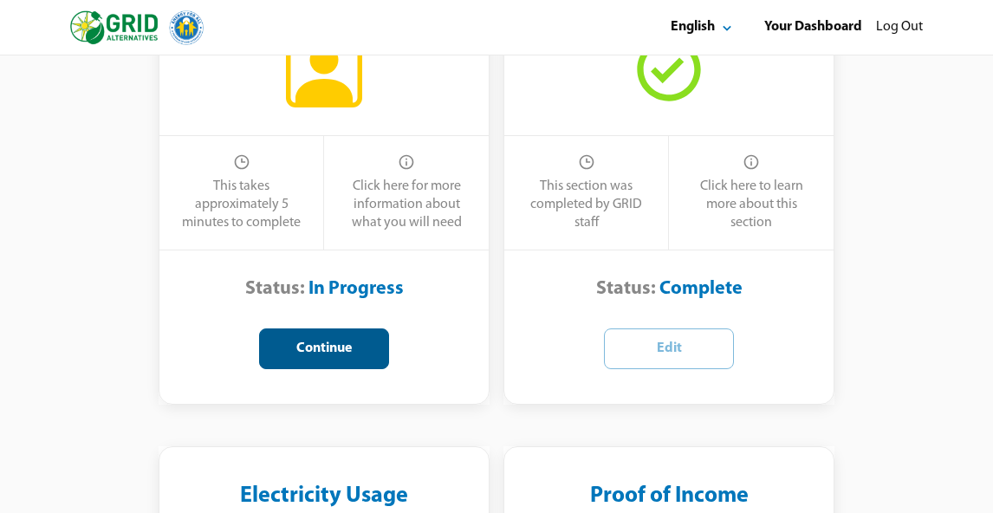
click at [352, 355] on div "Continue" at bounding box center [324, 349] width 101 height 18
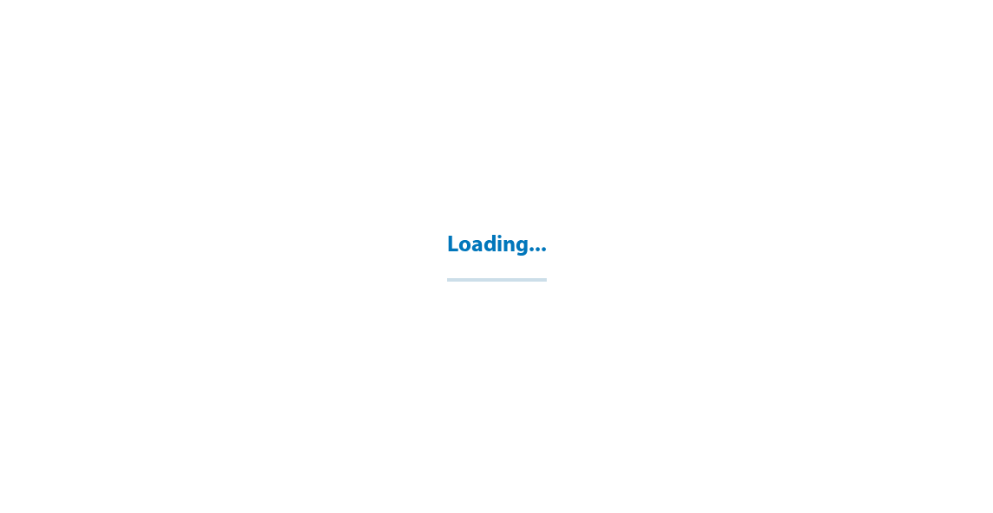
select select "**"
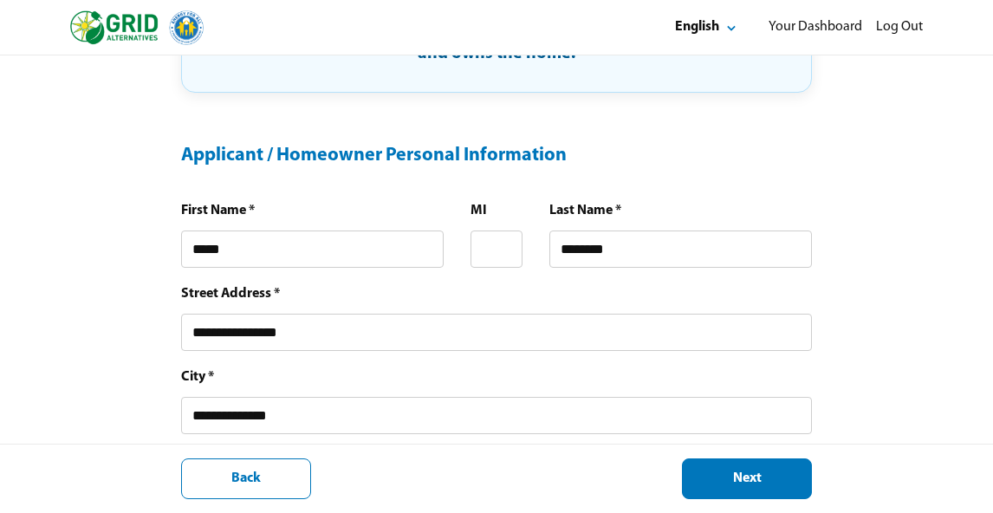
scroll to position [348, 0]
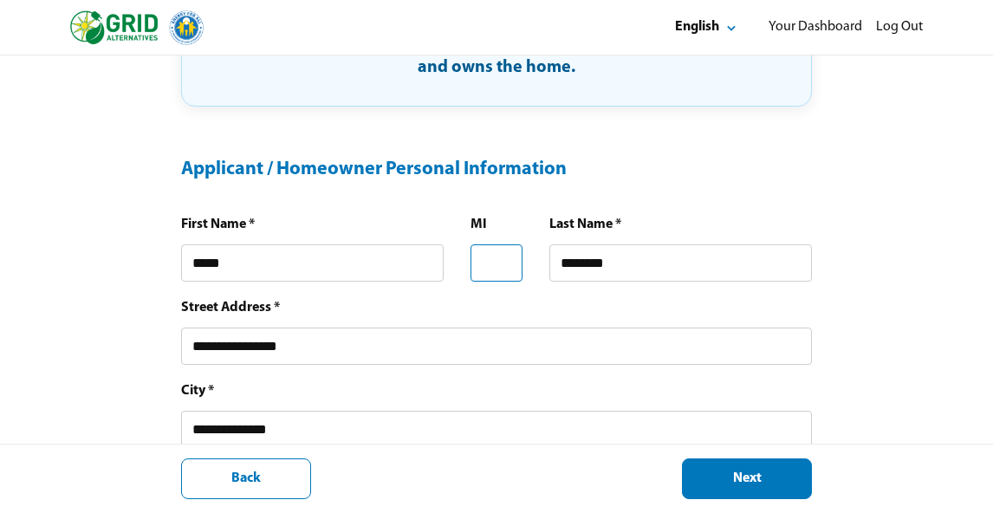
click at [517, 264] on input "text" at bounding box center [497, 262] width 53 height 37
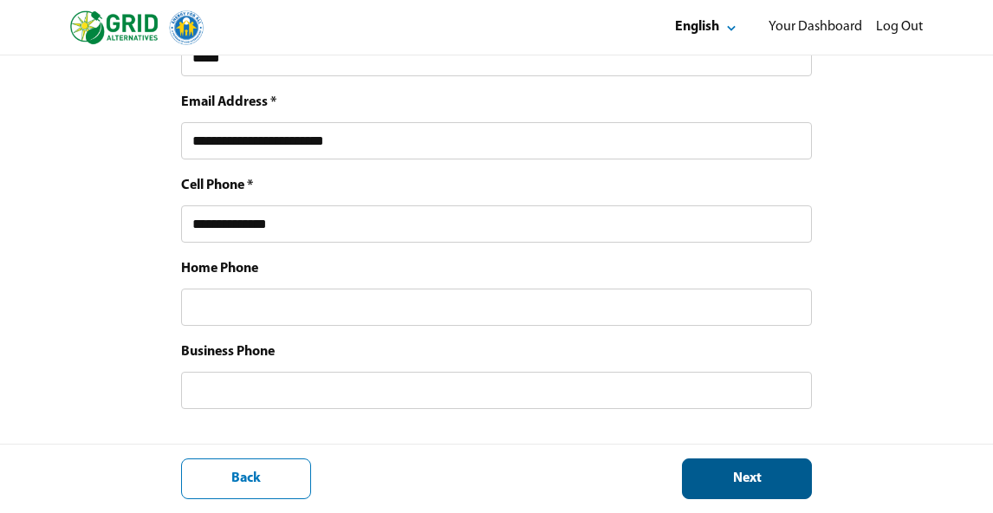
type input "*"
click at [746, 490] on button "Next" at bounding box center [747, 479] width 130 height 41
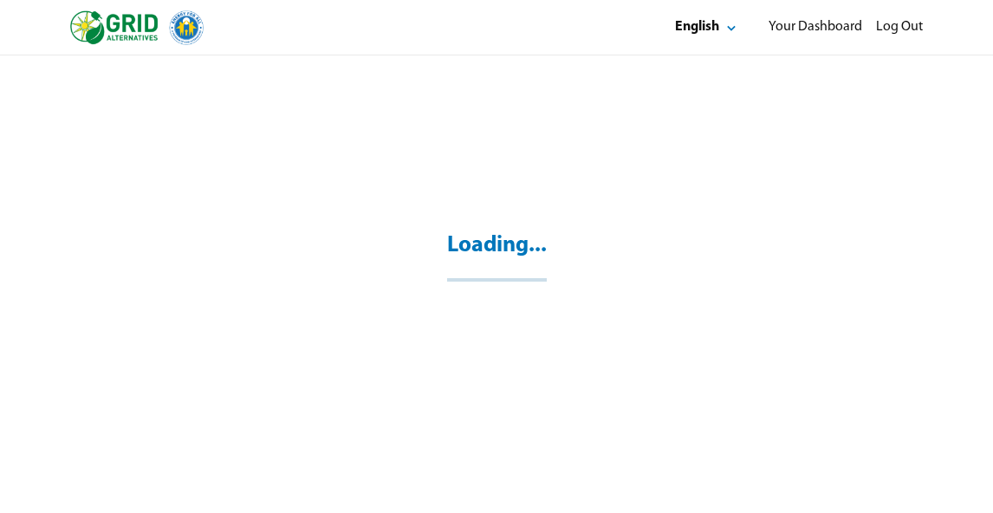
scroll to position [55, 0]
select select "*"
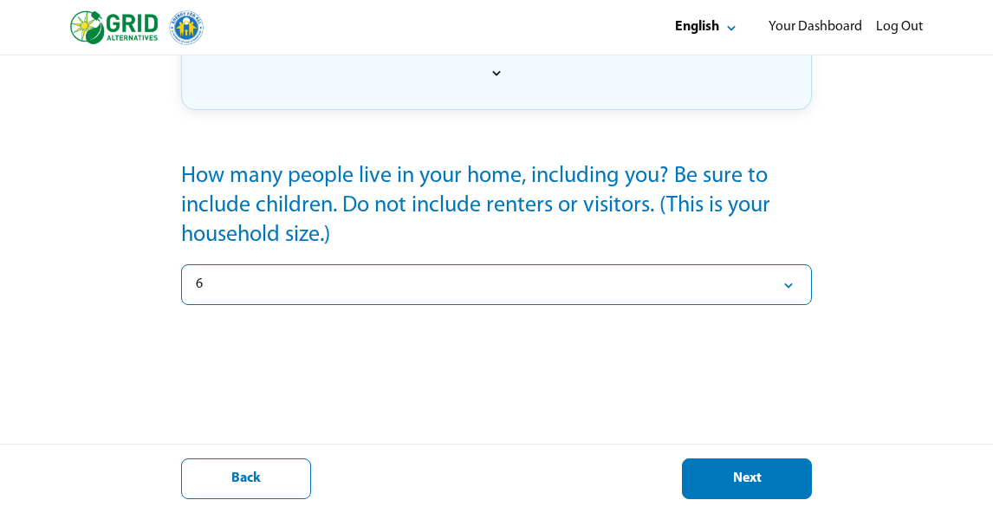
scroll to position [364, 0]
click at [776, 478] on div "Next" at bounding box center [747, 479] width 101 height 18
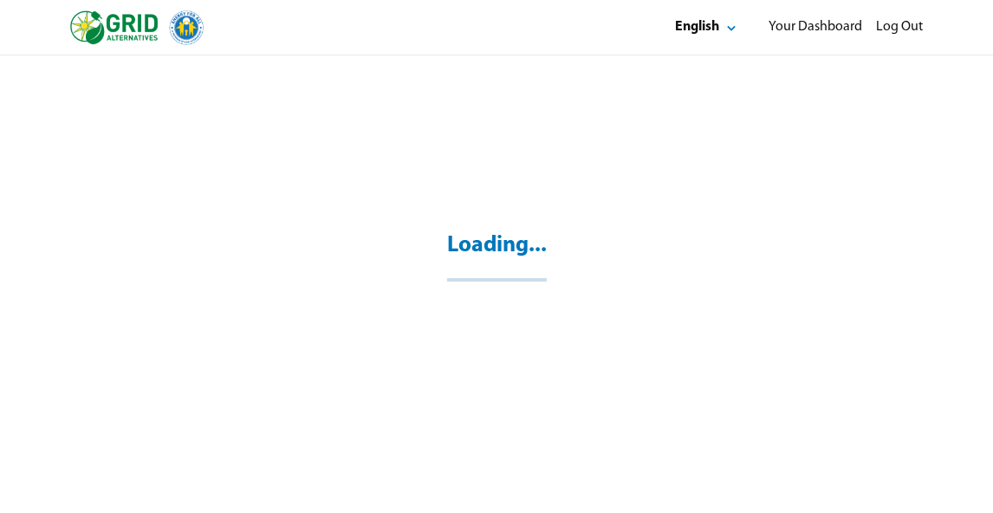
scroll to position [55, 0]
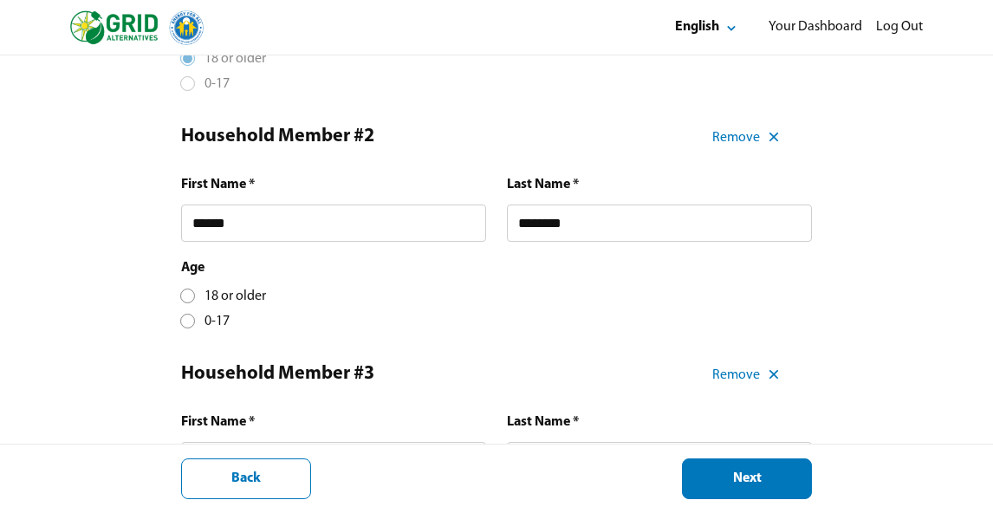
scroll to position [511, 0]
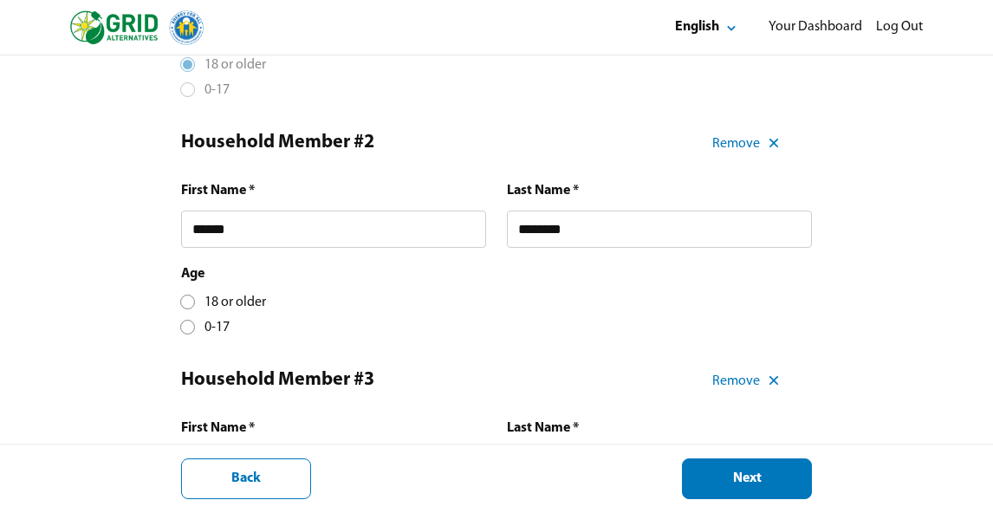
drag, startPoint x: 189, startPoint y: 314, endPoint x: 230, endPoint y: 312, distance: 40.8
click at [191, 312] on div "18 or older" at bounding box center [223, 303] width 85 height 18
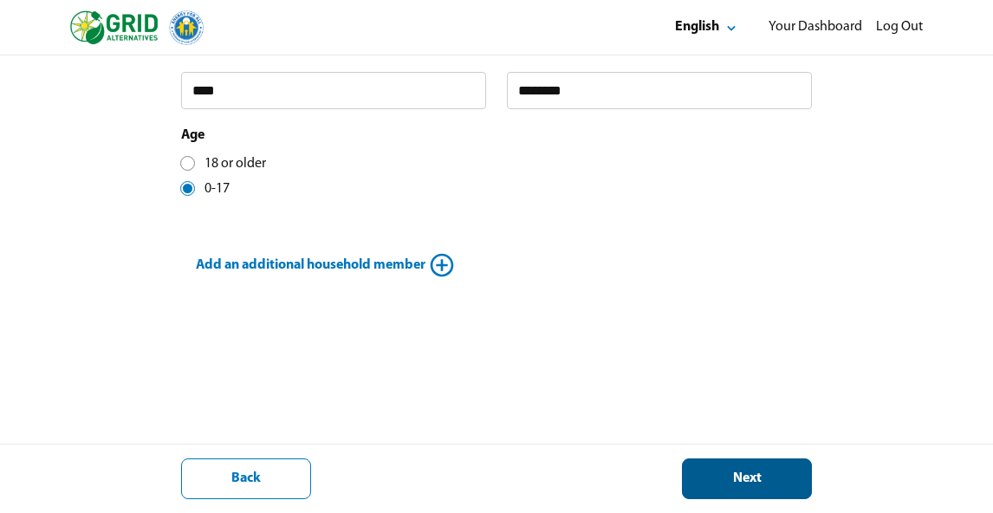
click at [766, 488] on button "Next" at bounding box center [747, 479] width 130 height 41
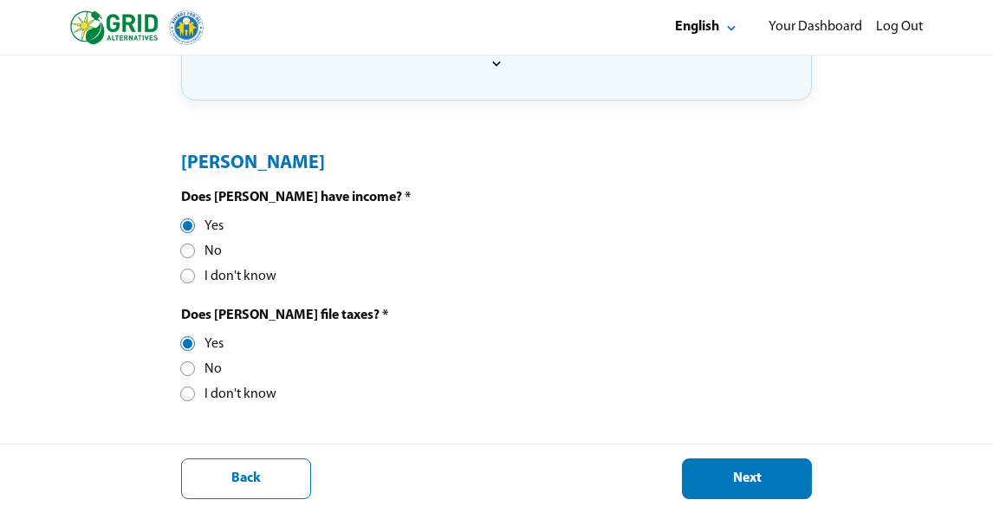
scroll to position [514, 1]
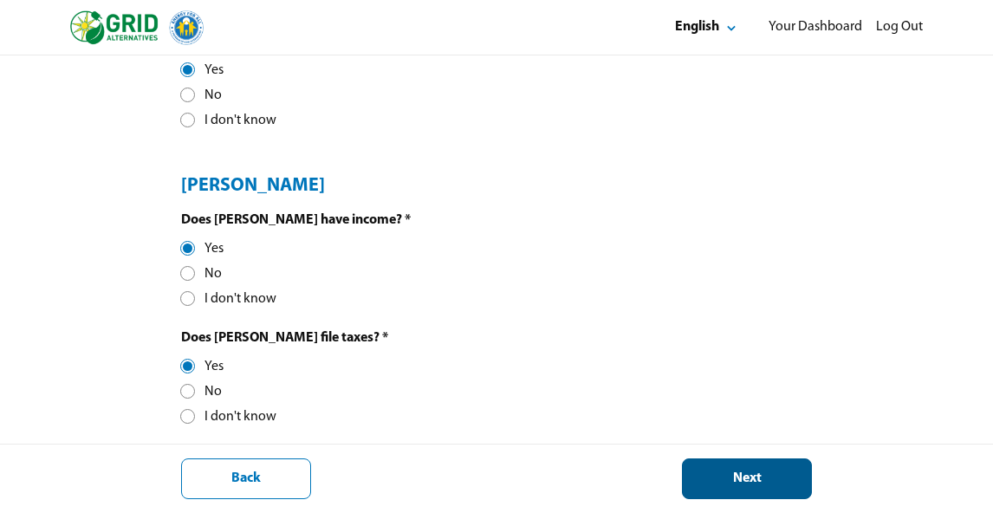
click at [740, 485] on div "Next" at bounding box center [747, 479] width 101 height 18
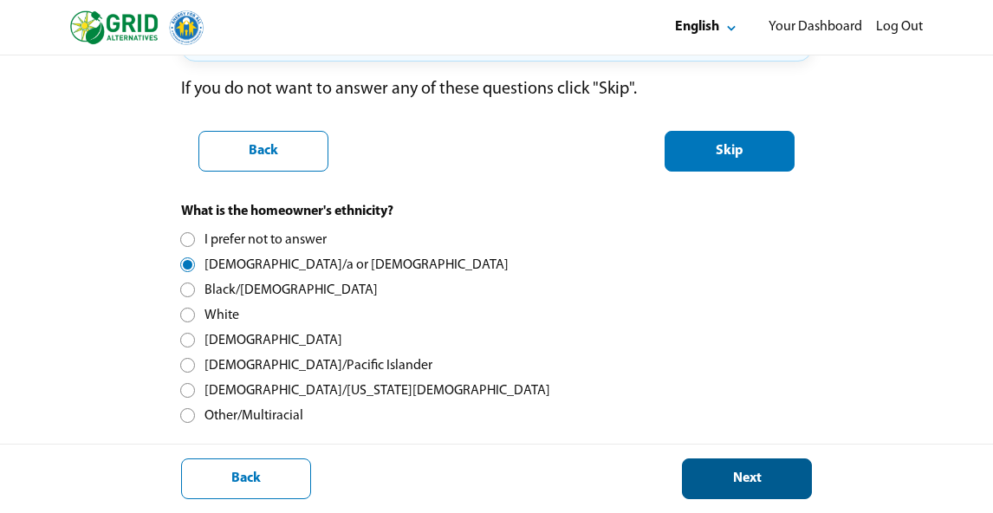
click at [754, 473] on div "Next" at bounding box center [747, 479] width 101 height 18
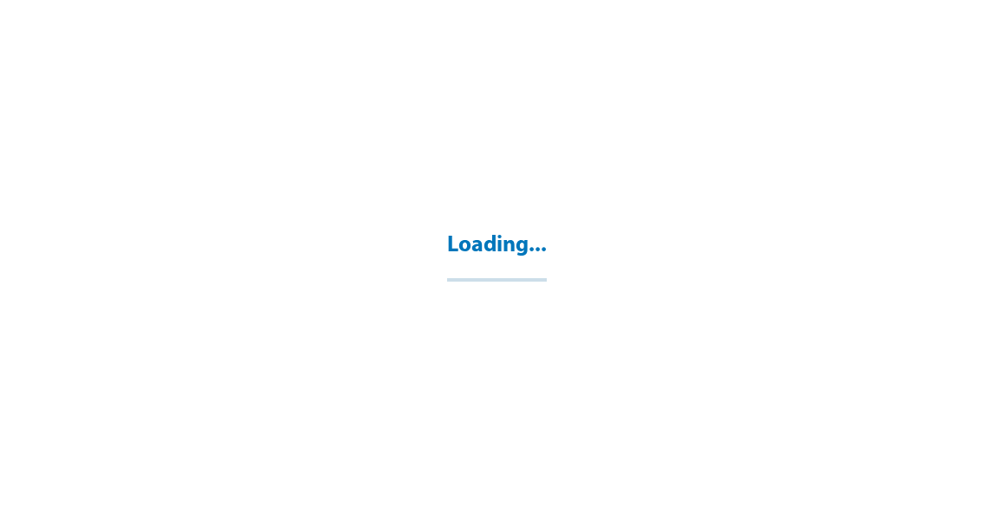
select select "**"
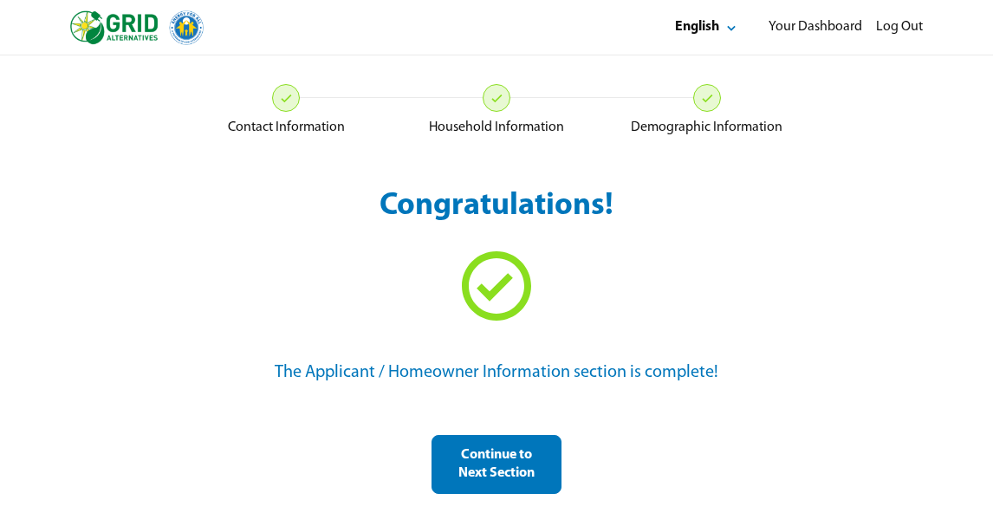
scroll to position [55, 0]
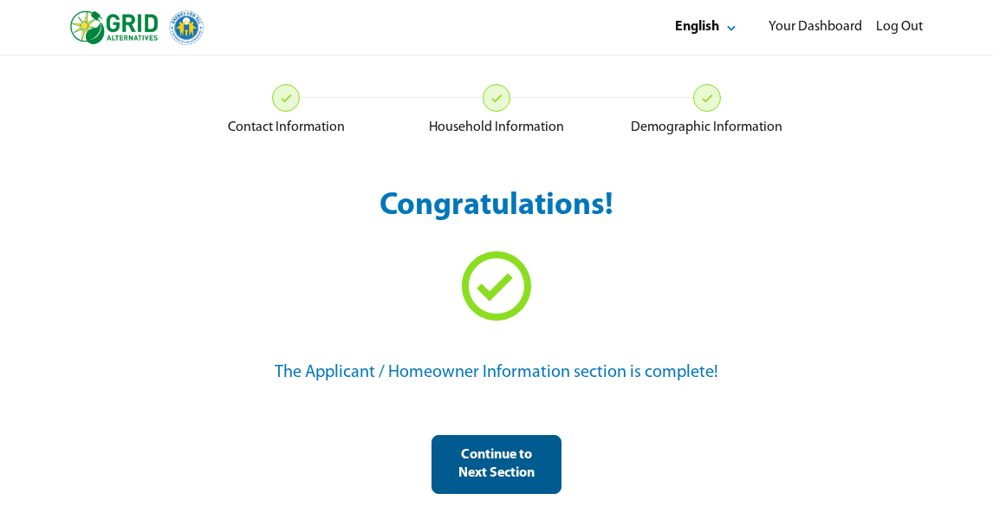
click at [526, 465] on div "Continue to Next Section" at bounding box center [496, 464] width 101 height 36
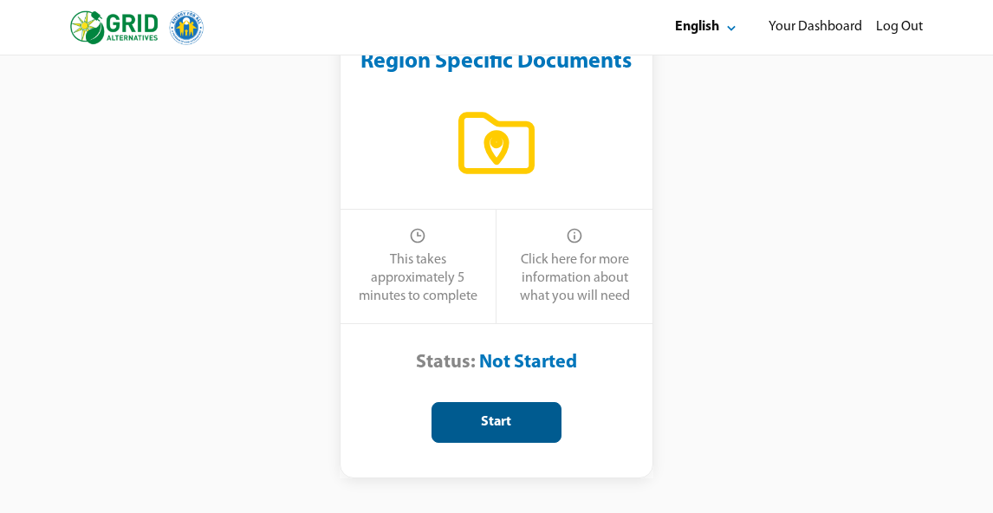
scroll to position [170, 0]
click at [516, 412] on button "Start" at bounding box center [497, 422] width 130 height 41
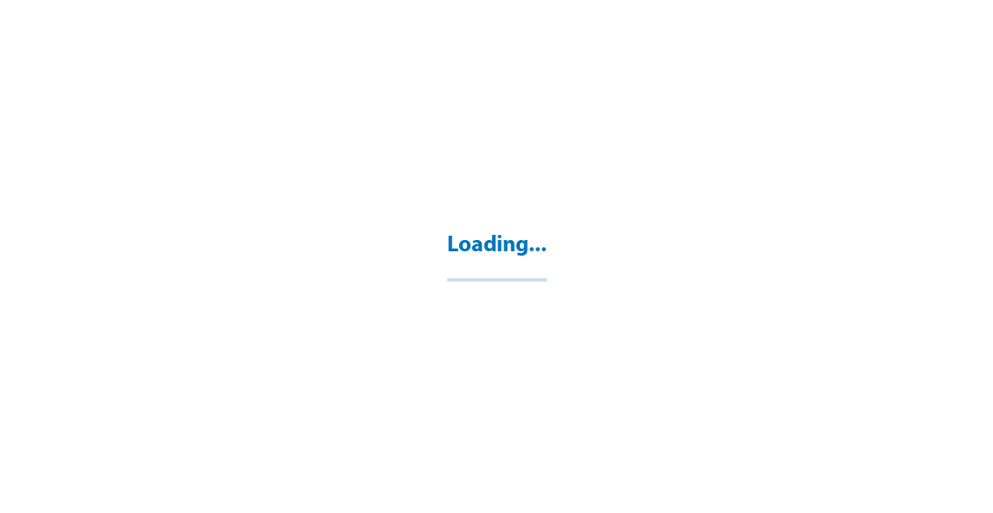
select select "**"
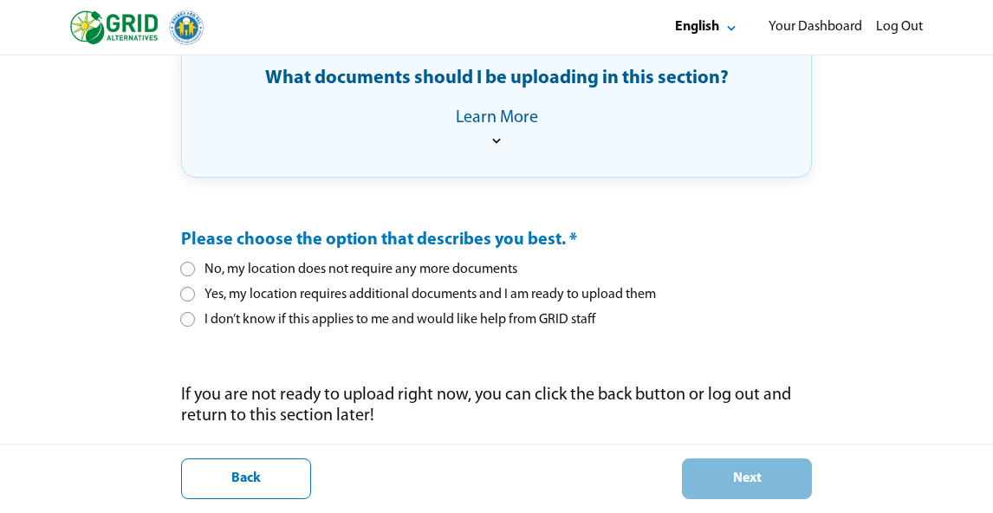
scroll to position [380, 0]
drag, startPoint x: 184, startPoint y: 322, endPoint x: 199, endPoint y: 326, distance: 15.1
click at [185, 322] on div at bounding box center [188, 320] width 10 height 10
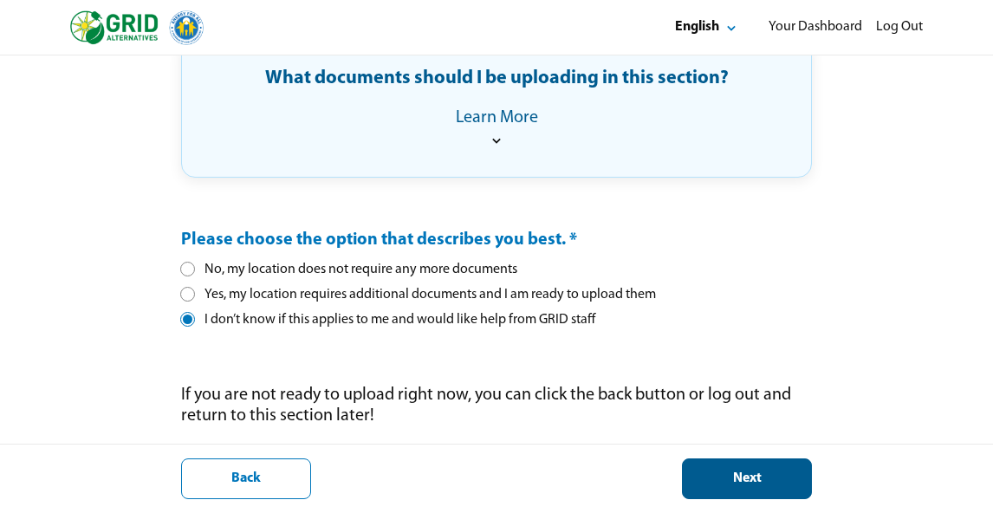
click at [752, 475] on div "Next" at bounding box center [747, 479] width 101 height 18
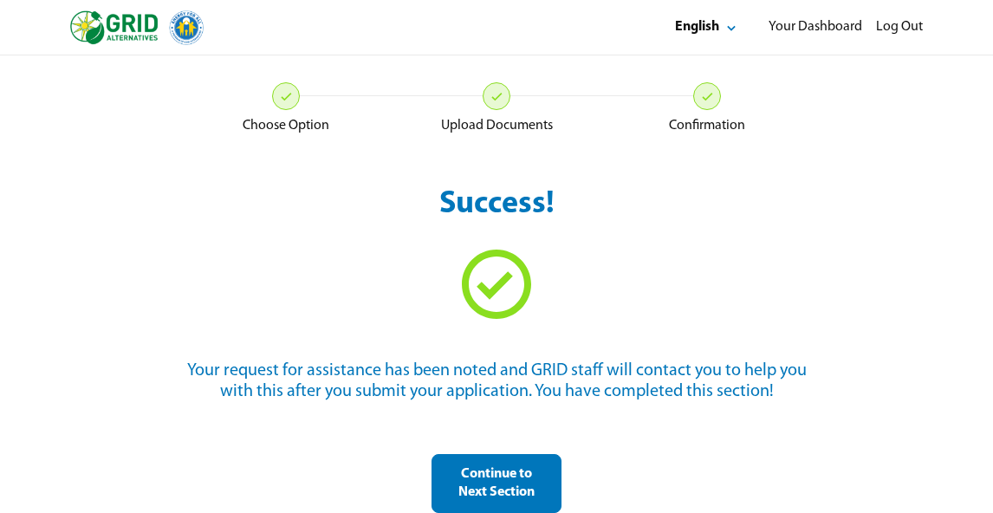
scroll to position [57, 0]
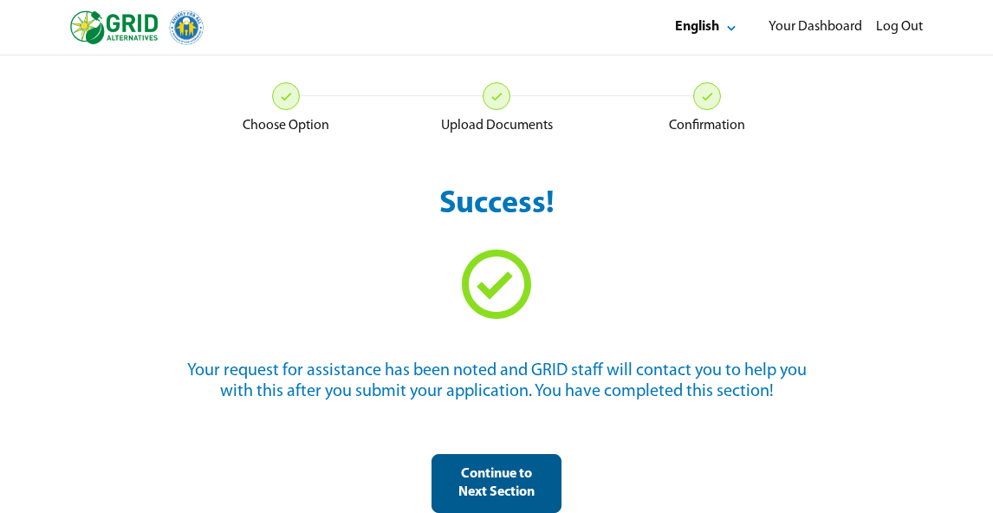
click at [537, 478] on div "Continue to Next Section" at bounding box center [496, 483] width 101 height 36
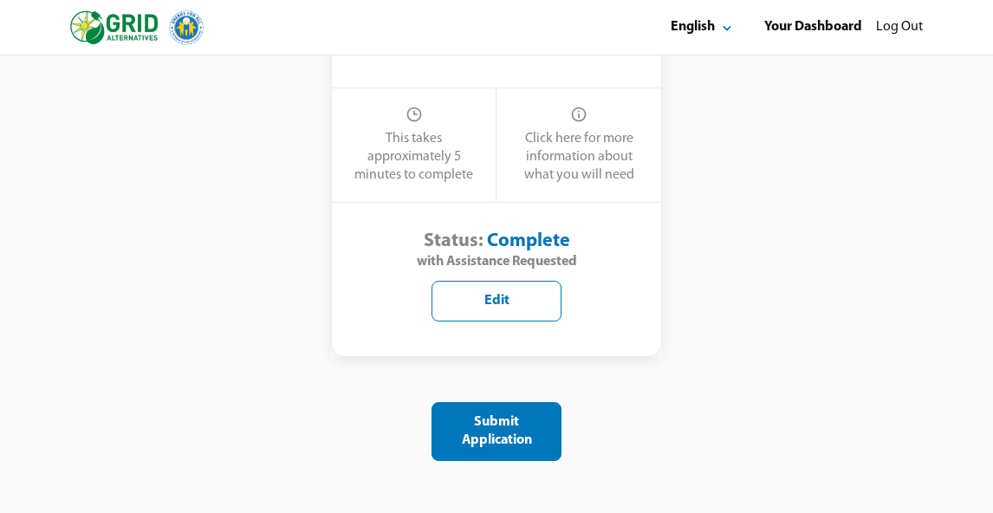
scroll to position [1575, 0]
click at [522, 302] on div "Edit" at bounding box center [496, 301] width 101 height 18
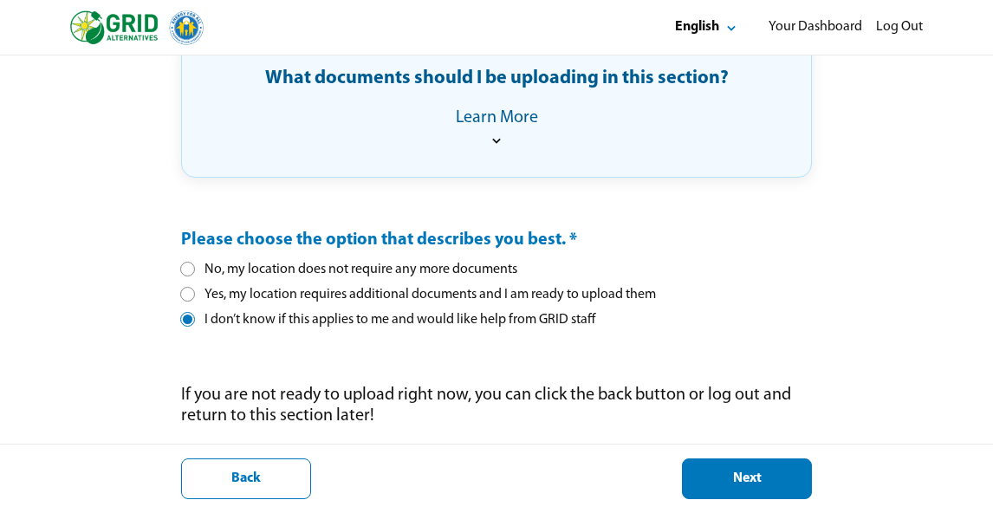
scroll to position [380, 0]
click at [744, 484] on div "Next" at bounding box center [747, 479] width 101 height 18
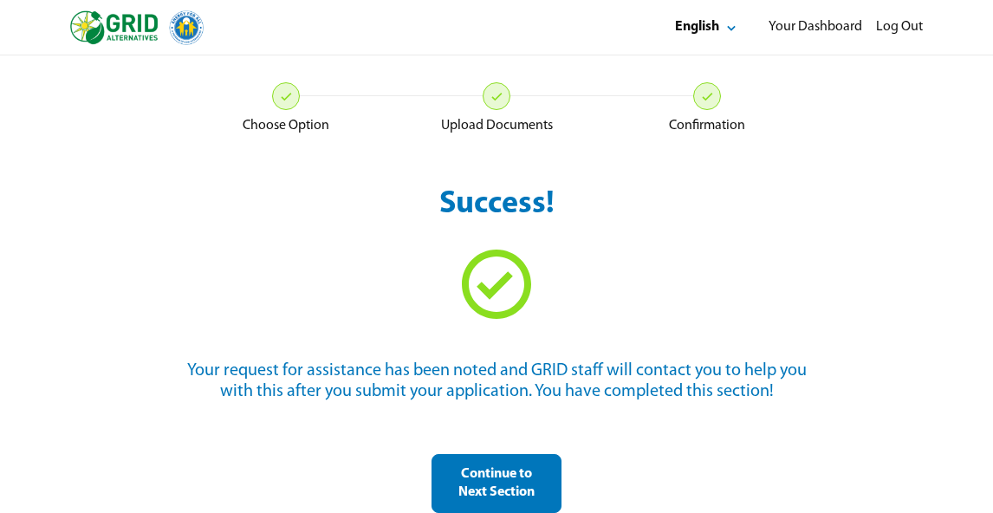
scroll to position [57, 0]
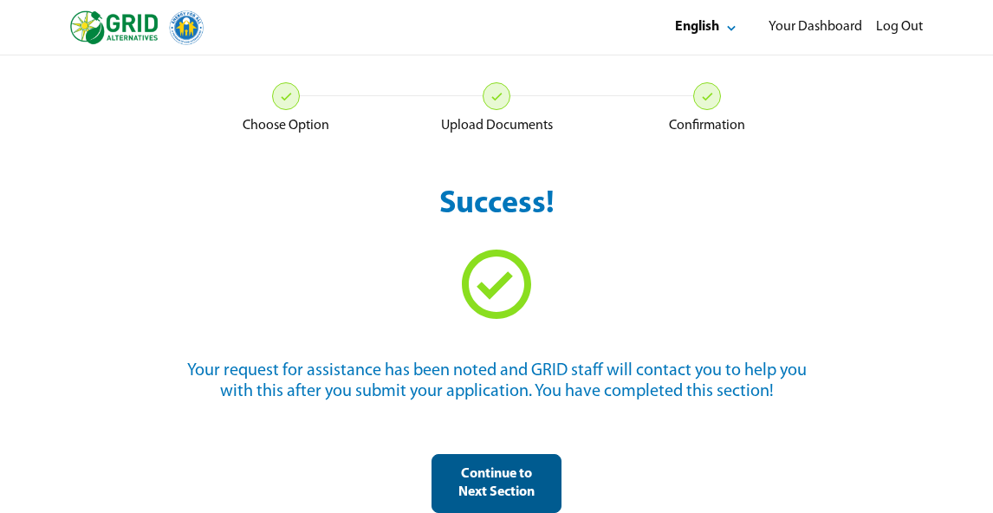
click at [521, 469] on div "Continue to Next Section" at bounding box center [496, 483] width 101 height 36
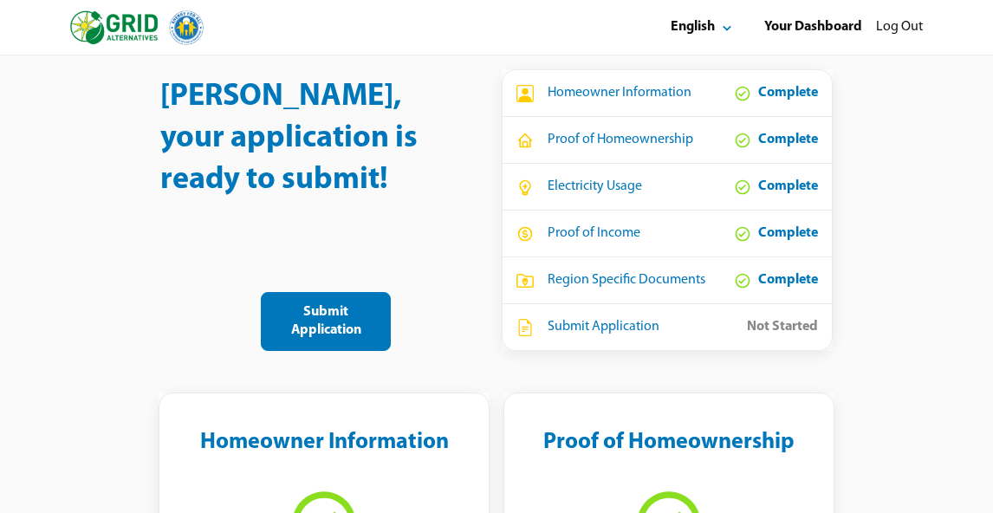
scroll to position [55, 0]
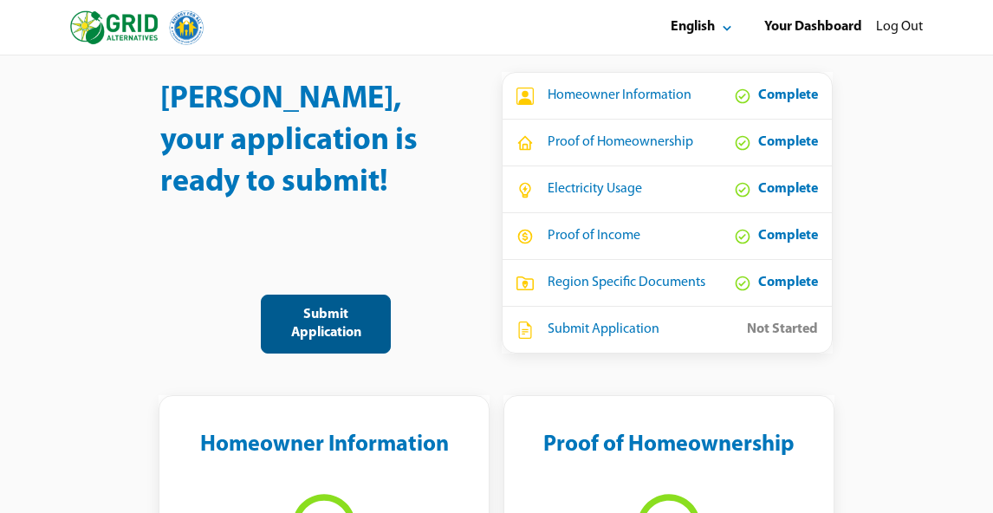
click at [368, 334] on div "Submit Application" at bounding box center [326, 324] width 101 height 36
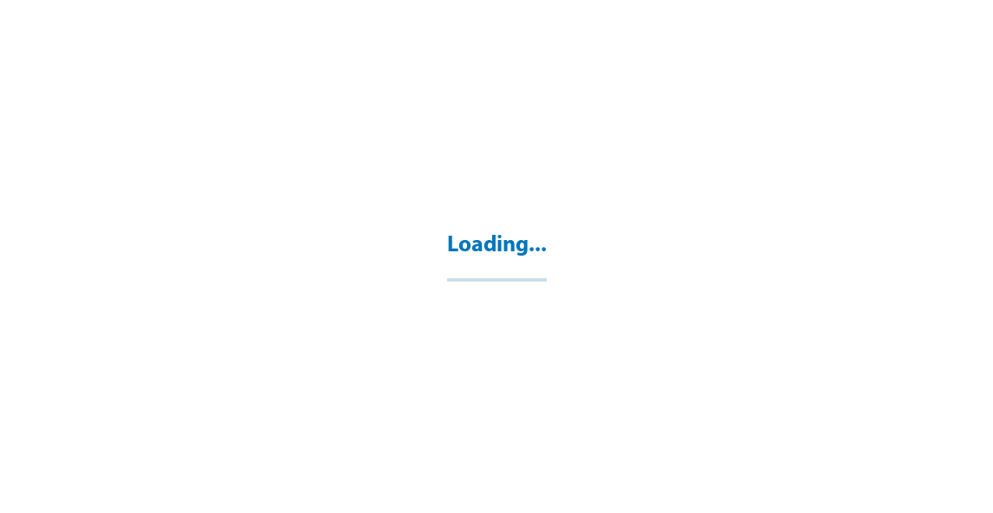
select select "**"
